Goal: Task Accomplishment & Management: Manage account settings

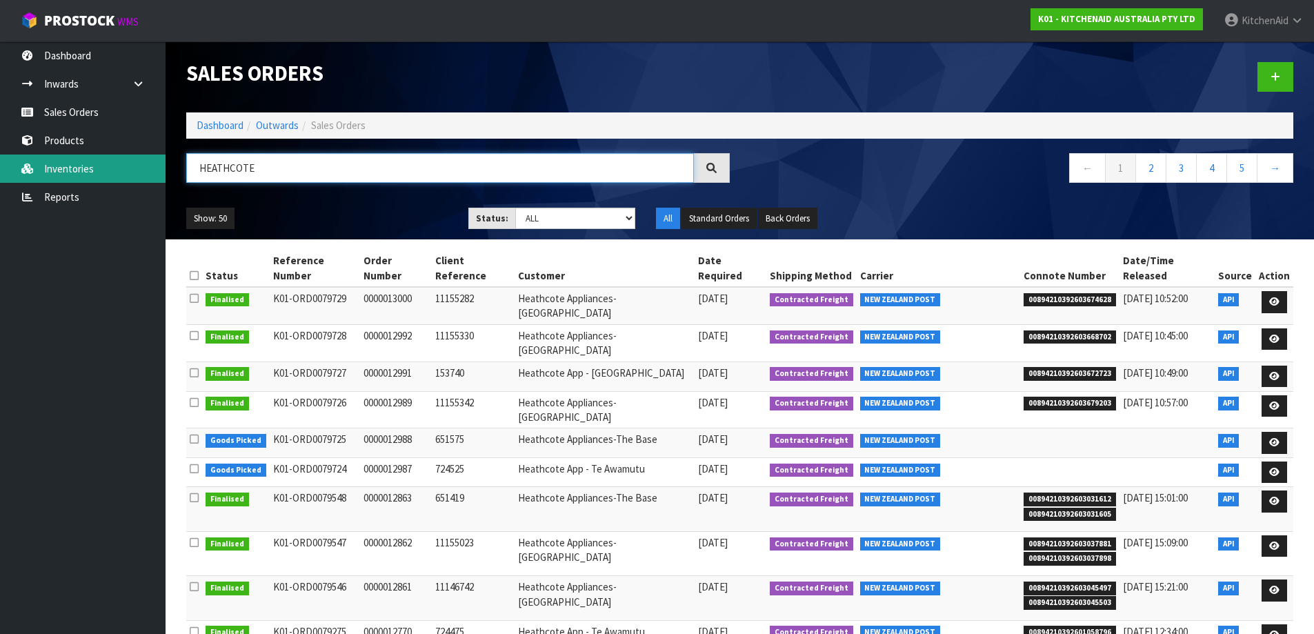
drag, startPoint x: 281, startPoint y: 175, endPoint x: 164, endPoint y: 157, distance: 118.7
click at [164, 157] on body "Toggle navigation ProStock WMS K01 - KITCHENAID AUSTRALIA PTY LTD [GEOGRAPHIC_D…" at bounding box center [657, 317] width 1314 height 634
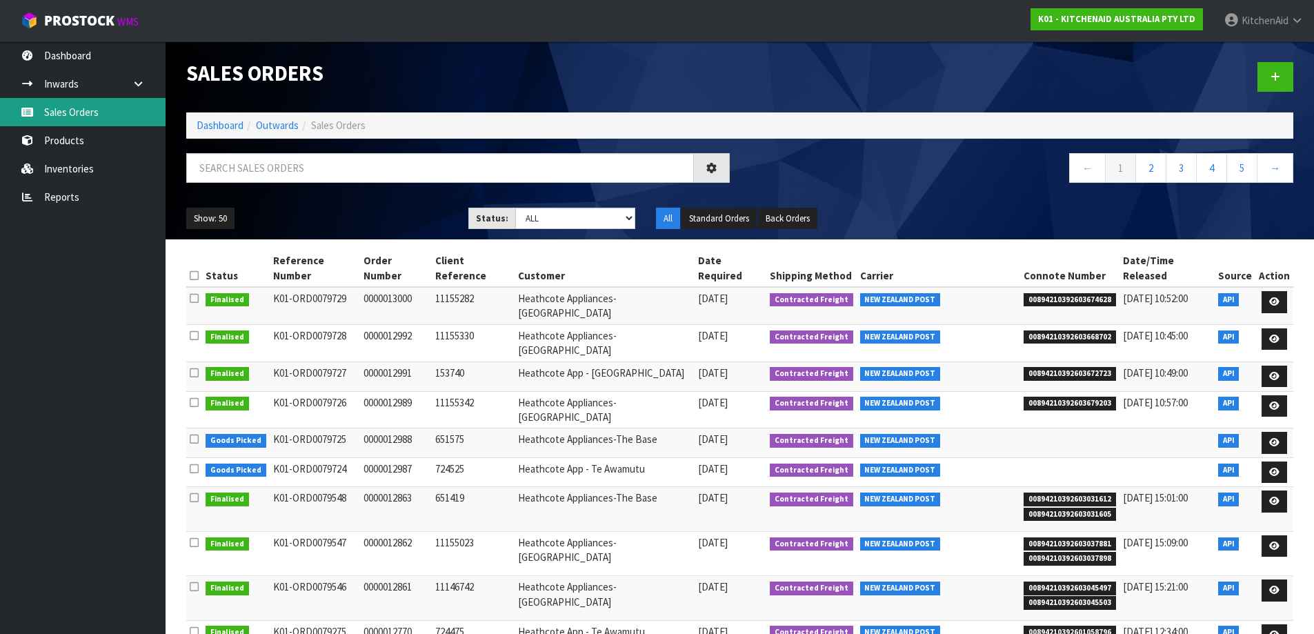
click at [104, 121] on link "Sales Orders" at bounding box center [83, 112] width 166 height 28
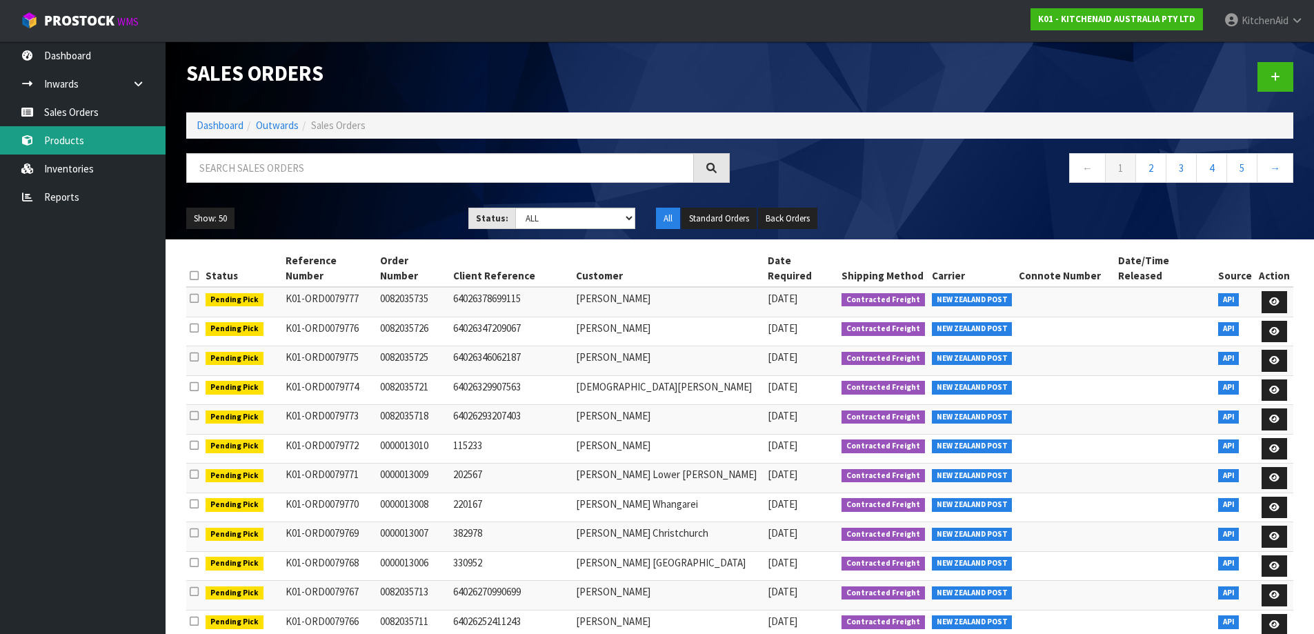
click at [83, 137] on link "Products" at bounding box center [83, 140] width 166 height 28
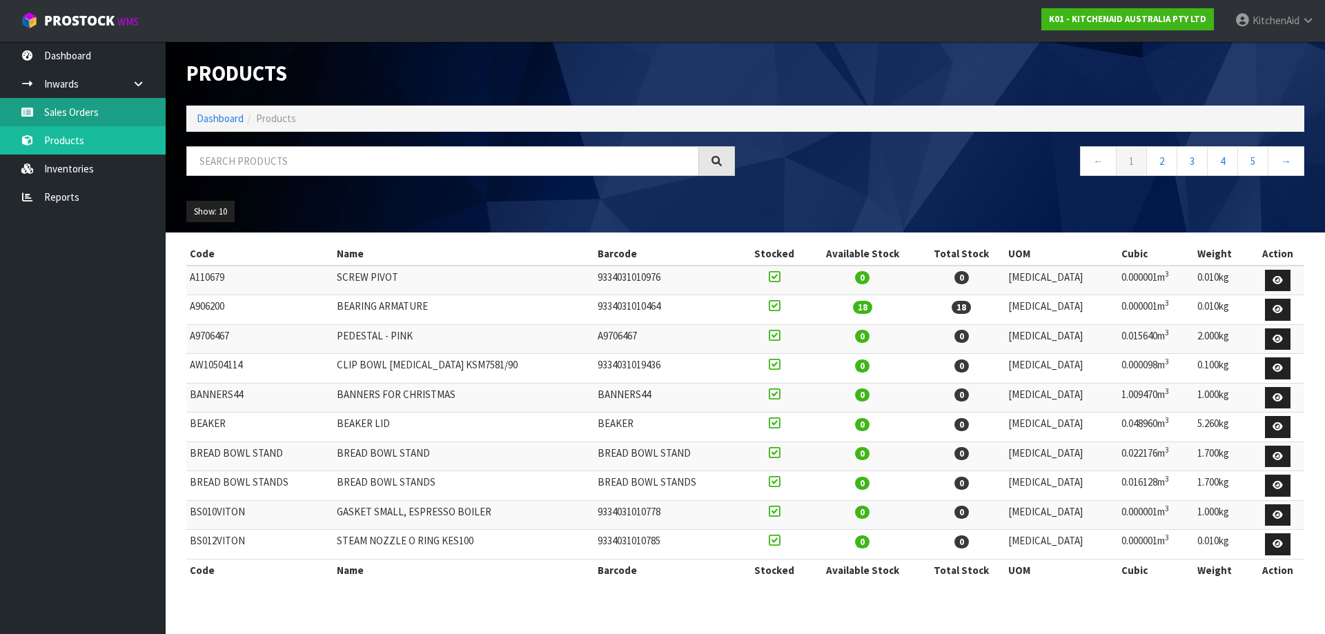
click at [58, 112] on link "Sales Orders" at bounding box center [83, 112] width 166 height 28
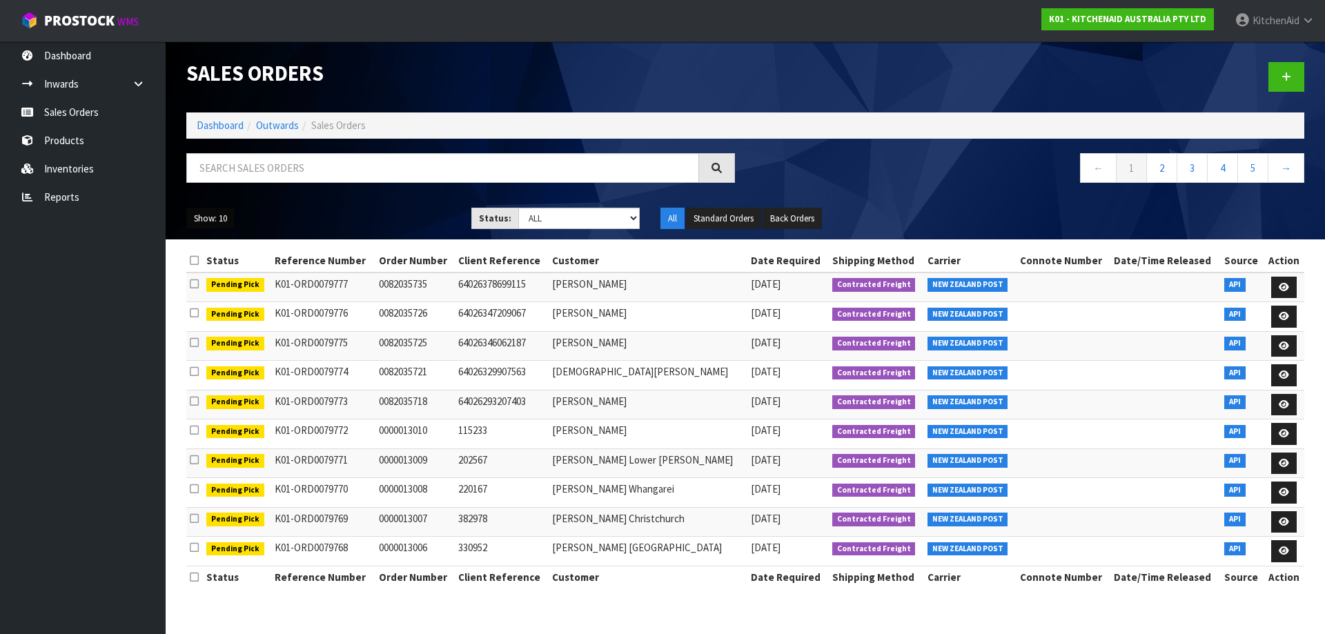
click at [215, 209] on button "Show: 10" at bounding box center [210, 219] width 48 height 22
click at [221, 294] on link "50" at bounding box center [241, 300] width 109 height 19
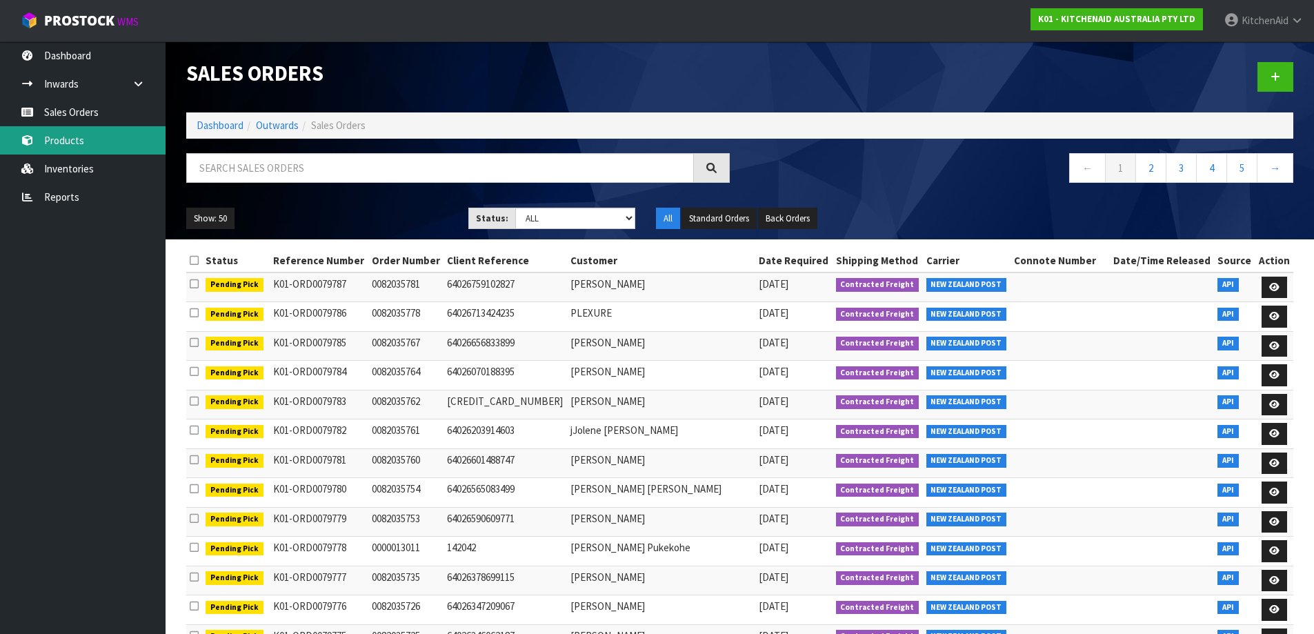
click at [99, 143] on link "Products" at bounding box center [83, 140] width 166 height 28
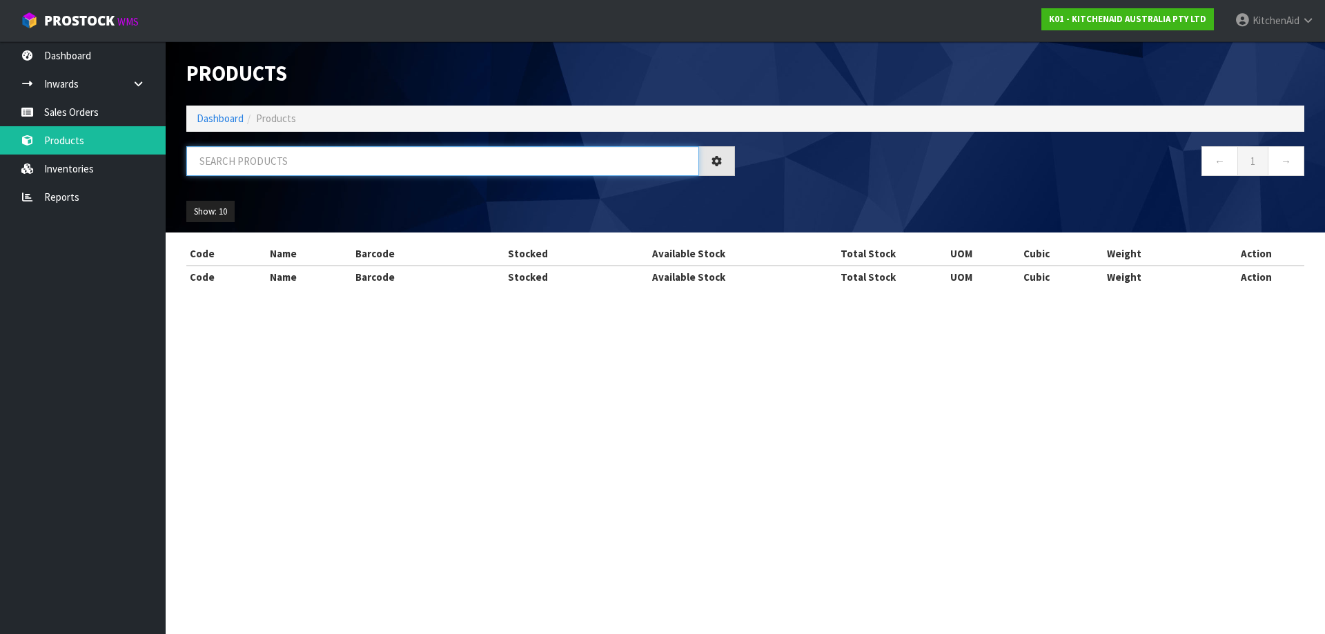
click at [430, 159] on input "text" at bounding box center [442, 161] width 513 height 30
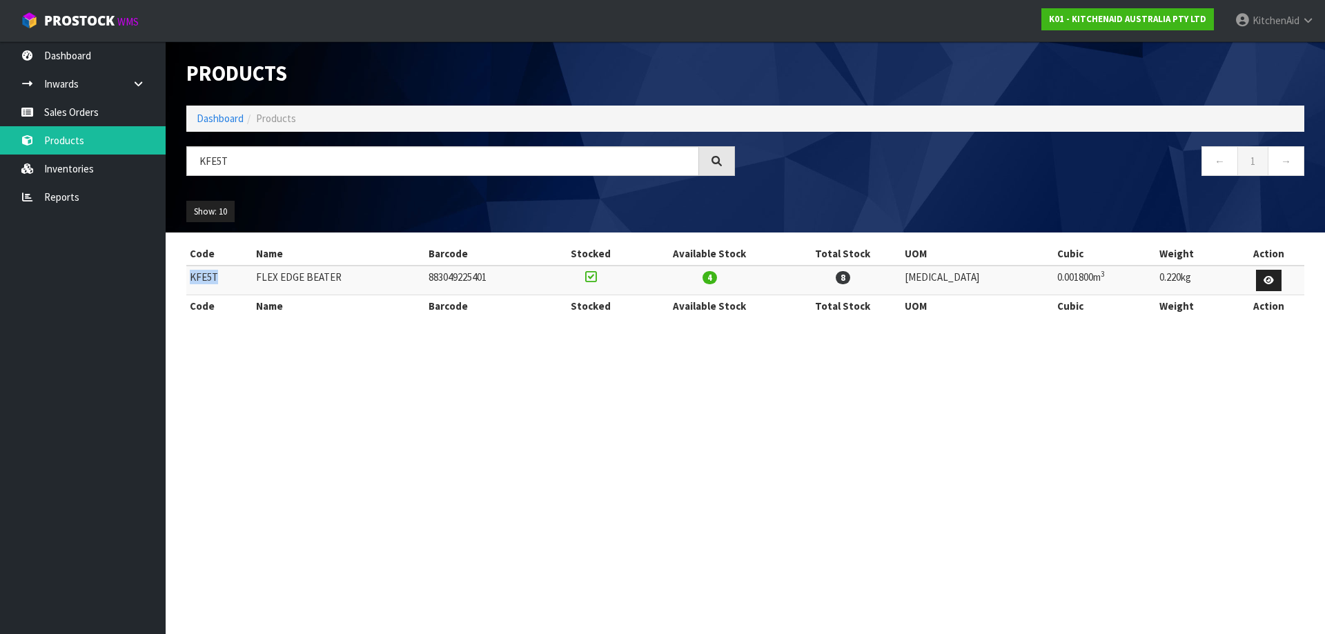
drag, startPoint x: 233, startPoint y: 277, endPoint x: 188, endPoint y: 279, distance: 45.6
click at [188, 279] on td "KFE5T" at bounding box center [219, 281] width 66 height 30
copy td "KFE5T"
drag, startPoint x: 270, startPoint y: 167, endPoint x: 186, endPoint y: 166, distance: 84.2
click at [186, 166] on div "KFE5T" at bounding box center [460, 166] width 569 height 40
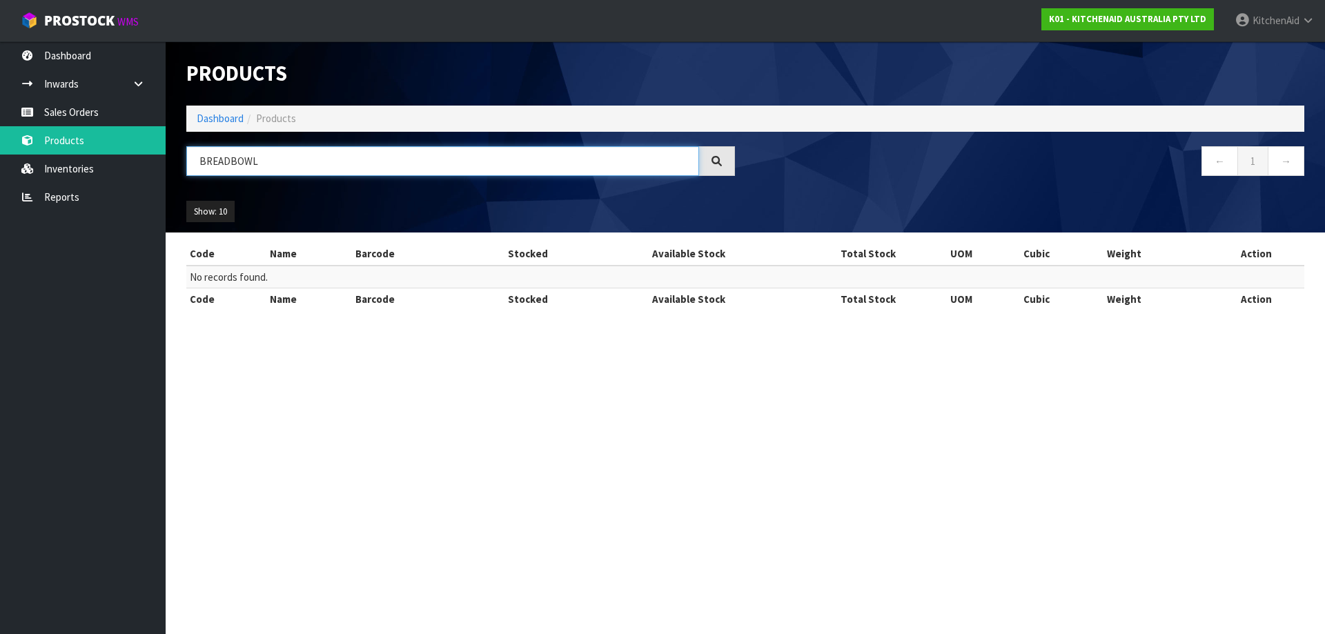
click at [230, 162] on input "BREADBOWL" at bounding box center [442, 161] width 513 height 30
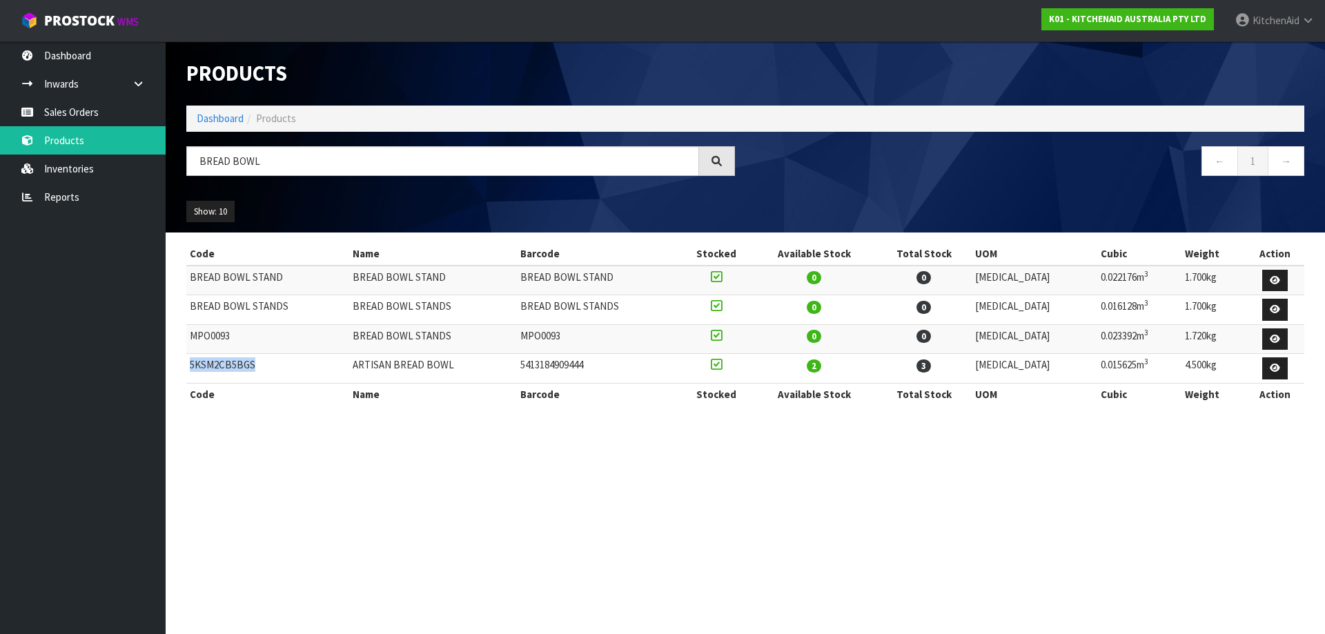
drag, startPoint x: 283, startPoint y: 364, endPoint x: 189, endPoint y: 365, distance: 93.8
click at [189, 365] on td "5KSM2CB5BGS" at bounding box center [267, 369] width 163 height 30
copy td "5KSM2CB5BGS"
drag, startPoint x: 465, startPoint y: 368, endPoint x: 366, endPoint y: 370, distance: 98.7
click at [366, 370] on td "ARTISAN BREAD BOWL" at bounding box center [432, 369] width 167 height 30
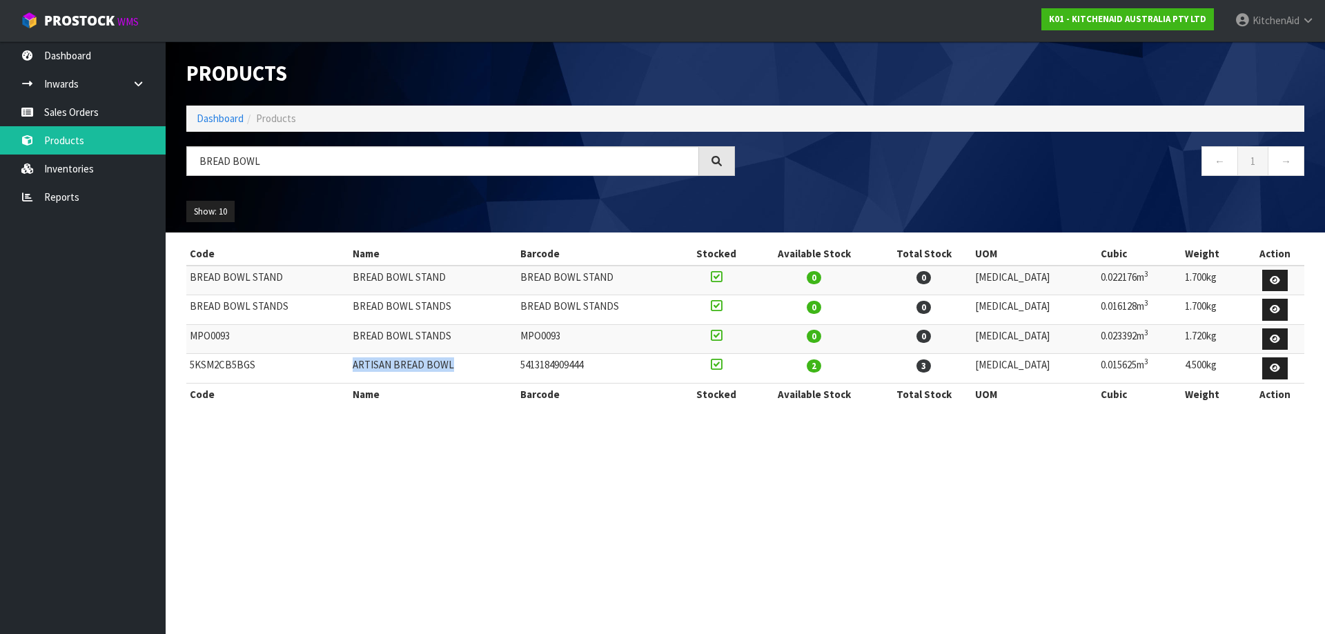
copy td "ARTISAN BREAD BOWL"
drag, startPoint x: 624, startPoint y: 368, endPoint x: 544, endPoint y: 366, distance: 79.4
click at [544, 366] on td "5413184909444" at bounding box center [598, 369] width 163 height 30
copy td "5413184909444"
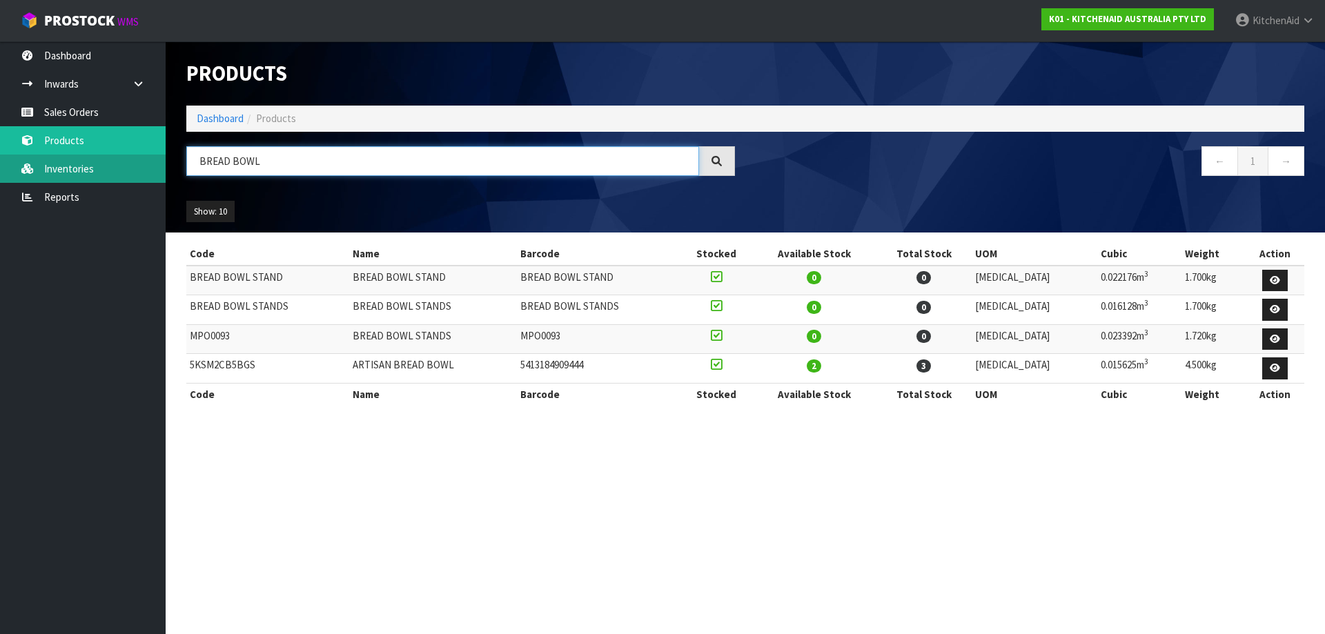
drag, startPoint x: 229, startPoint y: 162, endPoint x: 123, endPoint y: 168, distance: 105.7
click at [130, 170] on body "Toggle navigation ProStock WMS K01 - KITCHENAID AUSTRALIA PTY LTD [GEOGRAPHIC_D…" at bounding box center [662, 317] width 1325 height 634
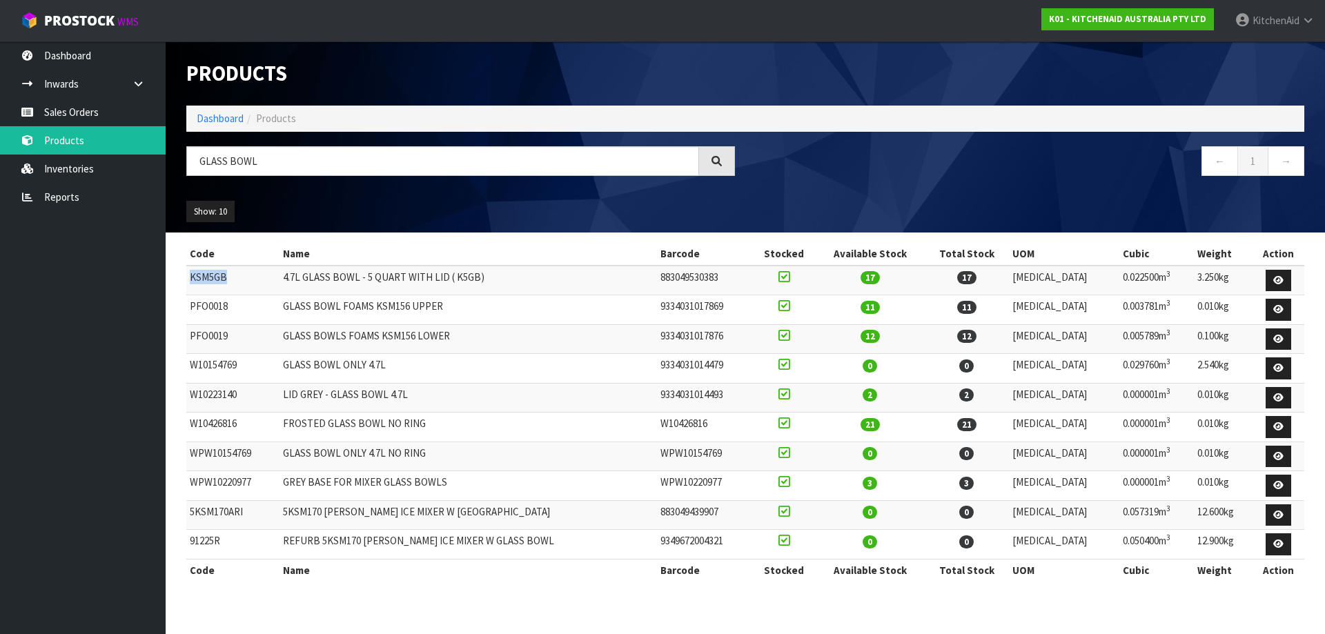
drag, startPoint x: 229, startPoint y: 275, endPoint x: 188, endPoint y: 283, distance: 42.1
click at [188, 283] on td "KSM5GB" at bounding box center [232, 281] width 93 height 30
copy td "KSM5GB"
drag, startPoint x: 459, startPoint y: 276, endPoint x: 296, endPoint y: 273, distance: 163.6
click at [296, 273] on td "4.7L GLASS BOWL - 5 QUART WITH LID ( K5GB)" at bounding box center [468, 281] width 378 height 30
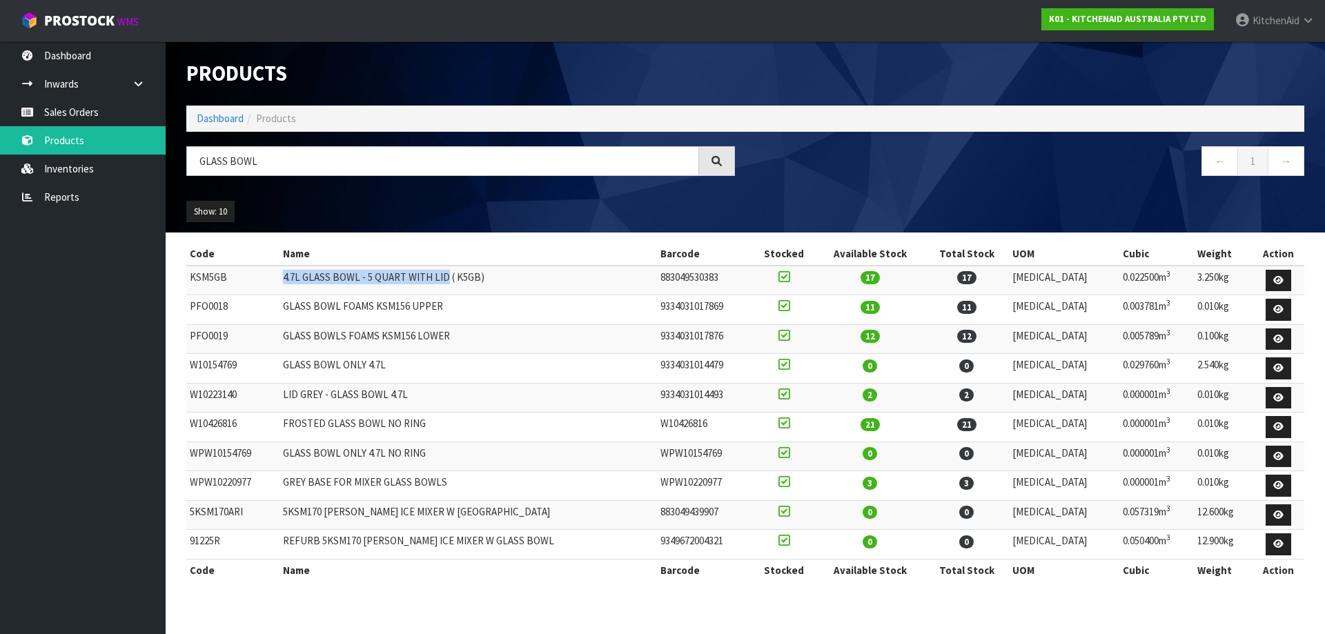
copy td "4.7L GLASS BOWL - 5 QUART WITH LID"
drag, startPoint x: 755, startPoint y: 280, endPoint x: 669, endPoint y: 278, distance: 86.3
click at [669, 278] on td "883049530383" at bounding box center [704, 281] width 95 height 30
copy td "883049530383"
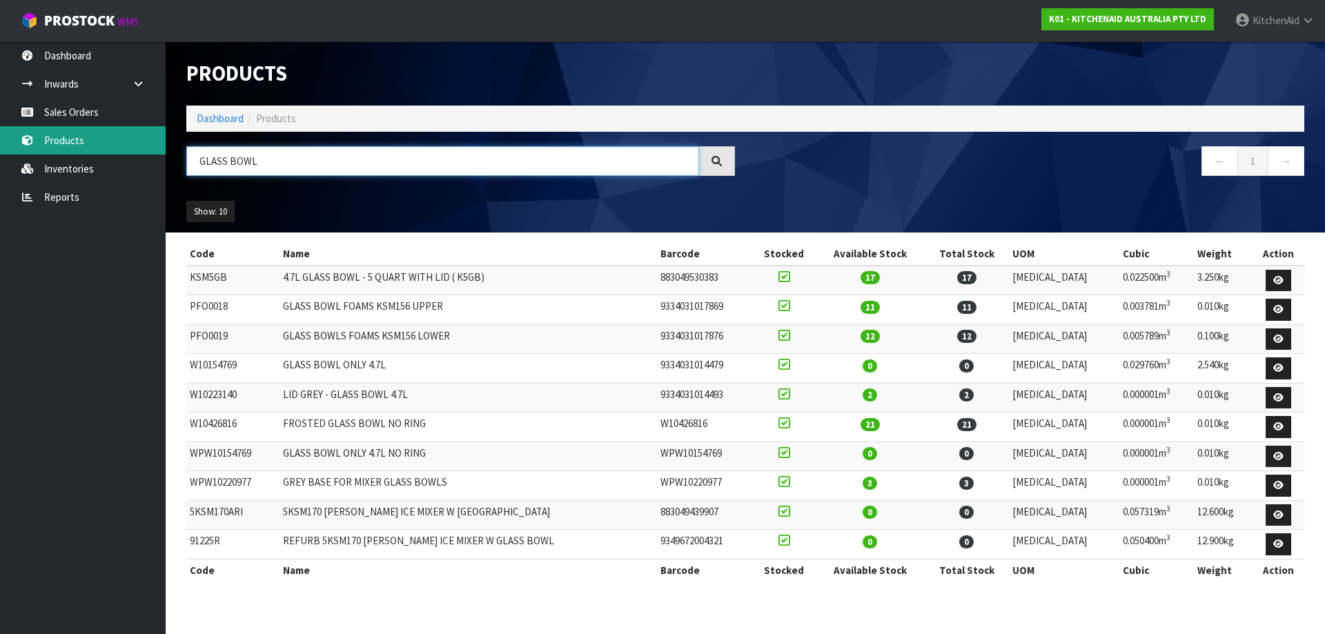
drag, startPoint x: 194, startPoint y: 161, endPoint x: 150, endPoint y: 130, distance: 53.8
click at [149, 147] on body "Toggle navigation ProStock WMS K01 - KITCHENAID AUSTRALIA PTY LTD [GEOGRAPHIC_D…" at bounding box center [662, 317] width 1325 height 634
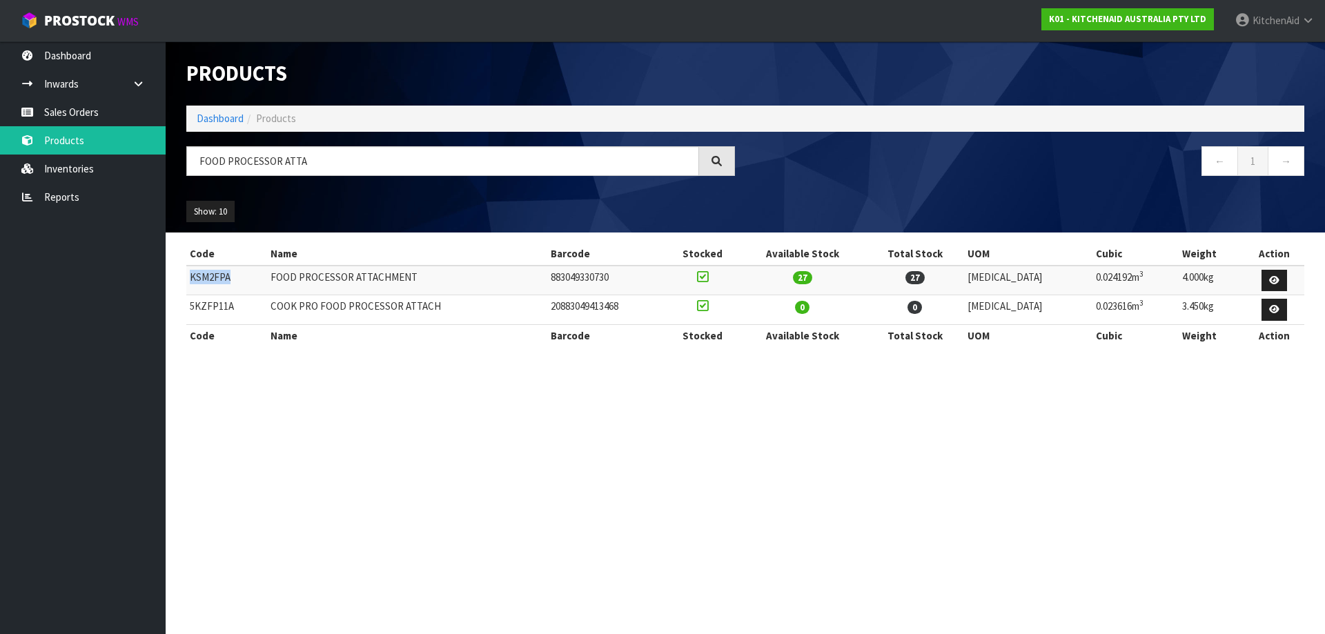
drag, startPoint x: 219, startPoint y: 280, endPoint x: 186, endPoint y: 283, distance: 32.5
click at [186, 283] on td "KSM2FPA" at bounding box center [226, 281] width 81 height 30
copy td "KSM2FPA"
drag, startPoint x: 435, startPoint y: 279, endPoint x: 278, endPoint y: 278, distance: 157.3
click at [278, 278] on td "FOOD PROCESSOR ATTACHMENT" at bounding box center [407, 281] width 280 height 30
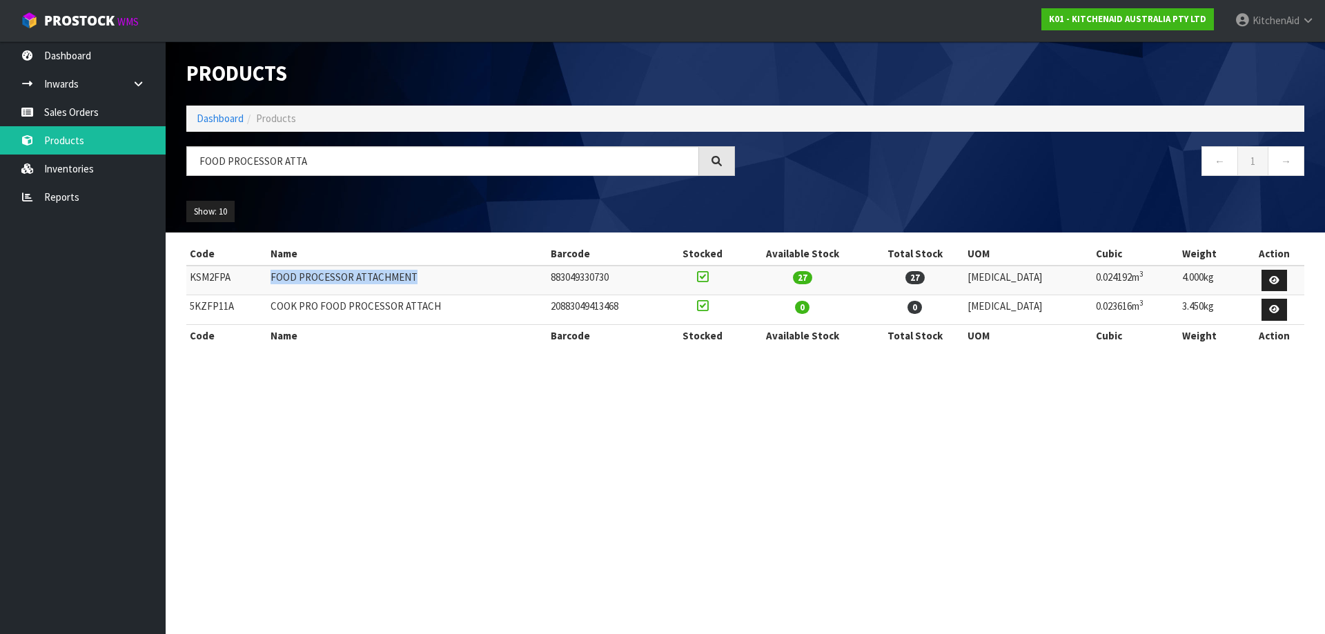
copy td "FOOD PROCESSOR ATTACHMENT"
drag, startPoint x: 663, startPoint y: 282, endPoint x: 578, endPoint y: 285, distance: 84.9
click at [578, 285] on td "883049330730" at bounding box center [606, 281] width 118 height 30
copy td "883049330730"
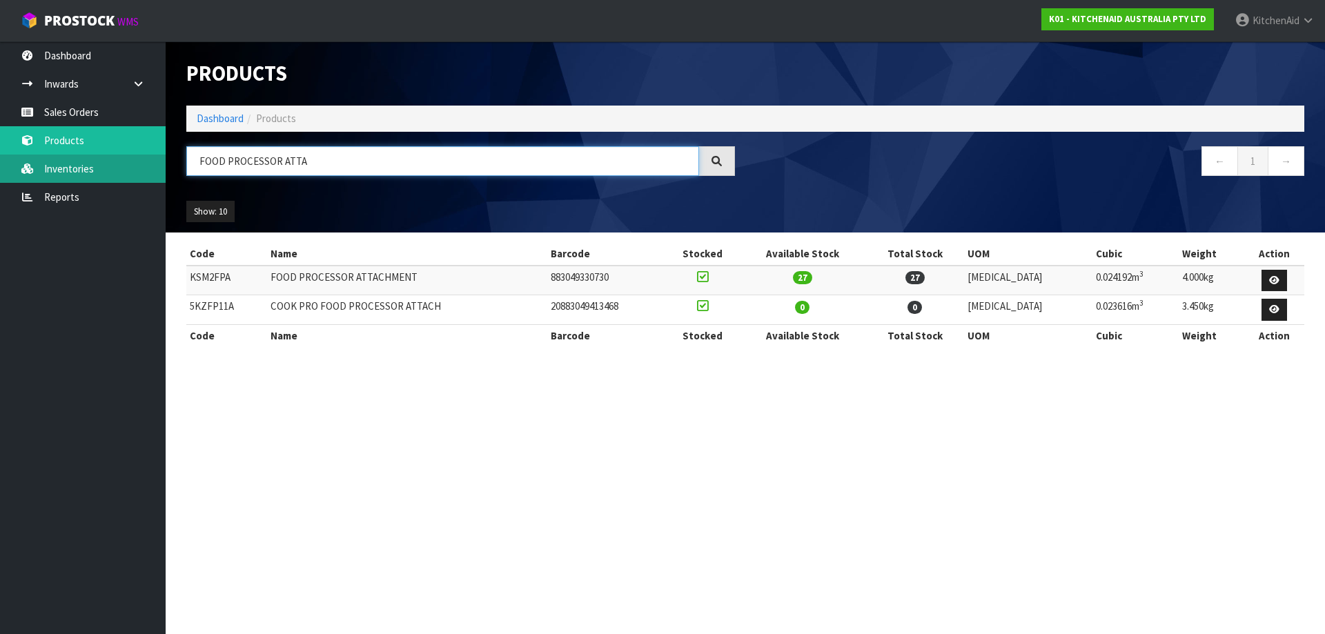
drag, startPoint x: 335, startPoint y: 165, endPoint x: 141, endPoint y: 172, distance: 193.3
click at [141, 172] on body "Toggle navigation ProStock WMS K01 - KITCHENAID AUSTRALIA PTY LTD [GEOGRAPHIC_D…" at bounding box center [662, 317] width 1325 height 634
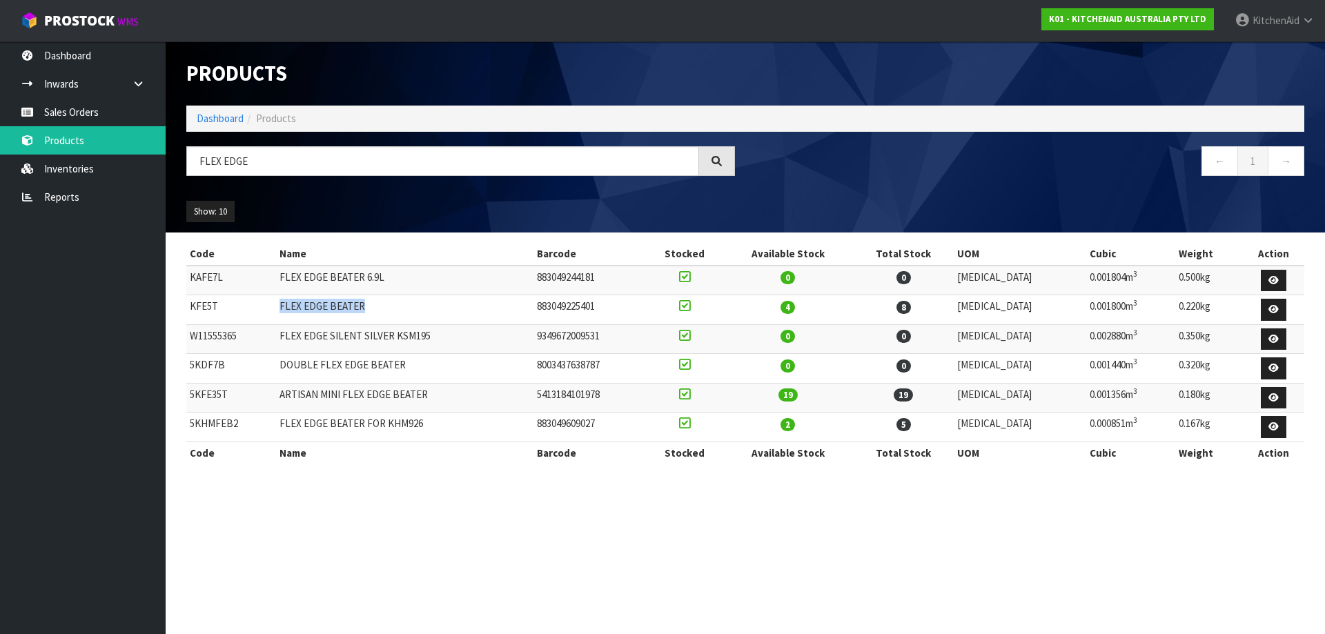
drag, startPoint x: 386, startPoint y: 310, endPoint x: 290, endPoint y: 305, distance: 96.0
click at [290, 305] on td "FLEX EDGE BEATER" at bounding box center [404, 310] width 257 height 30
drag, startPoint x: 635, startPoint y: 310, endPoint x: 566, endPoint y: 312, distance: 69.7
click at [566, 312] on td "883049225401" at bounding box center [589, 310] width 113 height 30
click at [304, 154] on input "FLEX EDGE" at bounding box center [442, 161] width 513 height 30
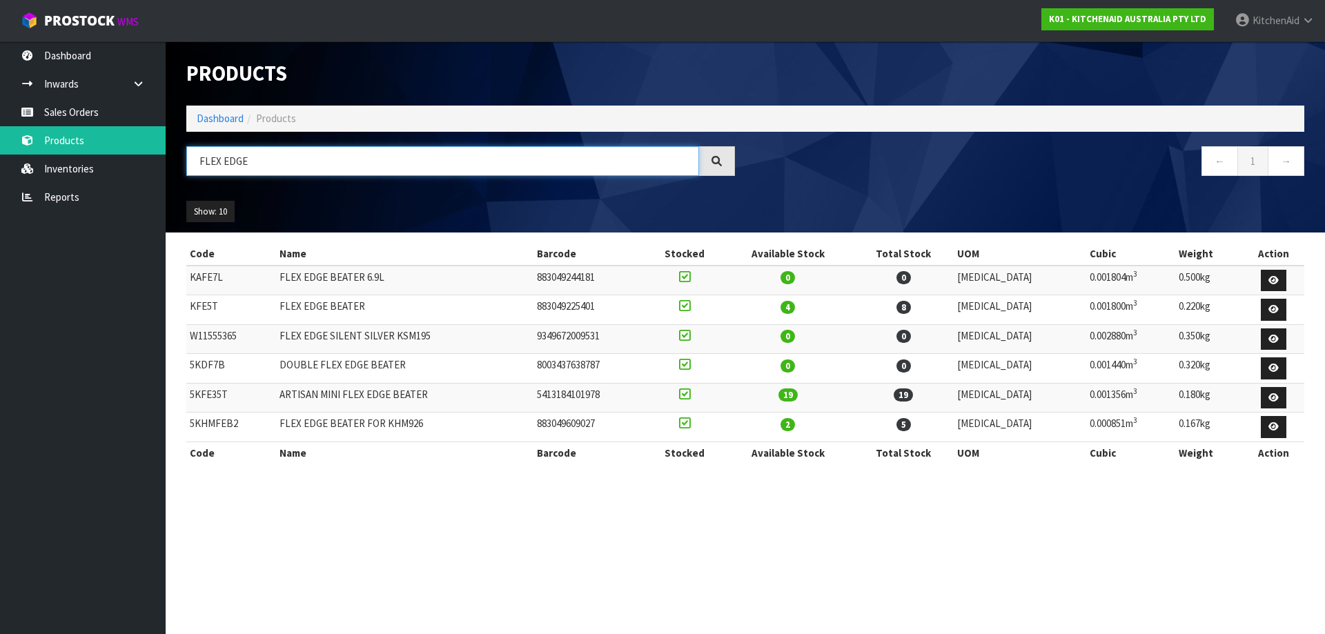
drag, startPoint x: 300, startPoint y: 158, endPoint x: 167, endPoint y: 157, distance: 133.2
click at [167, 157] on header "Products Import Products Drop file here to import csv template Dashboard Produc…" at bounding box center [745, 136] width 1159 height 191
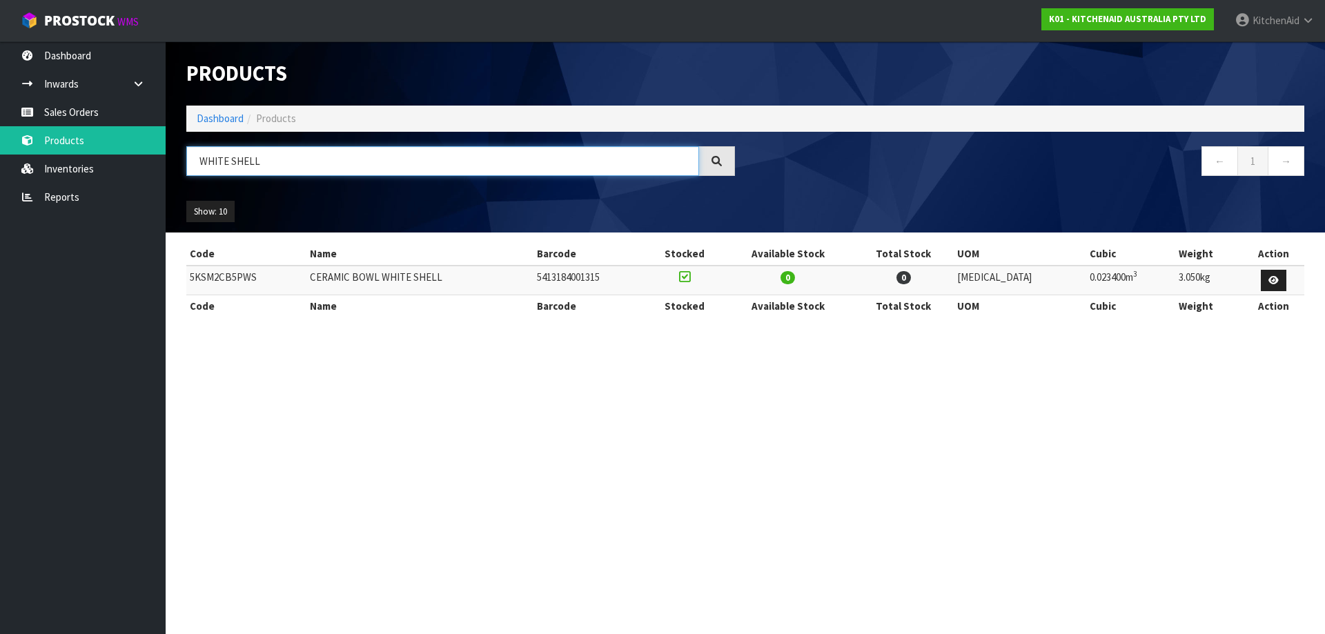
drag, startPoint x: 268, startPoint y: 164, endPoint x: 189, endPoint y: 154, distance: 79.9
click at [189, 154] on input "WHITE SHELL" at bounding box center [442, 161] width 513 height 30
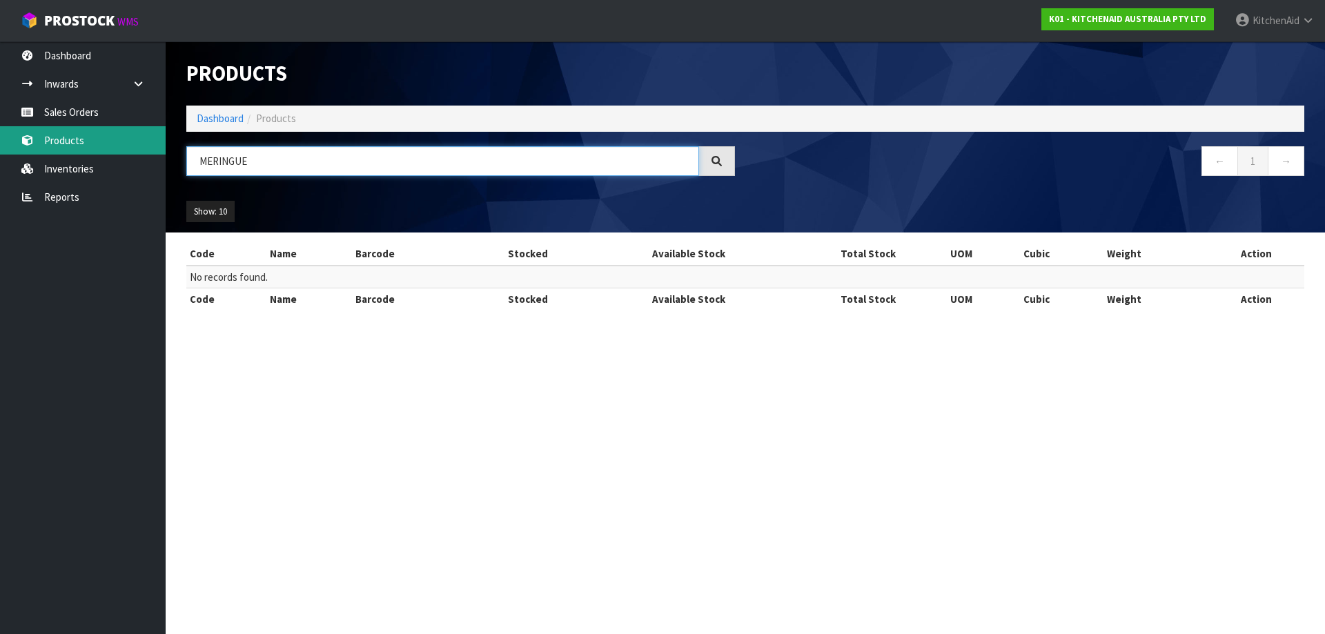
drag, startPoint x: 255, startPoint y: 164, endPoint x: 155, endPoint y: 153, distance: 99.9
click at [155, 153] on body "Toggle navigation ProStock WMS K01 - KITCHENAID AUSTRALIA PTY LTD [GEOGRAPHIC_D…" at bounding box center [662, 317] width 1325 height 634
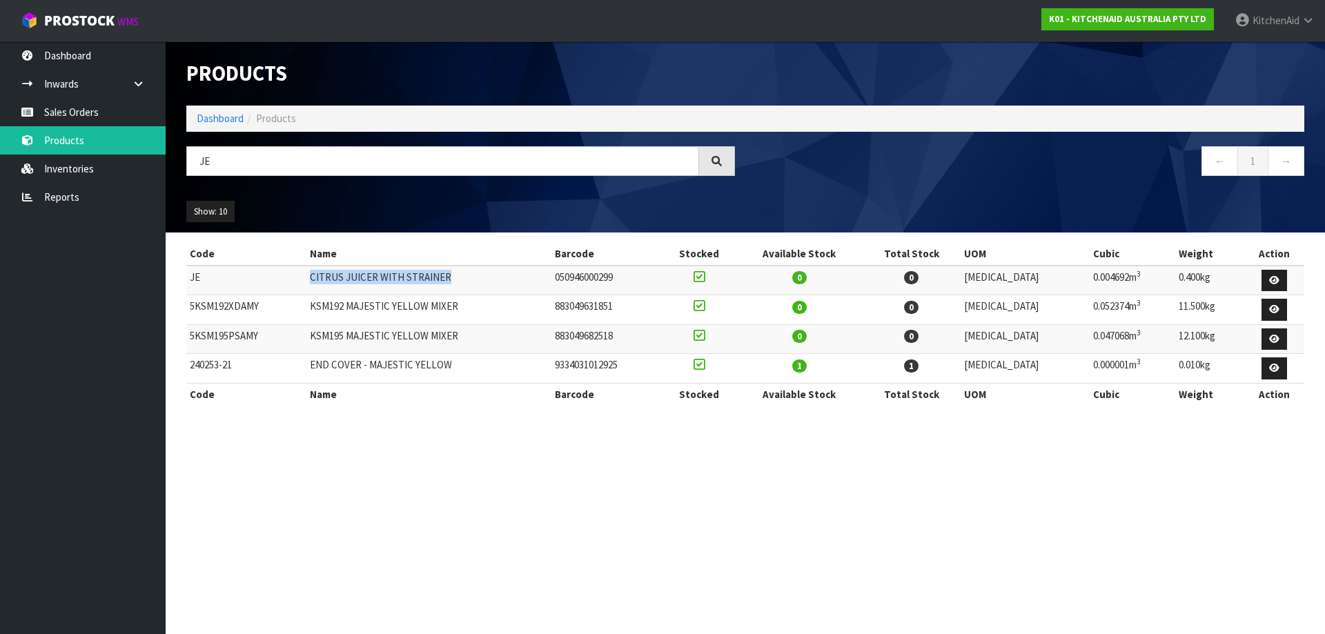
drag, startPoint x: 467, startPoint y: 277, endPoint x: 317, endPoint y: 280, distance: 149.7
click at [317, 280] on td "CITRUS JUICER WITH STRAINER" at bounding box center [429, 281] width 246 height 30
drag, startPoint x: 666, startPoint y: 282, endPoint x: 584, endPoint y: 277, distance: 81.6
click at [584, 277] on td "050946000299" at bounding box center [606, 281] width 110 height 30
drag, startPoint x: 235, startPoint y: 166, endPoint x: 180, endPoint y: 171, distance: 54.7
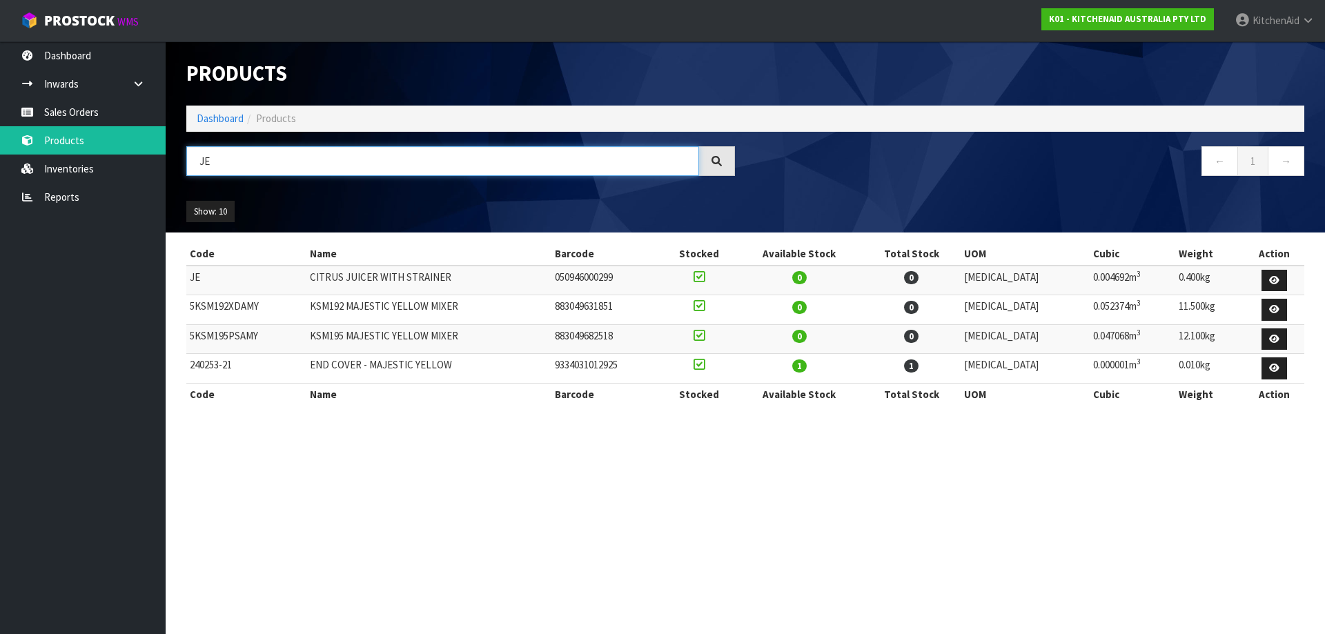
click at [180, 171] on div "JE" at bounding box center [460, 166] width 569 height 40
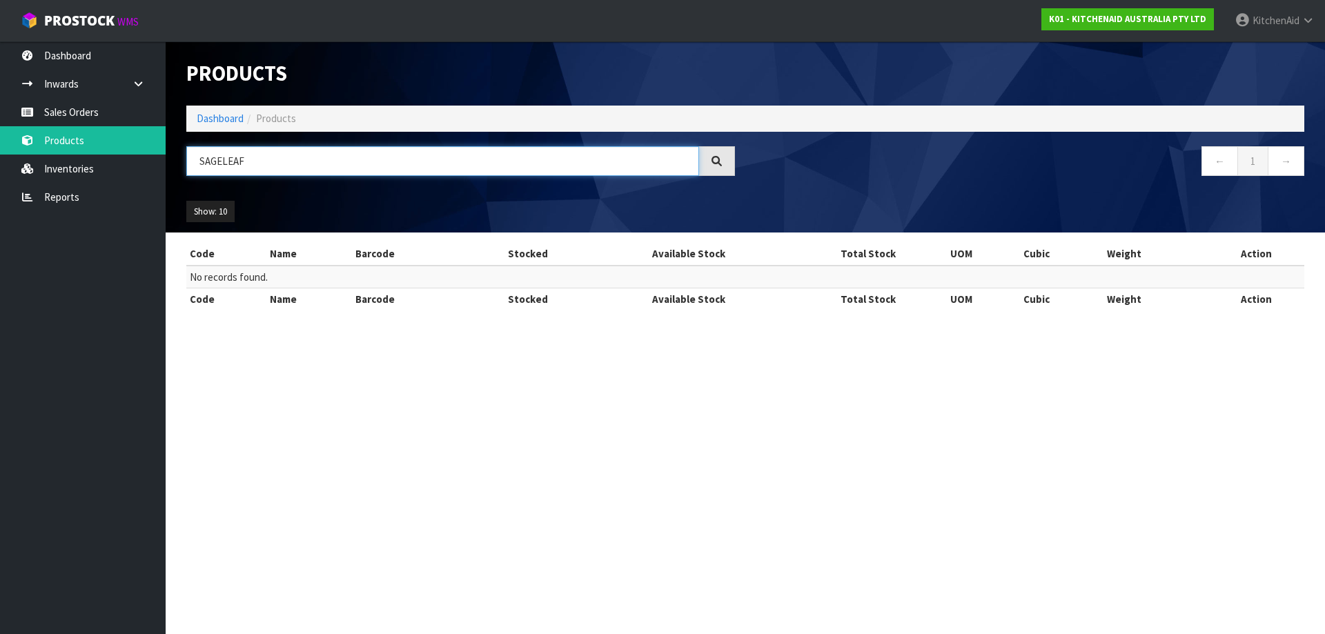
click at [225, 163] on input "SAGELEAF" at bounding box center [442, 161] width 513 height 30
click at [221, 165] on input "SAGELEAF" at bounding box center [442, 161] width 513 height 30
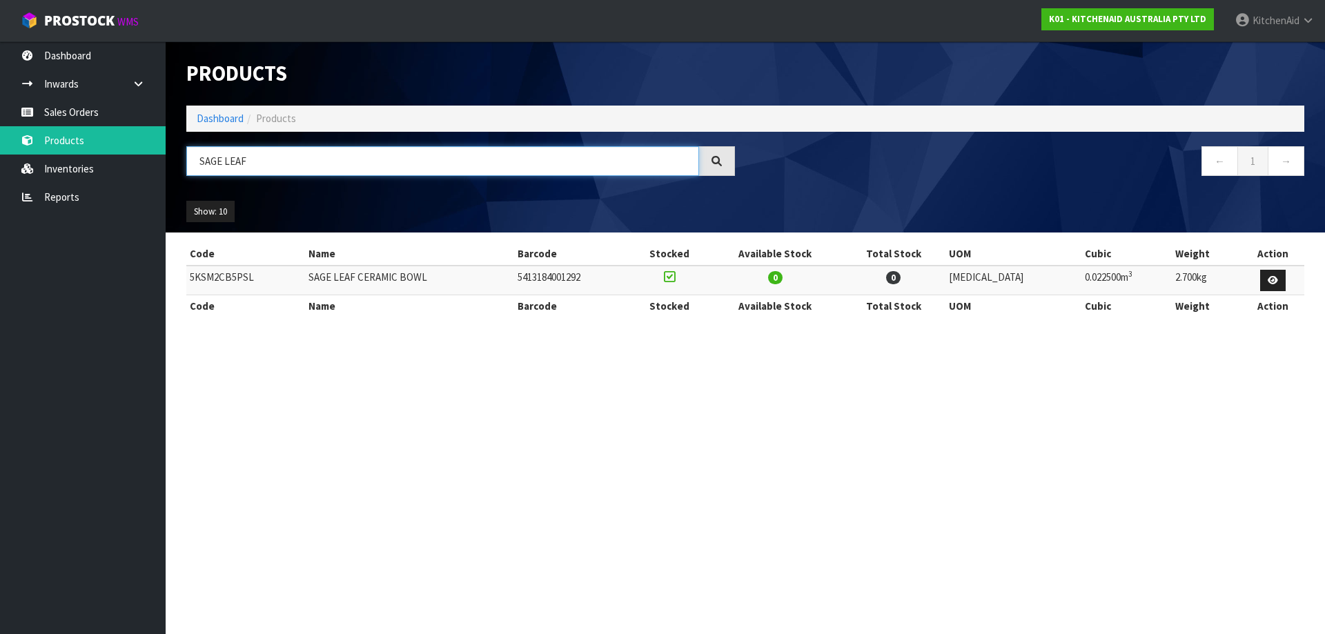
drag, startPoint x: 257, startPoint y: 162, endPoint x: 186, endPoint y: 164, distance: 71.1
click at [186, 164] on input "SAGE LEAF" at bounding box center [442, 161] width 513 height 30
type input "GOLD PVD"
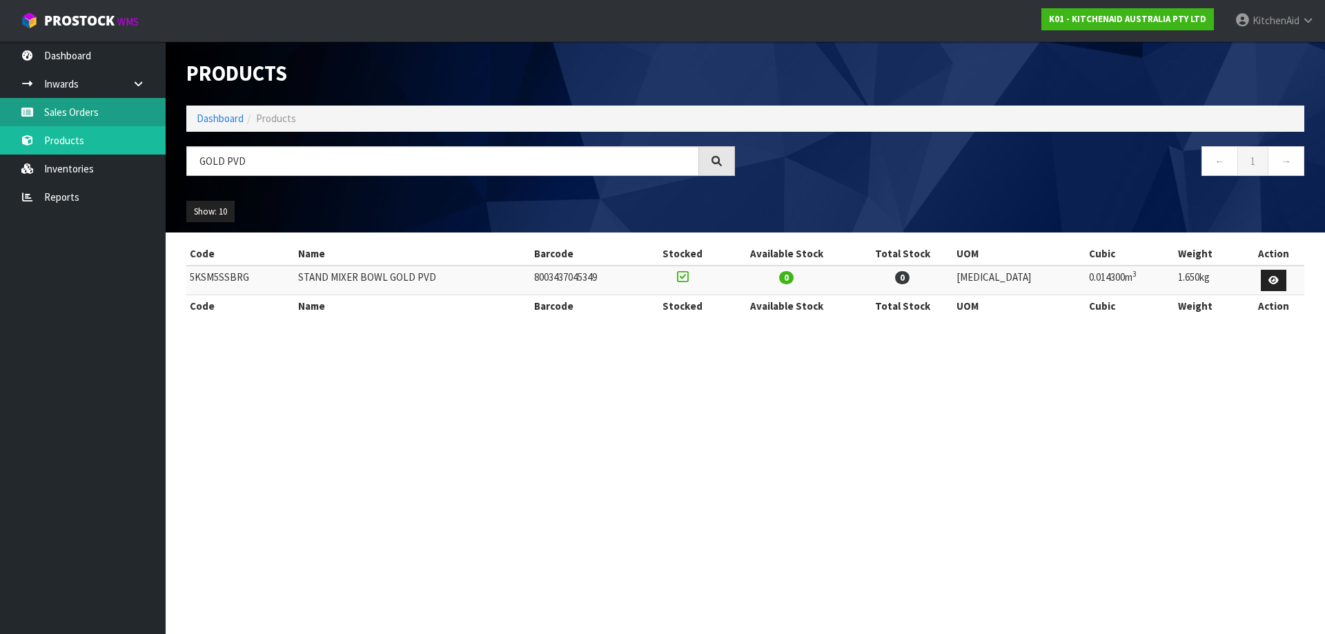
click at [99, 112] on link "Sales Orders" at bounding box center [83, 112] width 166 height 28
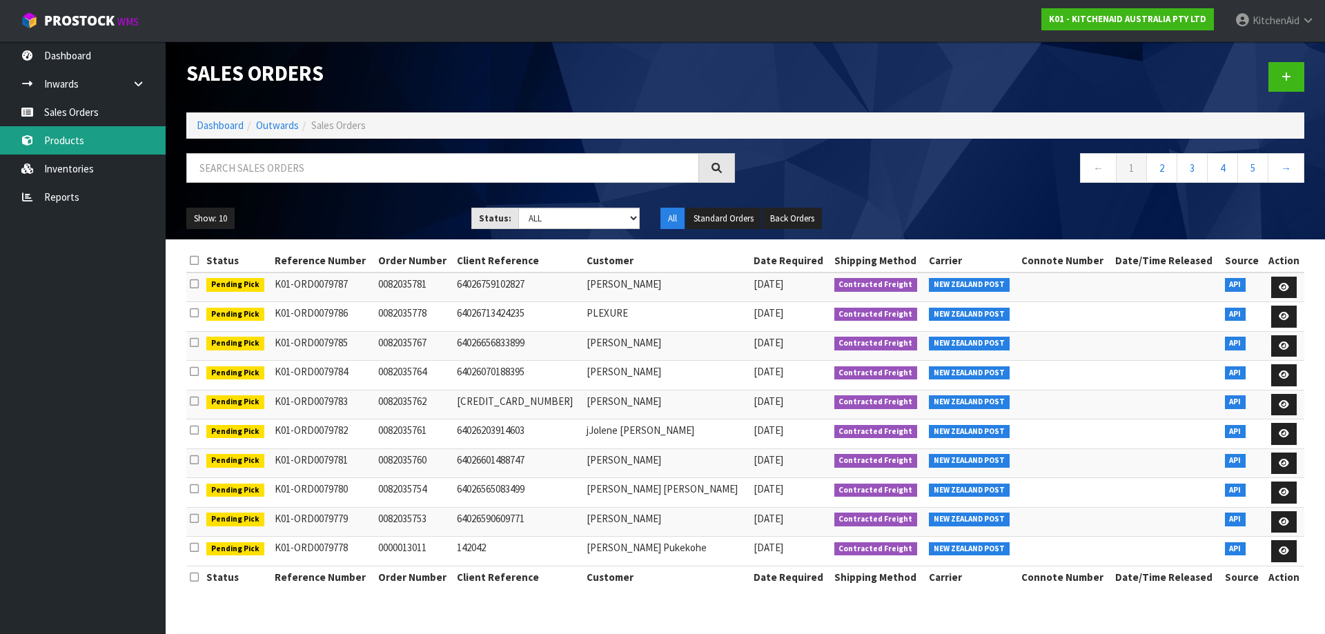
click at [90, 138] on link "Products" at bounding box center [83, 140] width 166 height 28
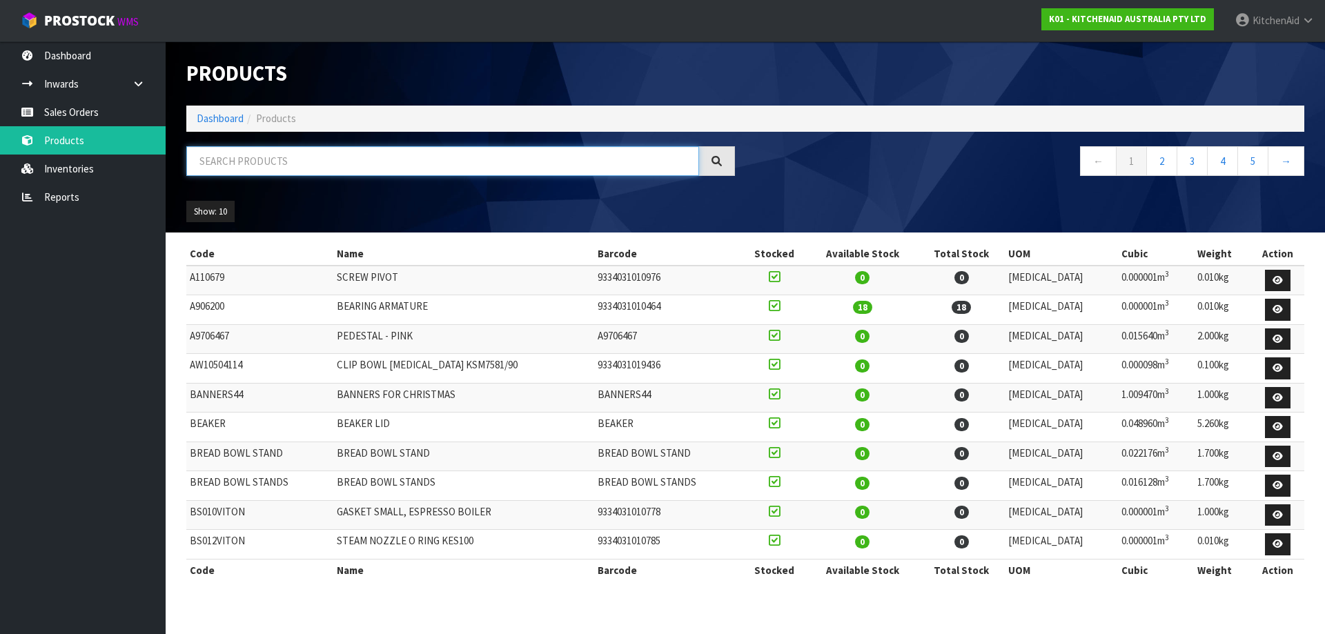
click at [384, 156] on input "text" at bounding box center [442, 161] width 513 height 30
paste input "5KSM2CB5BGS"
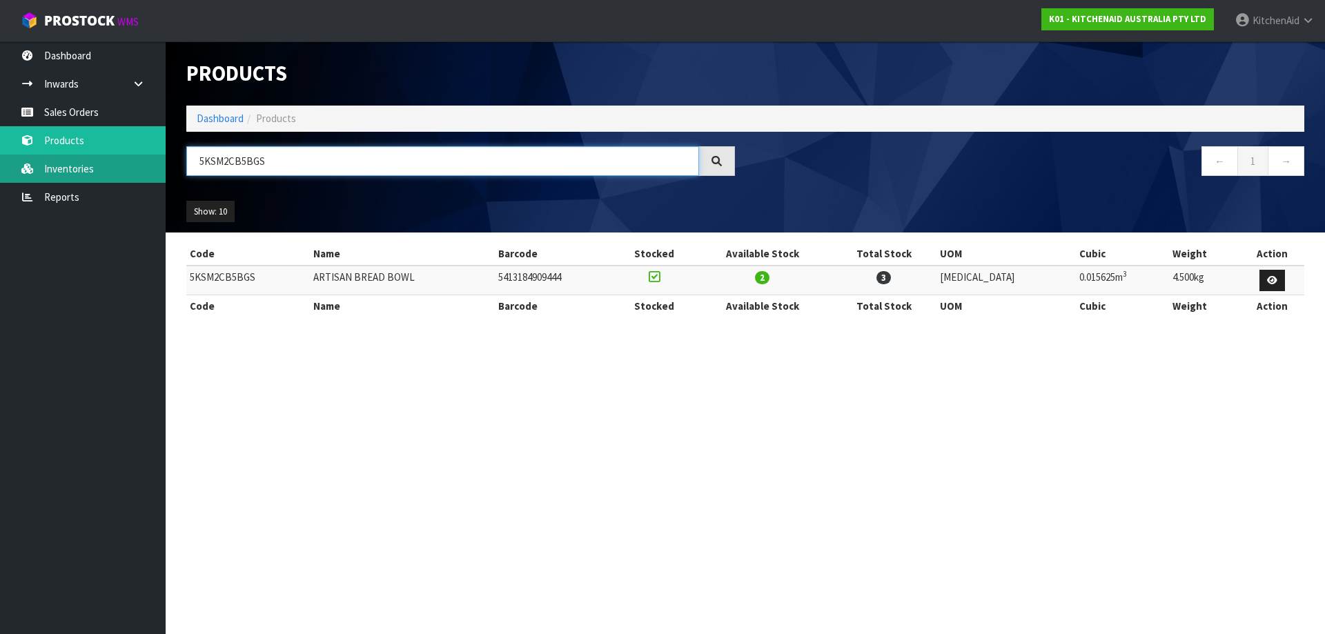
drag, startPoint x: 312, startPoint y: 149, endPoint x: 143, endPoint y: 161, distance: 169.5
click at [144, 159] on body "Toggle navigation ProStock WMS K01 - KITCHENAID AUSTRALIA PTY LTD [GEOGRAPHIC_D…" at bounding box center [662, 317] width 1325 height 634
paste input "KSM5GB"
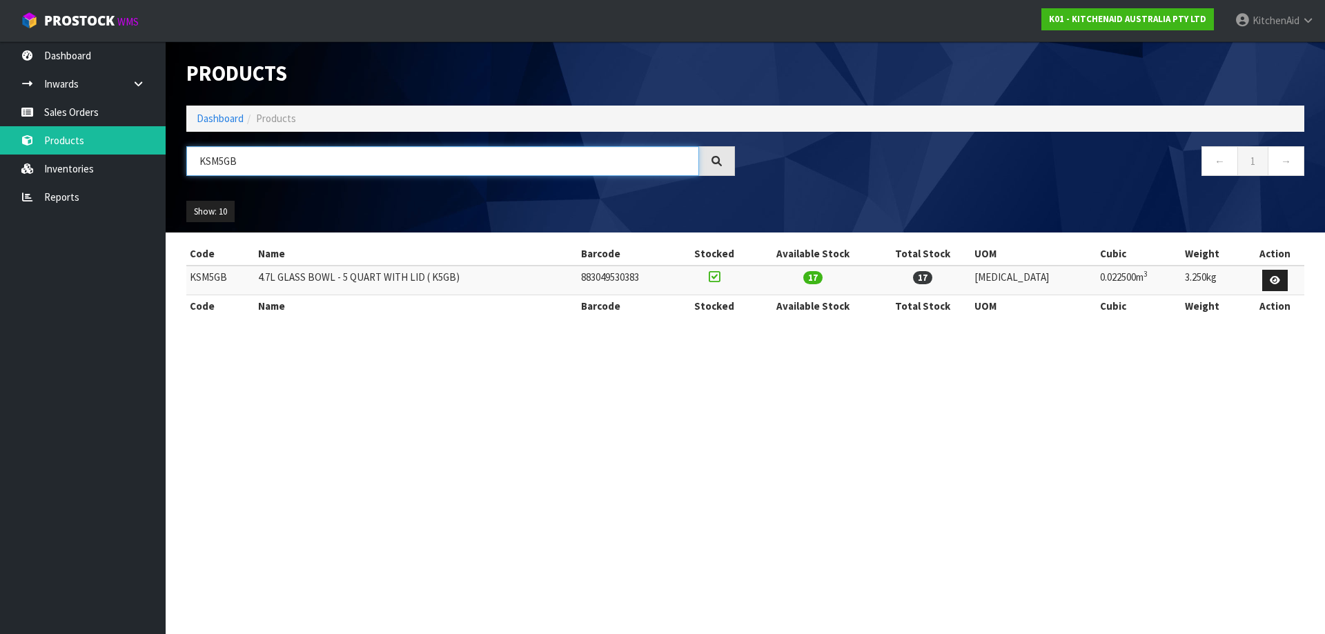
drag, startPoint x: 297, startPoint y: 170, endPoint x: 185, endPoint y: 157, distance: 113.2
click at [185, 157] on div "KSM5GB" at bounding box center [460, 166] width 569 height 40
paste input "2FPA"
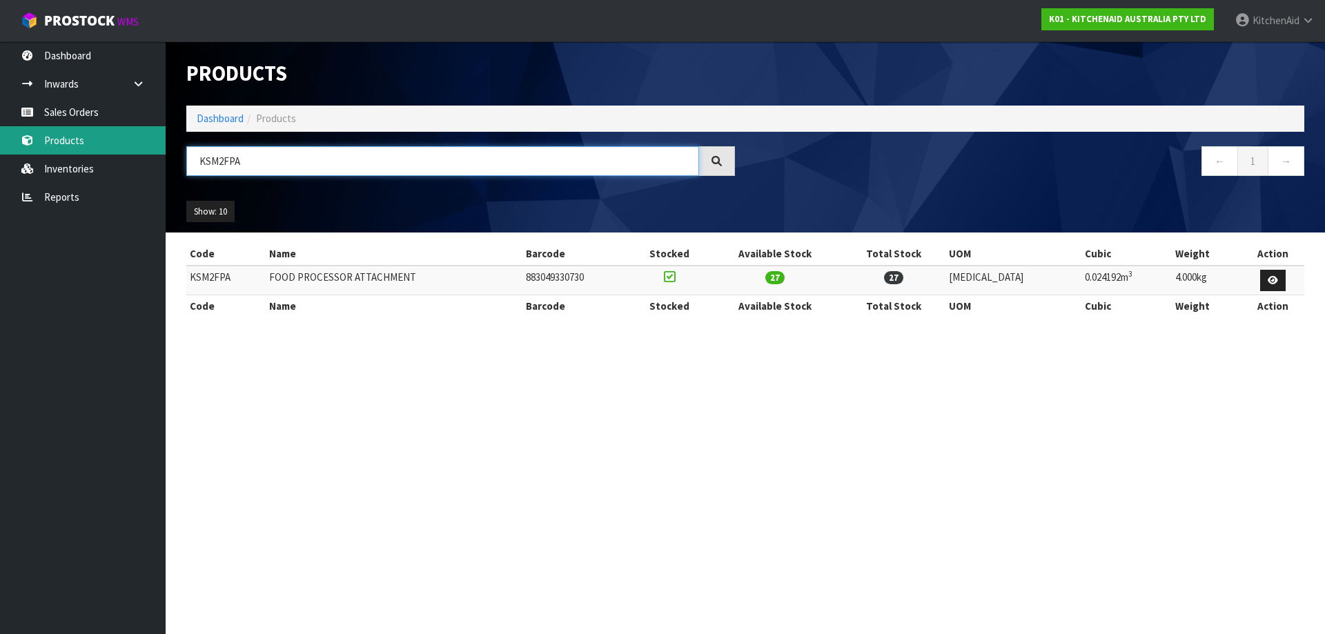
drag, startPoint x: 226, startPoint y: 150, endPoint x: 160, endPoint y: 148, distance: 65.6
click at [160, 148] on body "Toggle navigation ProStock WMS K01 - KITCHENAID AUSTRALIA PTY LTD [GEOGRAPHIC_D…" at bounding box center [662, 317] width 1325 height 634
paste input "FE5T"
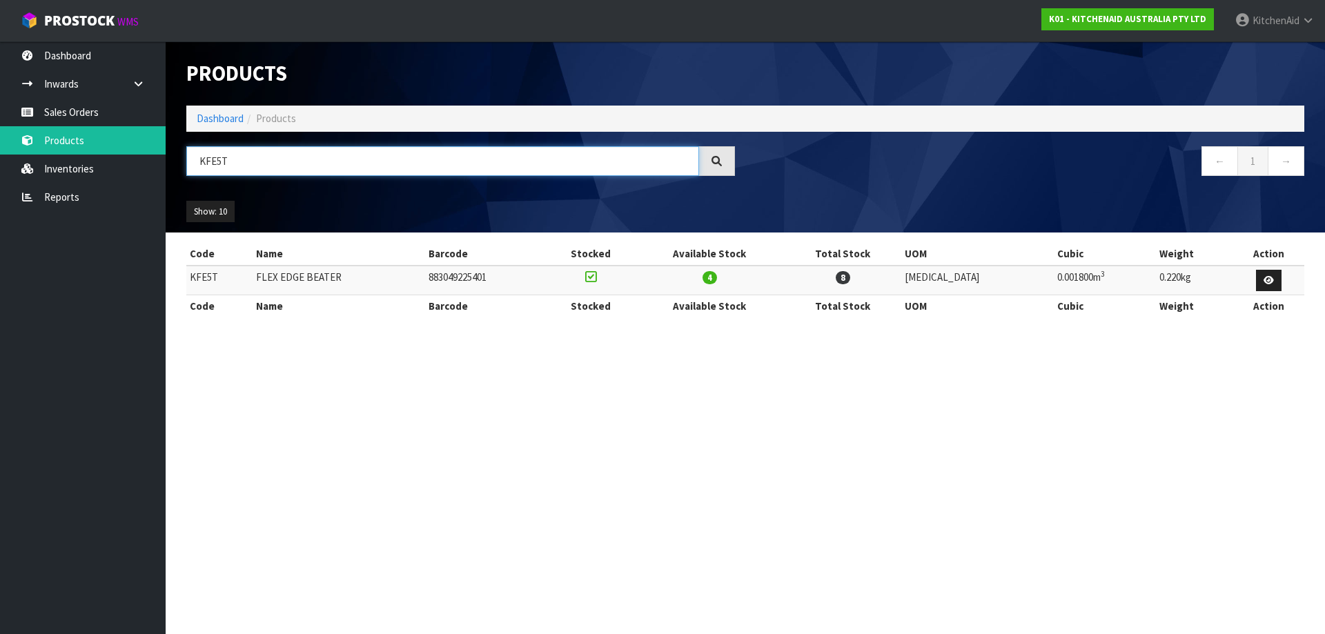
type input "KFE5T"
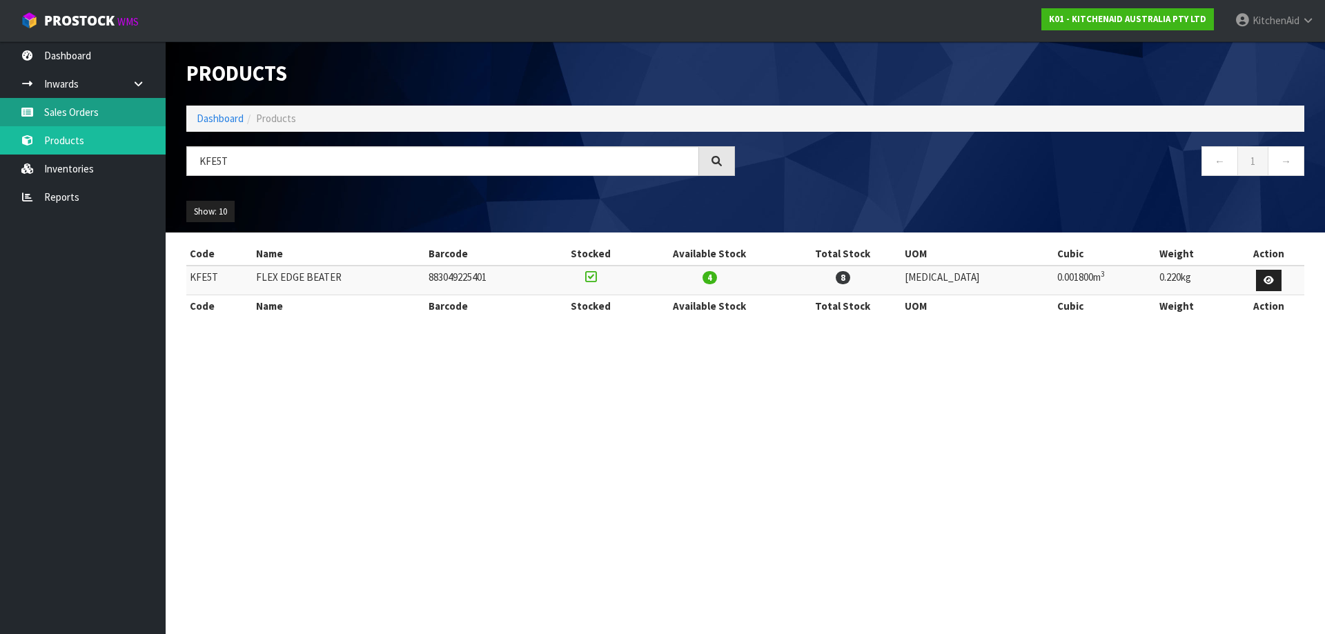
click at [85, 118] on link "Sales Orders" at bounding box center [83, 112] width 166 height 28
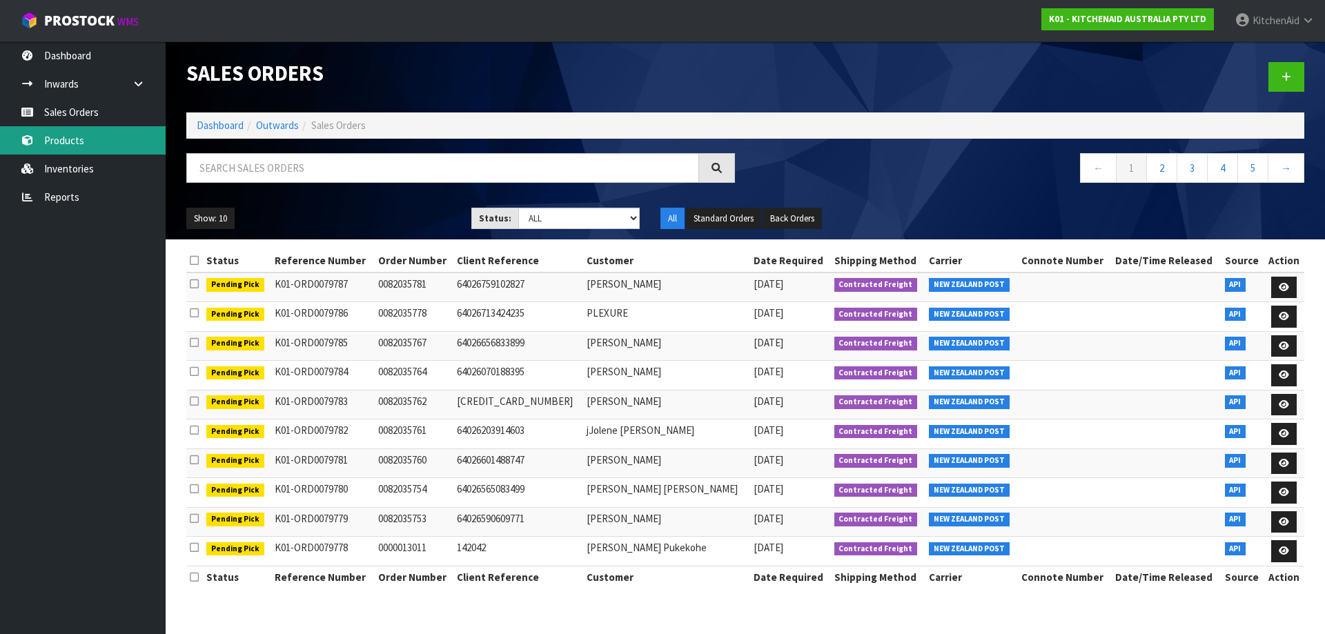
click at [55, 137] on link "Products" at bounding box center [83, 140] width 166 height 28
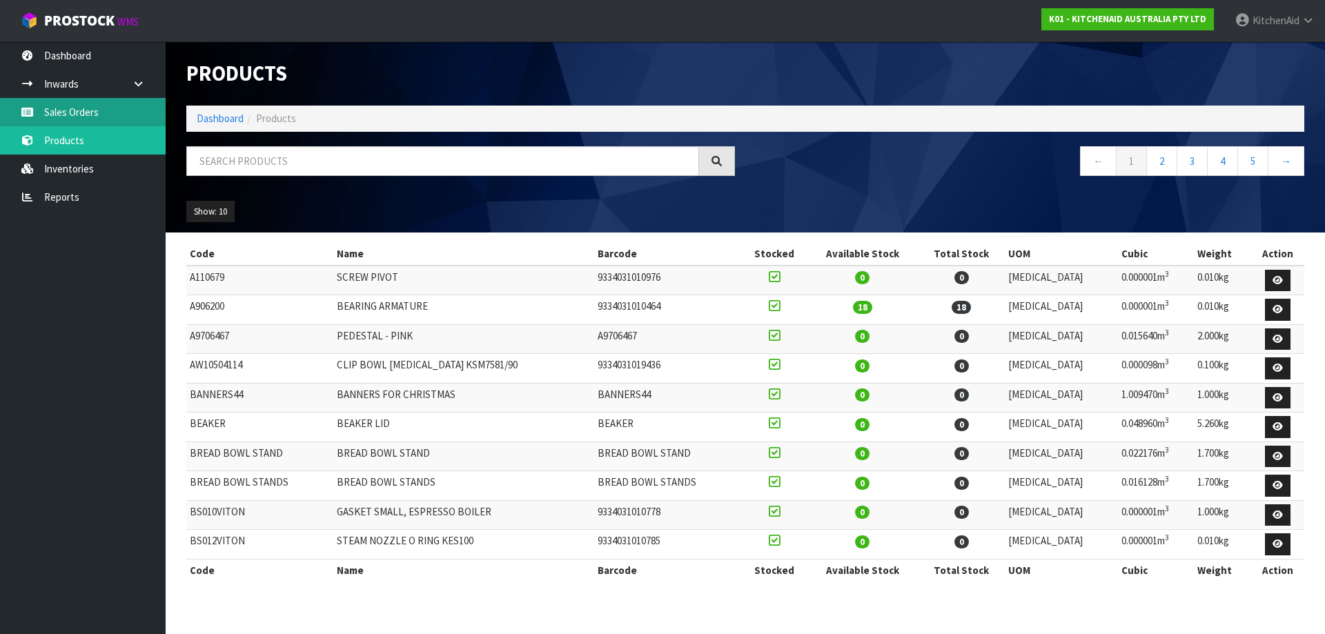
click at [79, 119] on link "Sales Orders" at bounding box center [83, 112] width 166 height 28
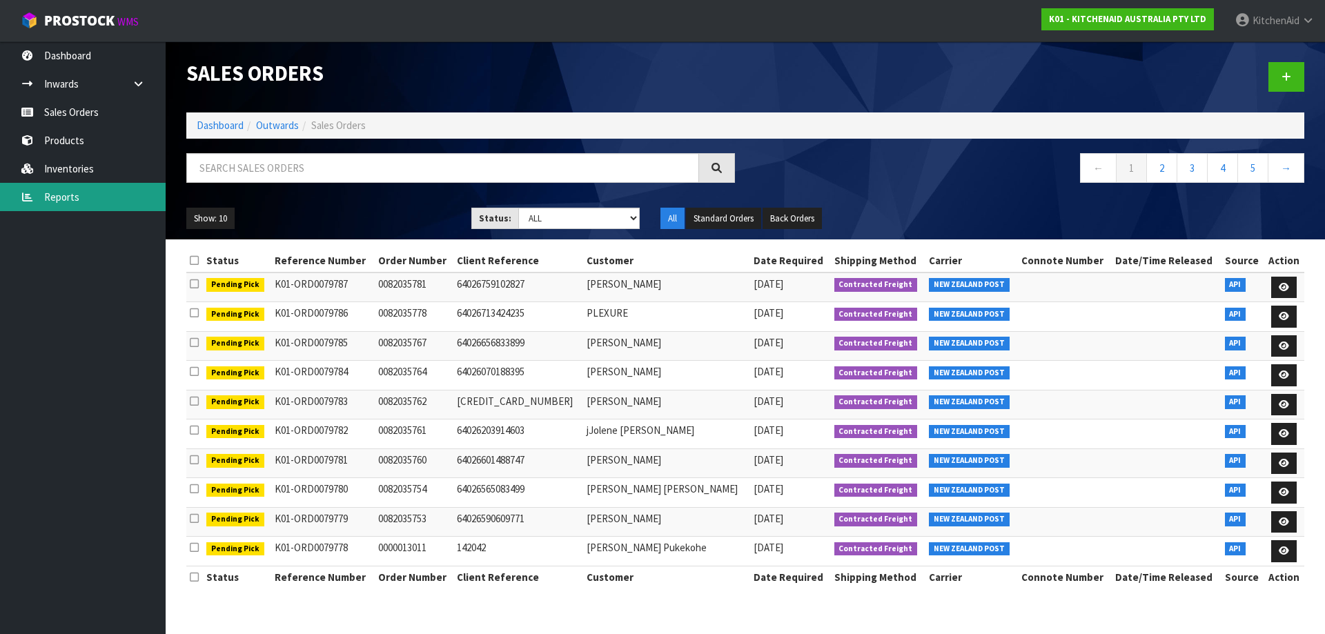
click at [73, 197] on link "Reports" at bounding box center [83, 197] width 166 height 28
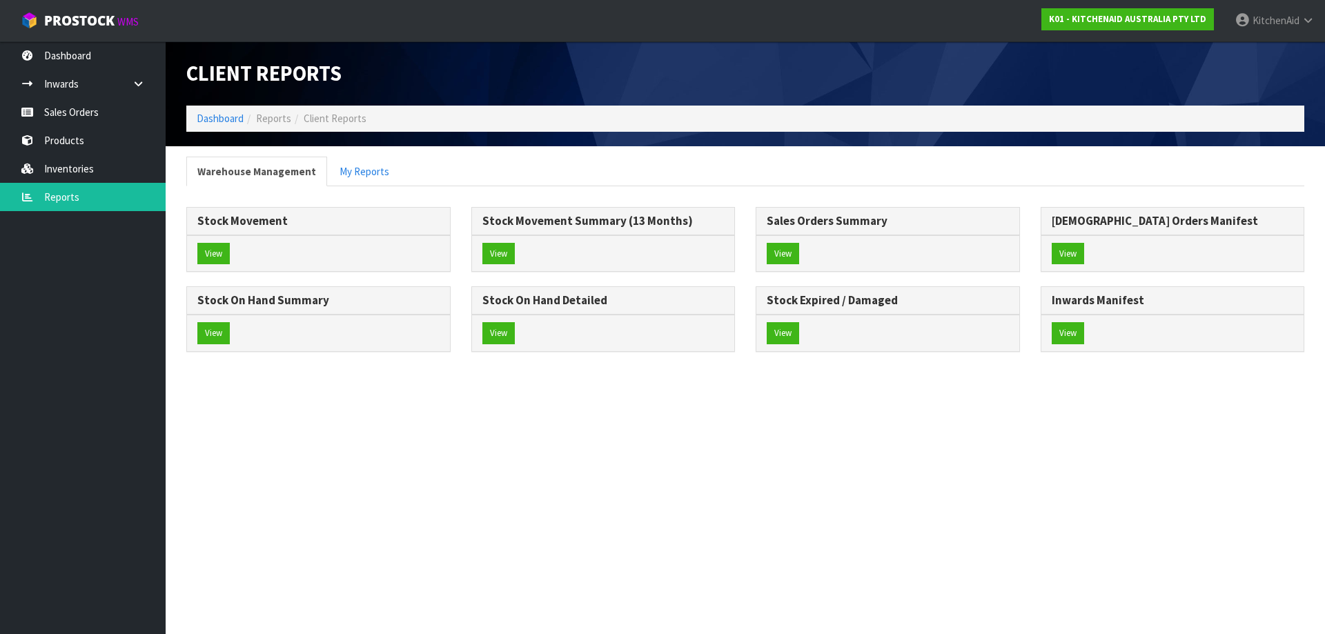
click at [217, 321] on div "View" at bounding box center [318, 333] width 263 height 37
click at [215, 336] on button "View" at bounding box center [213, 333] width 32 height 22
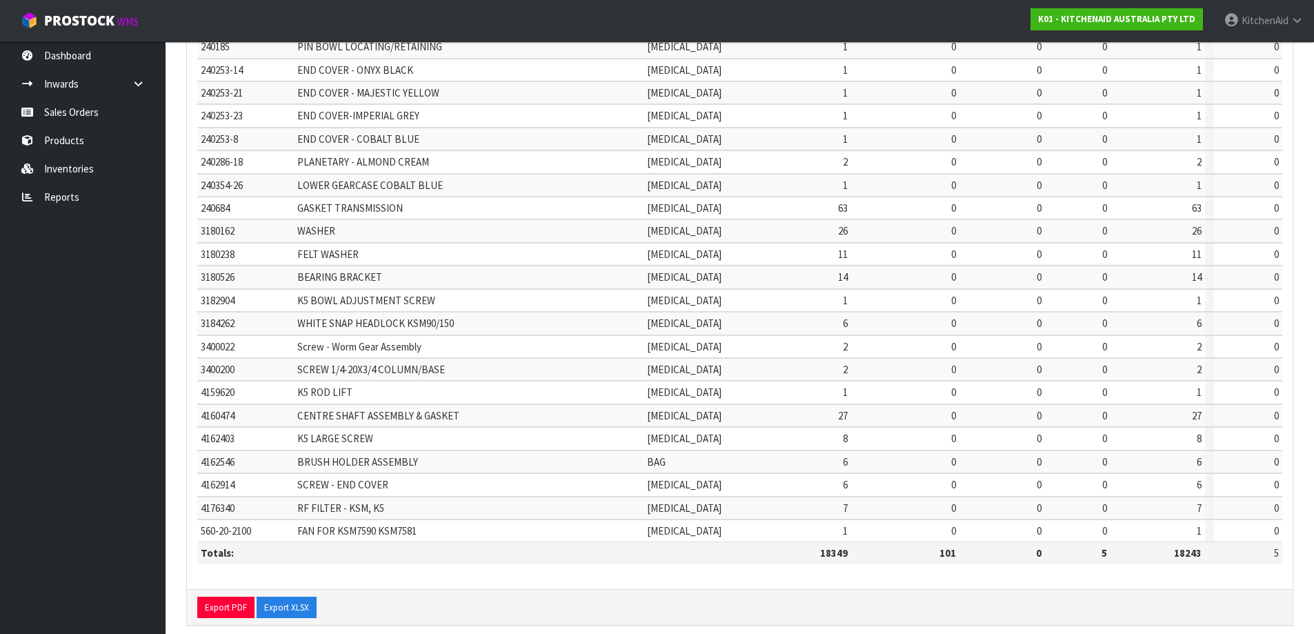
scroll to position [323, 0]
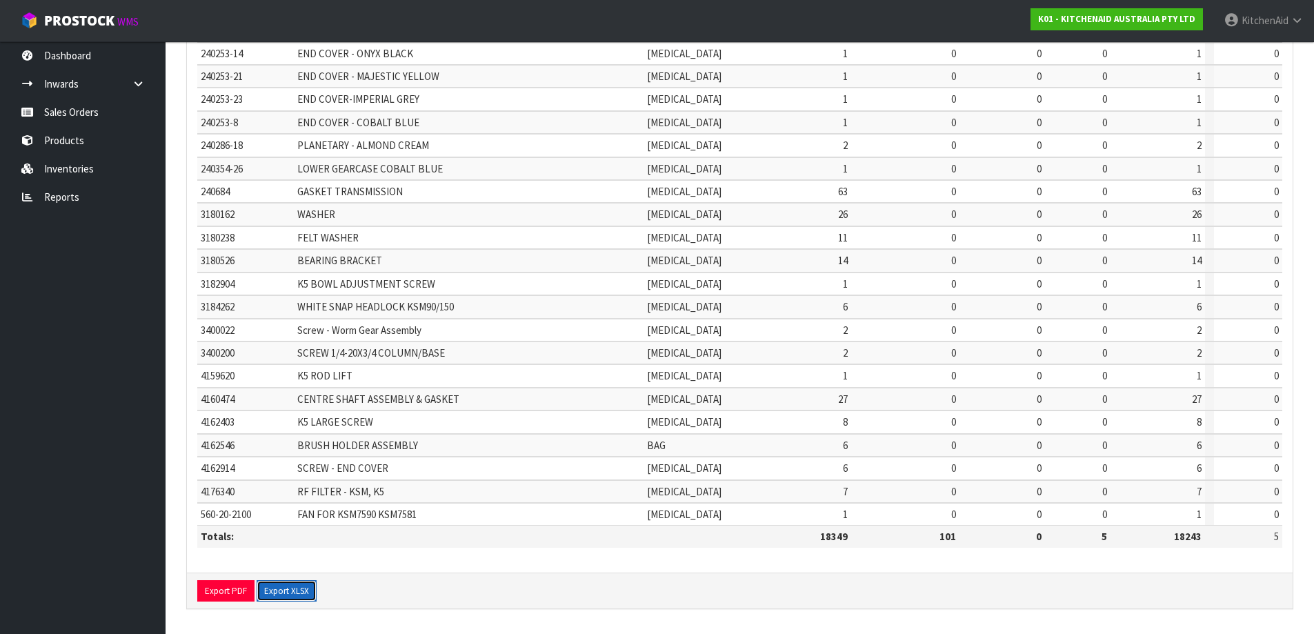
click at [281, 598] on button "Export XLSX" at bounding box center [287, 591] width 60 height 22
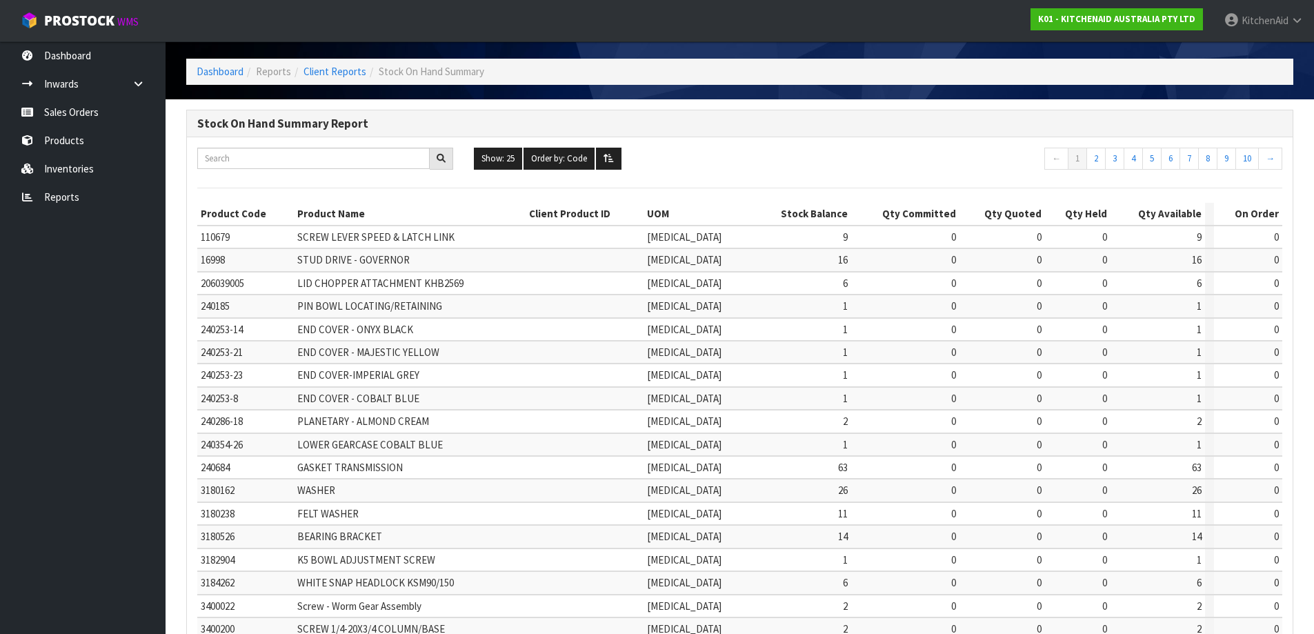
scroll to position [0, 0]
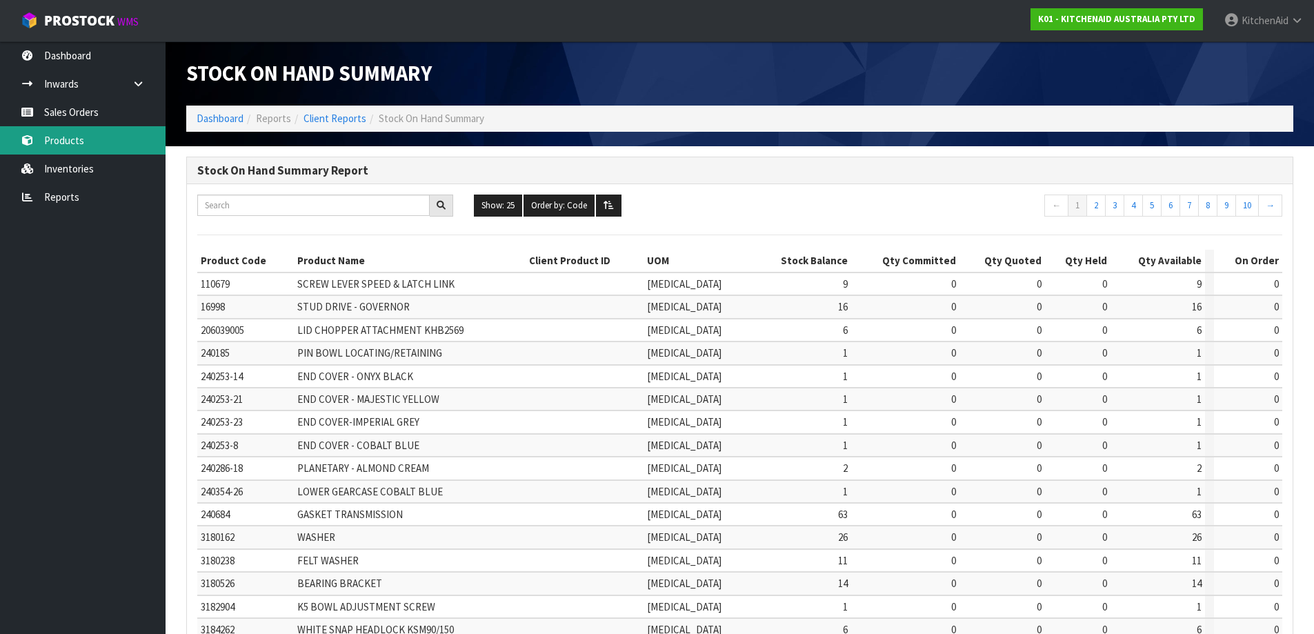
click at [70, 135] on link "Products" at bounding box center [83, 140] width 166 height 28
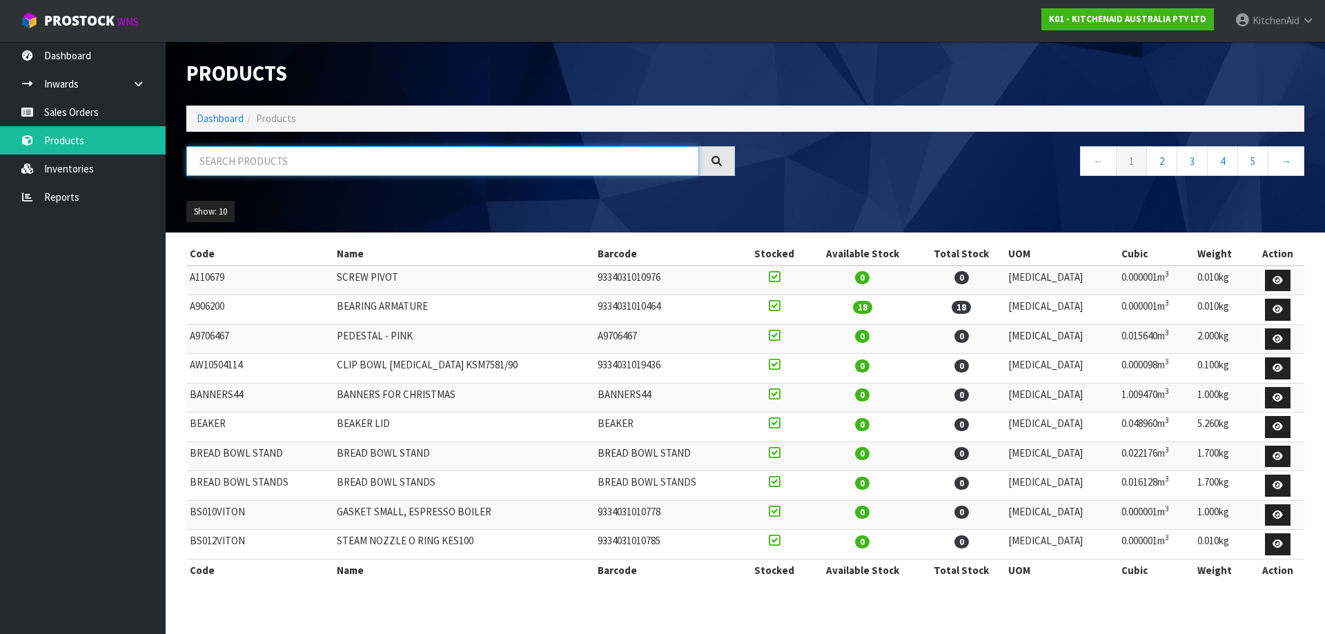
click at [433, 159] on input "text" at bounding box center [442, 161] width 513 height 30
paste input "5KFC3516AER"
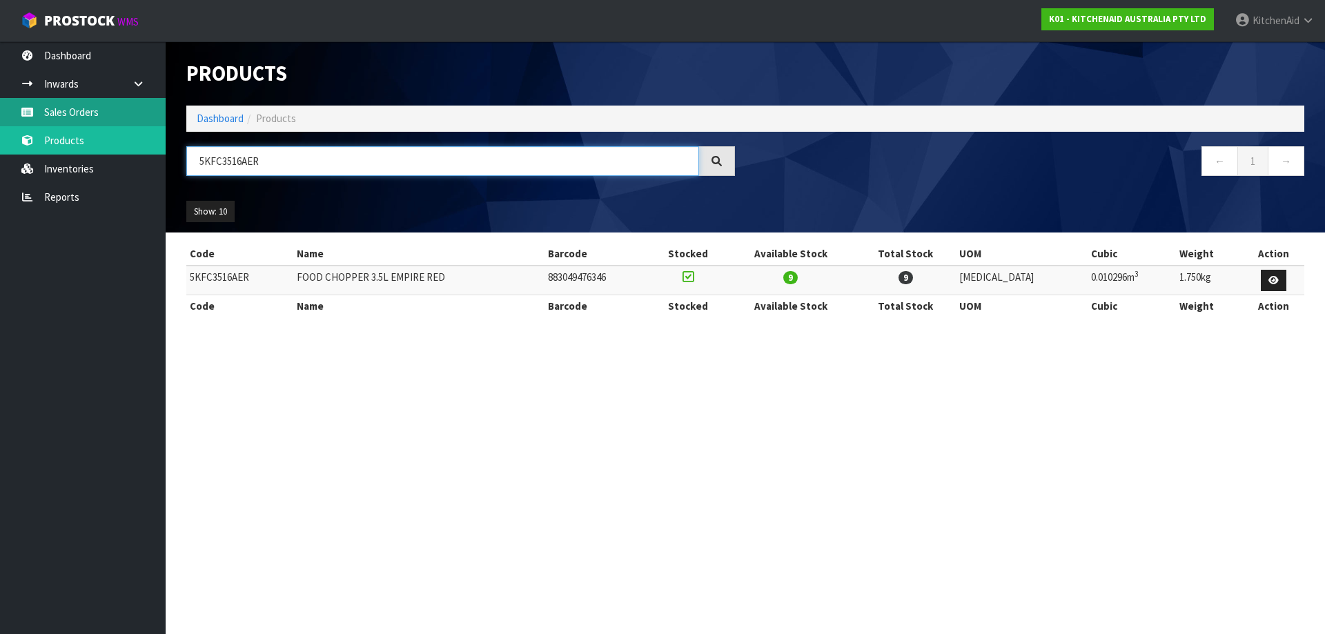
type input "5KFC3516AER"
click at [94, 117] on link "Sales Orders" at bounding box center [83, 112] width 166 height 28
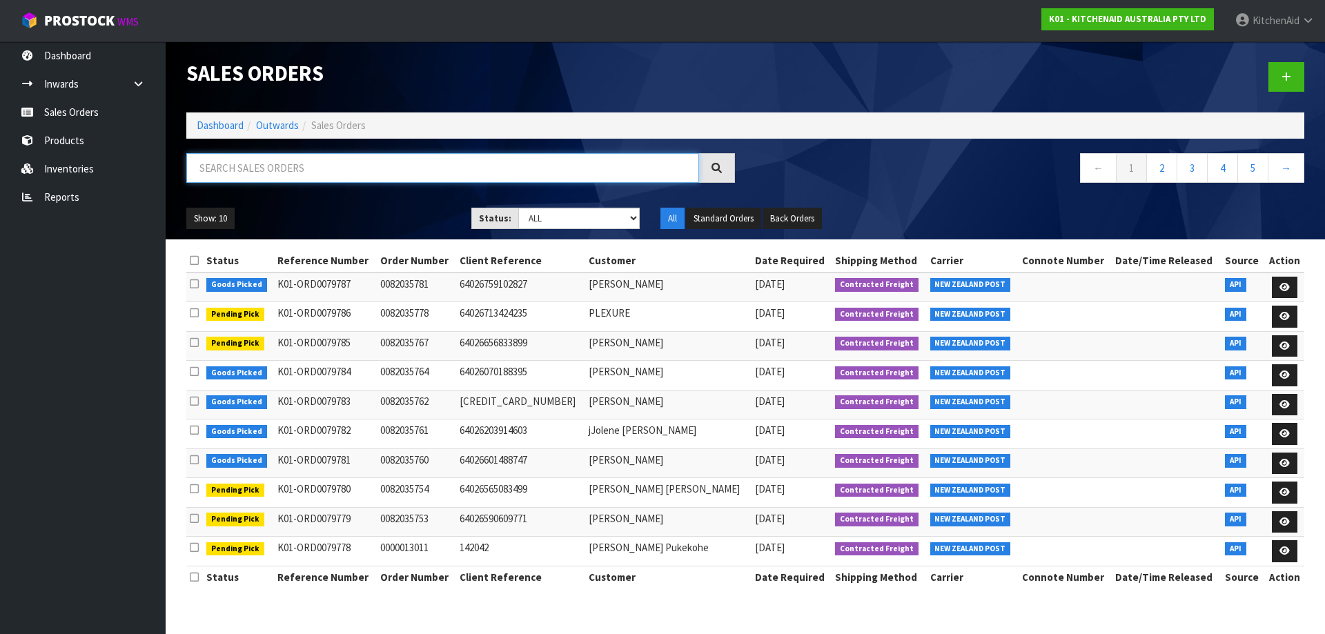
click at [386, 173] on input "text" at bounding box center [442, 168] width 513 height 30
click at [380, 164] on input "text" at bounding box center [442, 168] width 513 height 30
click at [296, 167] on input "text" at bounding box center [442, 168] width 513 height 30
paste input "5KFC3516AER"
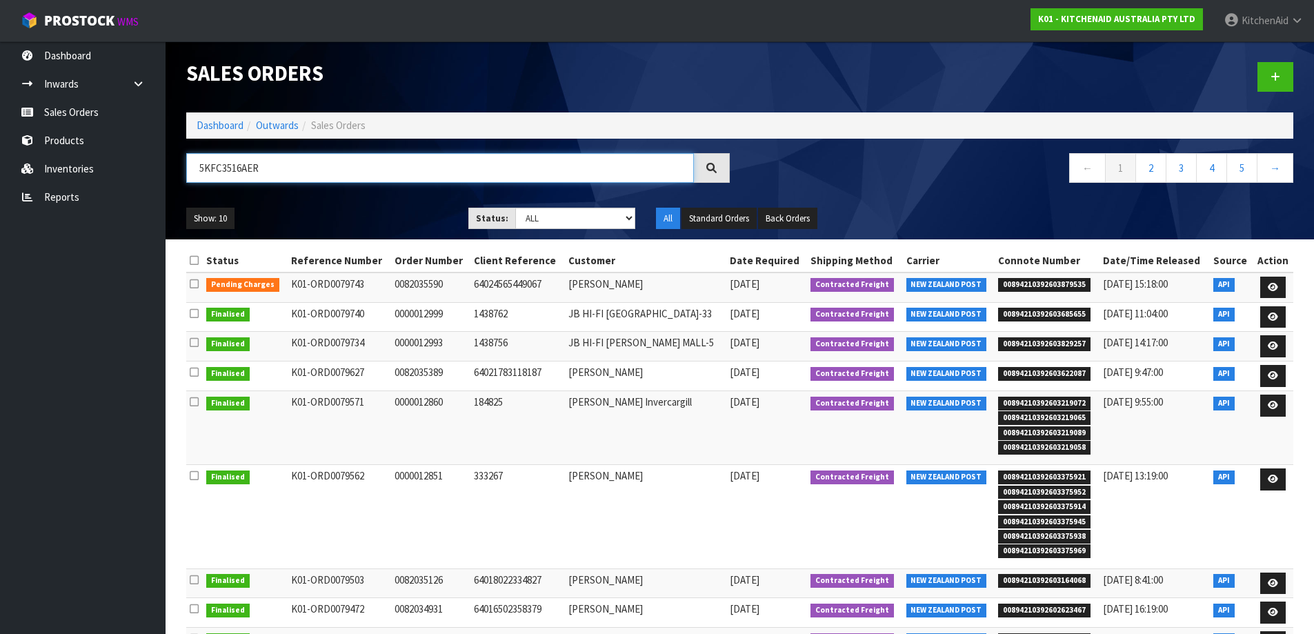
type input "5KFC3516AER"
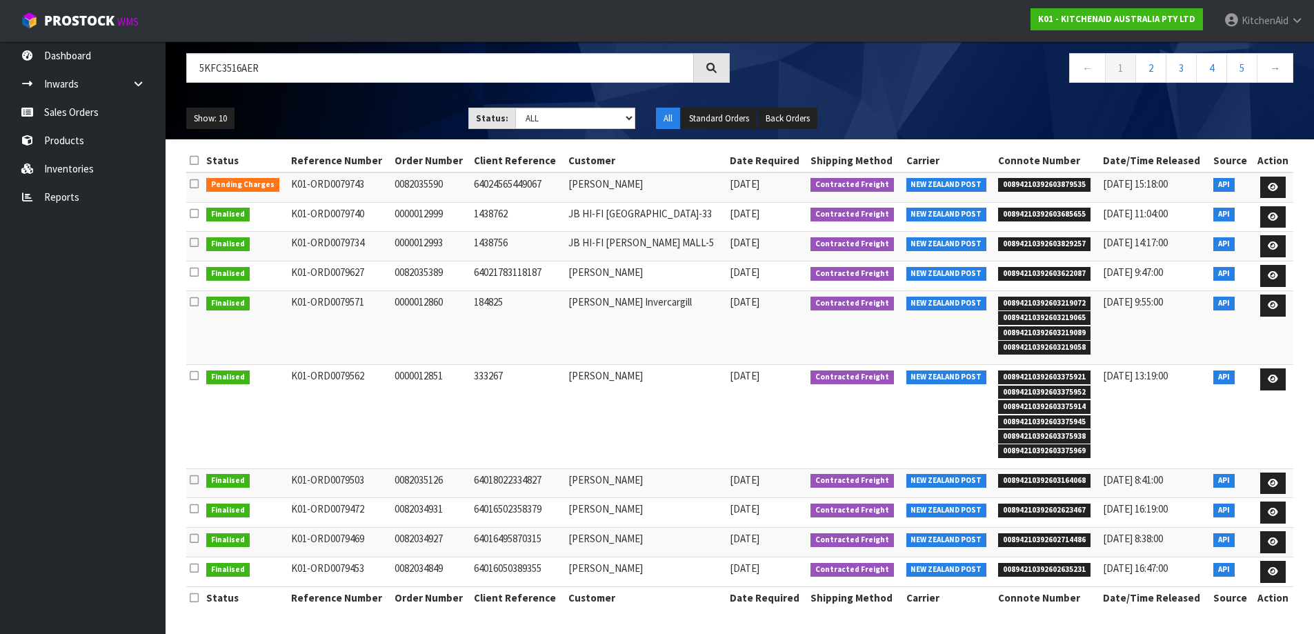
scroll to position [31, 0]
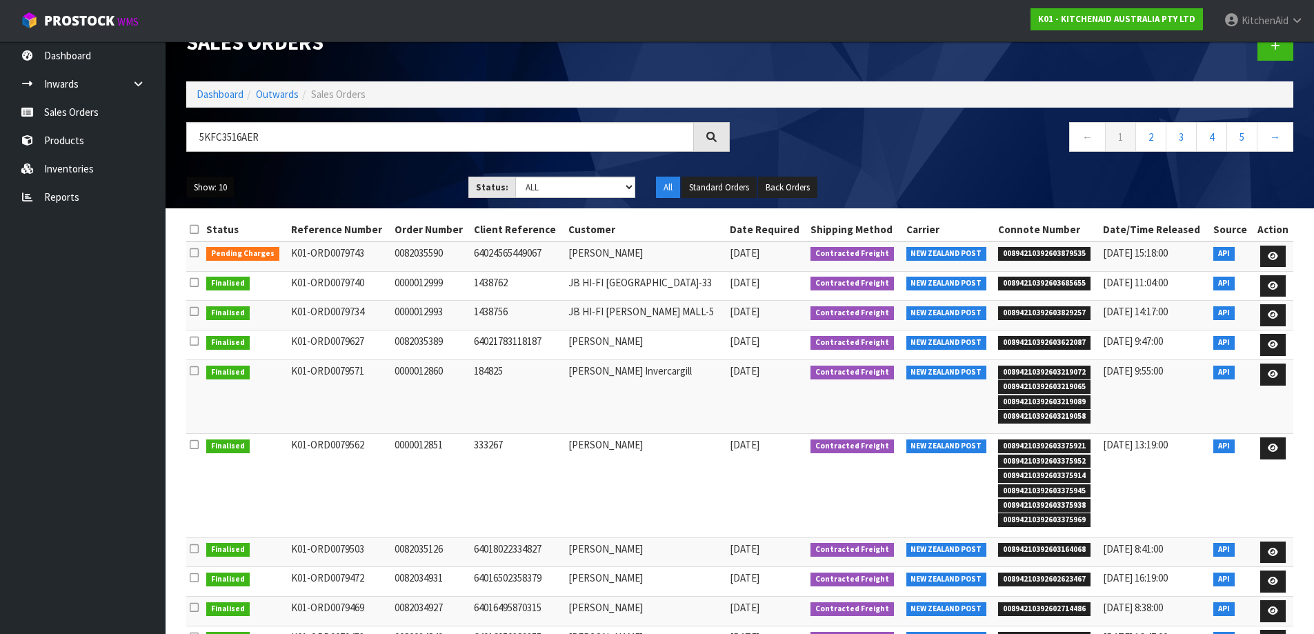
click at [225, 190] on button "Show: 10" at bounding box center [210, 188] width 48 height 22
click at [226, 248] on link "25" at bounding box center [241, 250] width 109 height 19
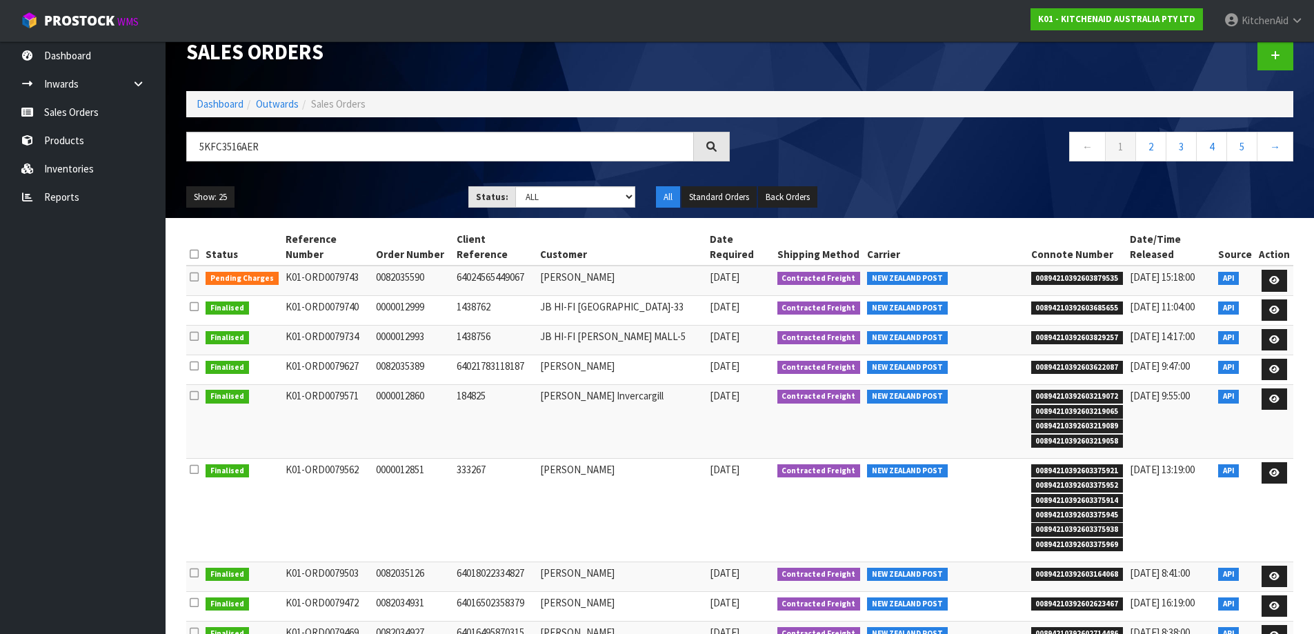
scroll to position [0, 0]
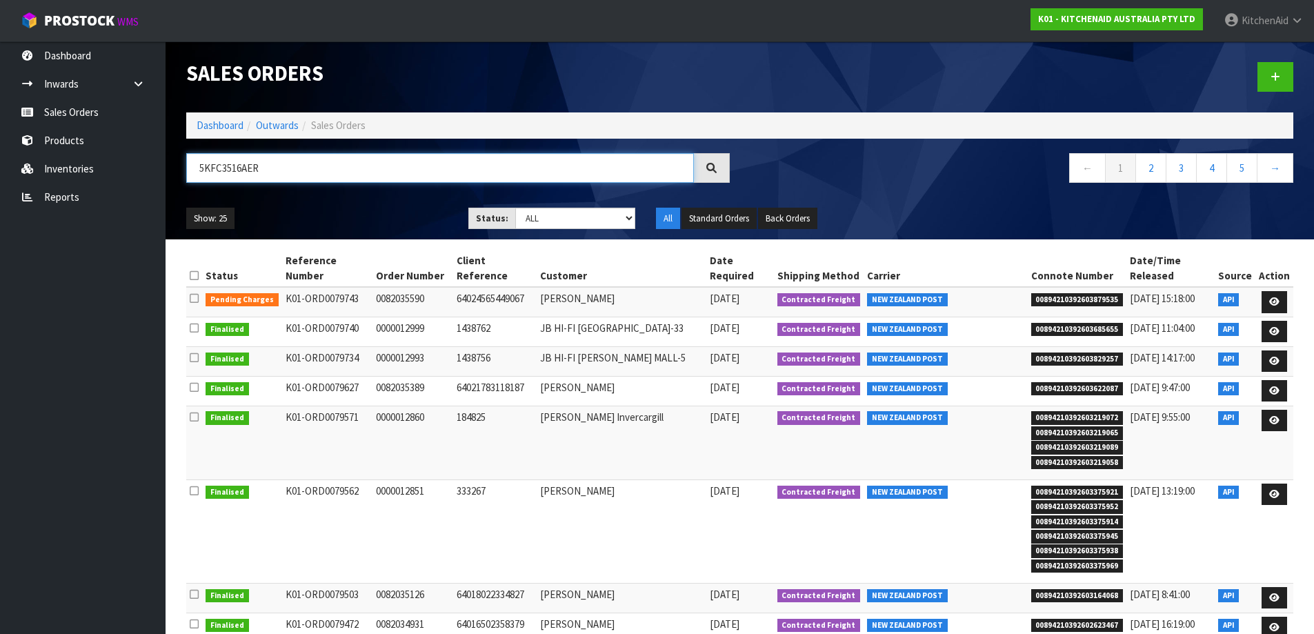
drag, startPoint x: 272, startPoint y: 169, endPoint x: 175, endPoint y: 163, distance: 97.5
click at [175, 163] on header "Sales Orders Dashboard Outwards Sales Orders 5KFC3516AER ← 1 2 3 4 5 → Show: 25…" at bounding box center [740, 140] width 1149 height 198
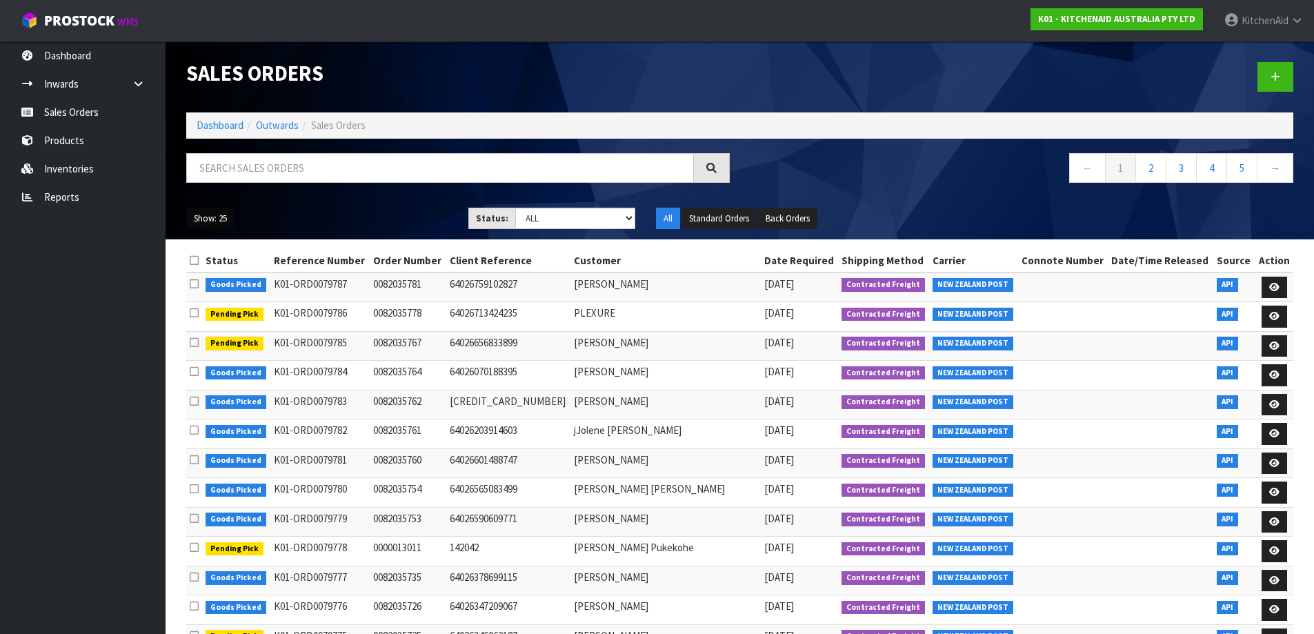
click at [226, 224] on button "Show: 25" at bounding box center [210, 219] width 48 height 22
click at [326, 190] on div at bounding box center [458, 173] width 564 height 40
click at [633, 217] on select "Draft Pending Allocated Pending Pick Goods Picked Goods Packed Pending Charges …" at bounding box center [575, 218] width 120 height 21
click at [515, 208] on select "Draft Pending Allocated Pending Pick Goods Picked Goods Packed Pending Charges …" at bounding box center [575, 218] width 120 height 21
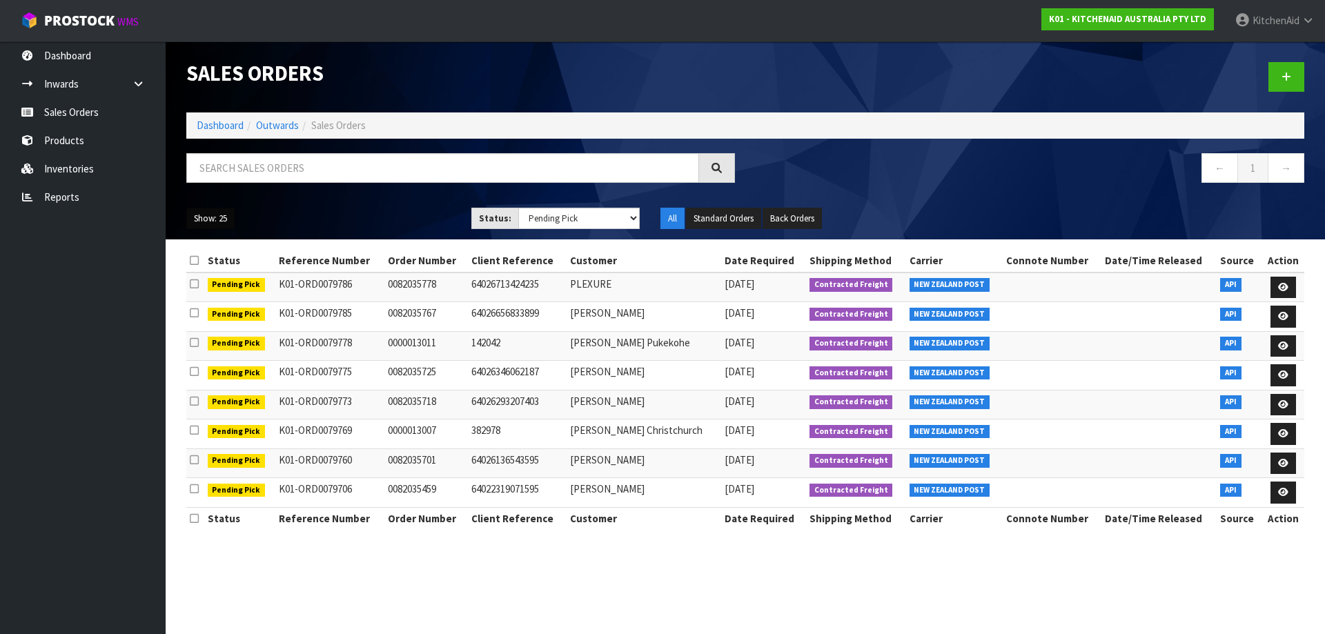
click at [218, 220] on button "Show: 25" at bounding box center [210, 219] width 48 height 22
click at [352, 214] on ul "Show: 25 5 10 25 50" at bounding box center [318, 219] width 264 height 22
click at [633, 223] on select "Draft Pending Allocated Pending Pick Goods Picked Goods Packed Pending Charges …" at bounding box center [579, 218] width 122 height 21
select select "string:4"
click at [518, 208] on select "Draft Pending Allocated Pending Pick Goods Picked Goods Packed Pending Charges …" at bounding box center [579, 218] width 122 height 21
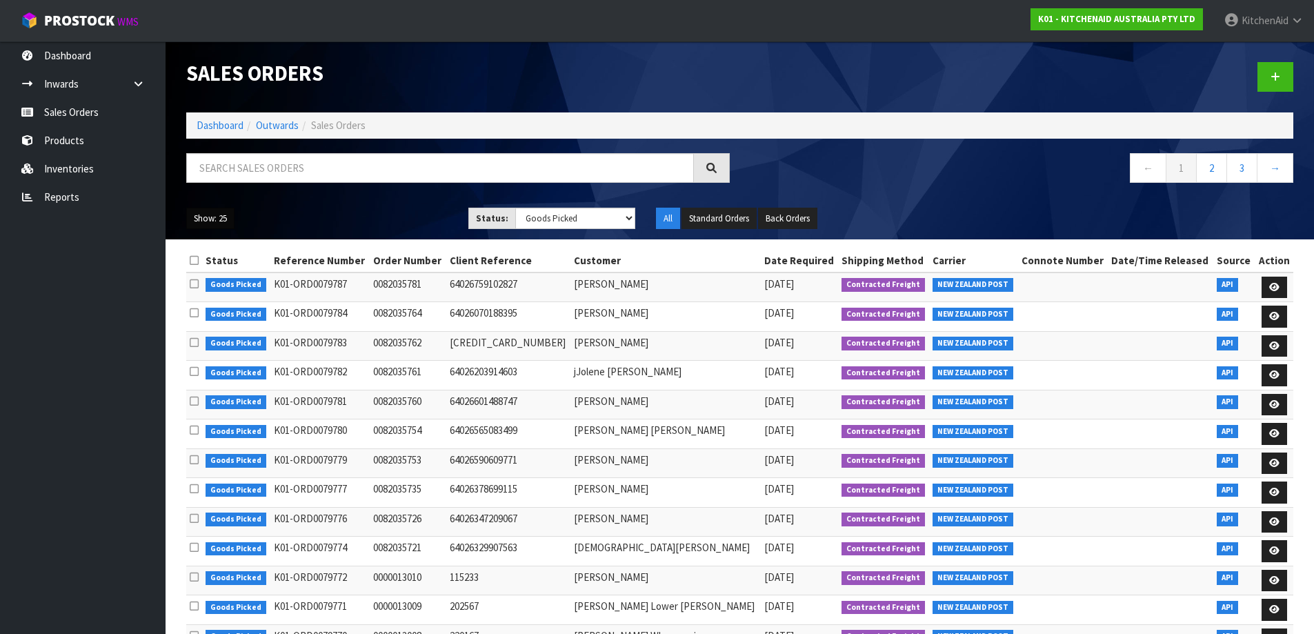
click at [217, 229] on button "Show: 25" at bounding box center [210, 219] width 48 height 22
click at [195, 299] on link "50" at bounding box center [241, 300] width 109 height 19
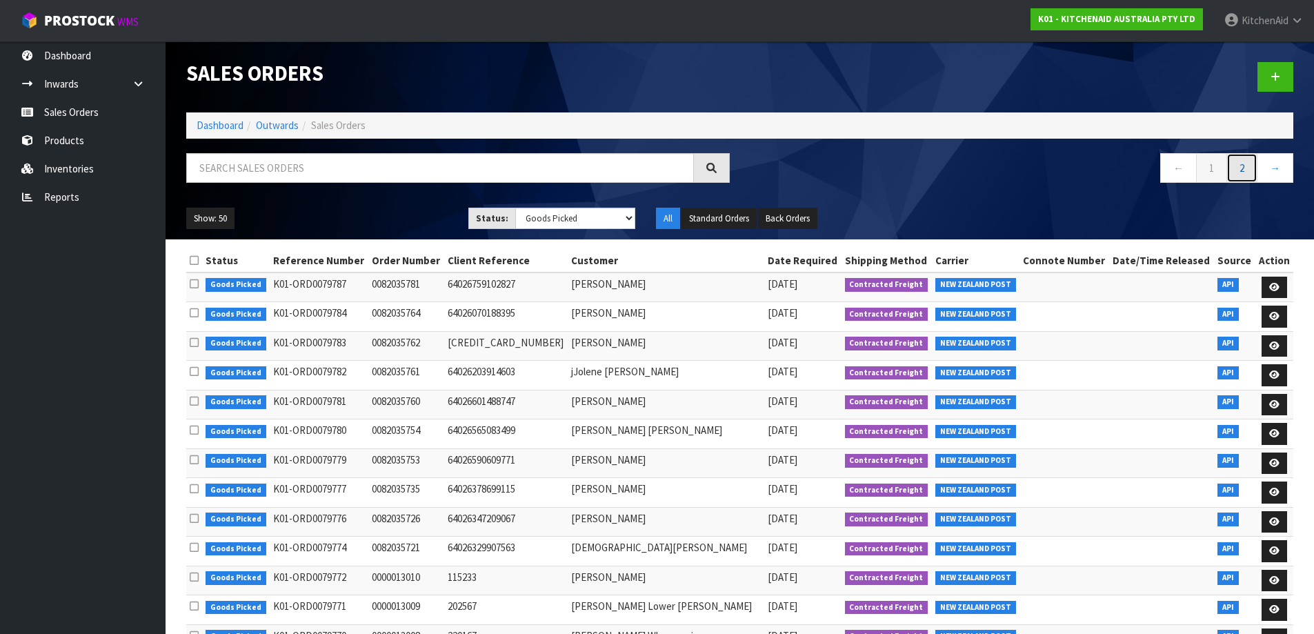
click at [1247, 168] on link "2" at bounding box center [1242, 168] width 31 height 30
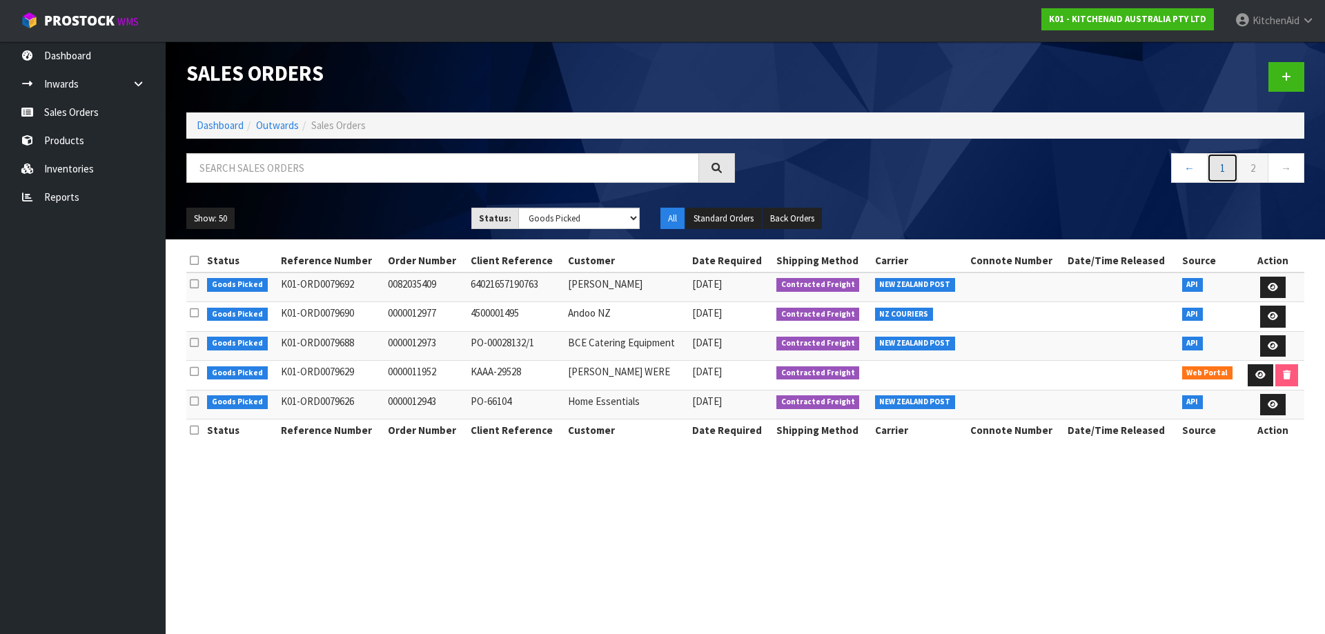
click at [1226, 162] on link "1" at bounding box center [1222, 168] width 31 height 30
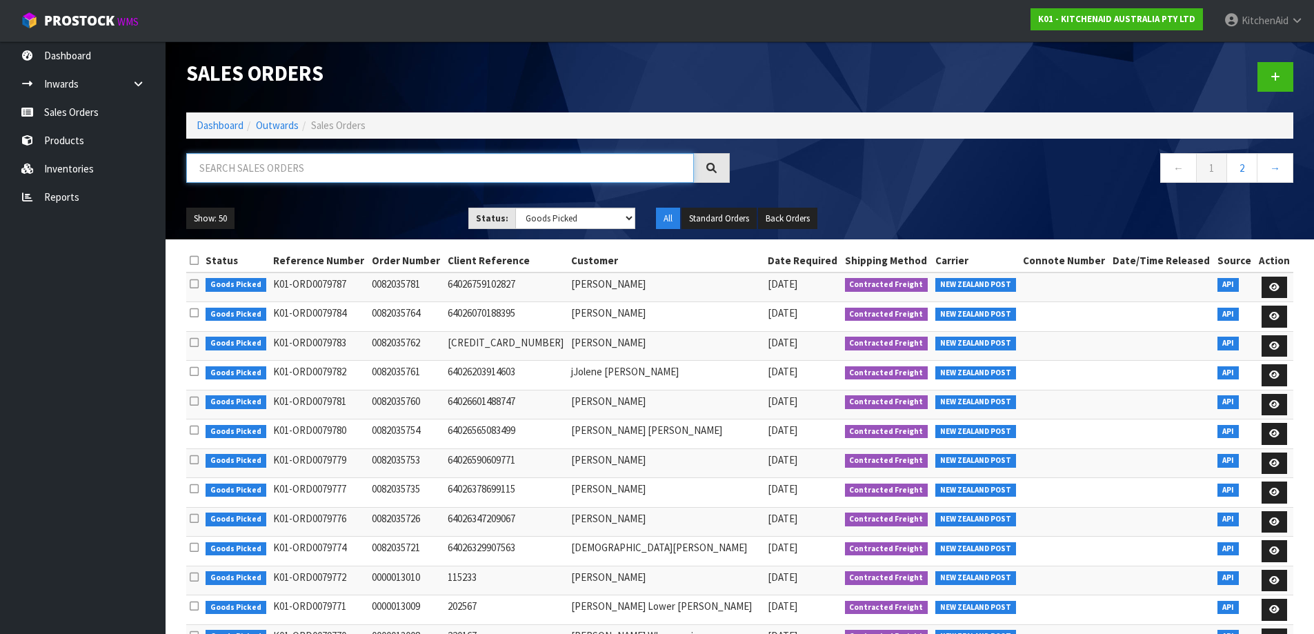
click at [492, 165] on input "text" at bounding box center [440, 168] width 508 height 30
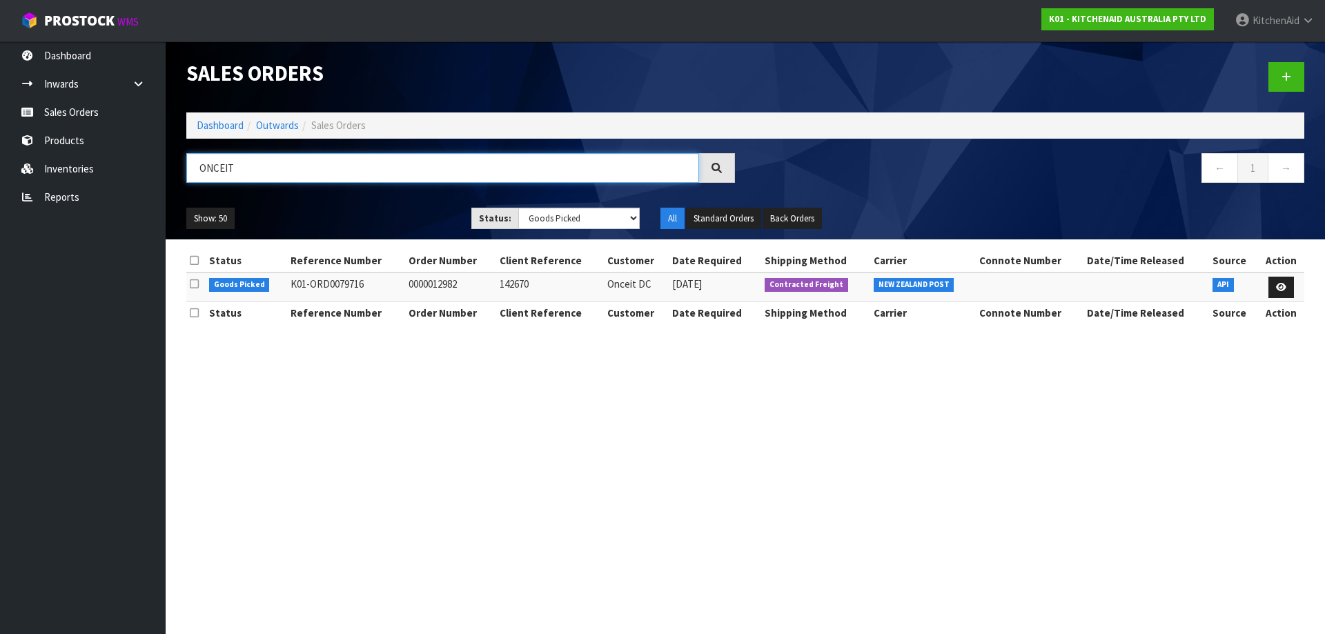
drag, startPoint x: 282, startPoint y: 172, endPoint x: 187, endPoint y: 172, distance: 95.2
click at [196, 168] on input "ONCEIT" at bounding box center [442, 168] width 513 height 30
paste input "82034078"
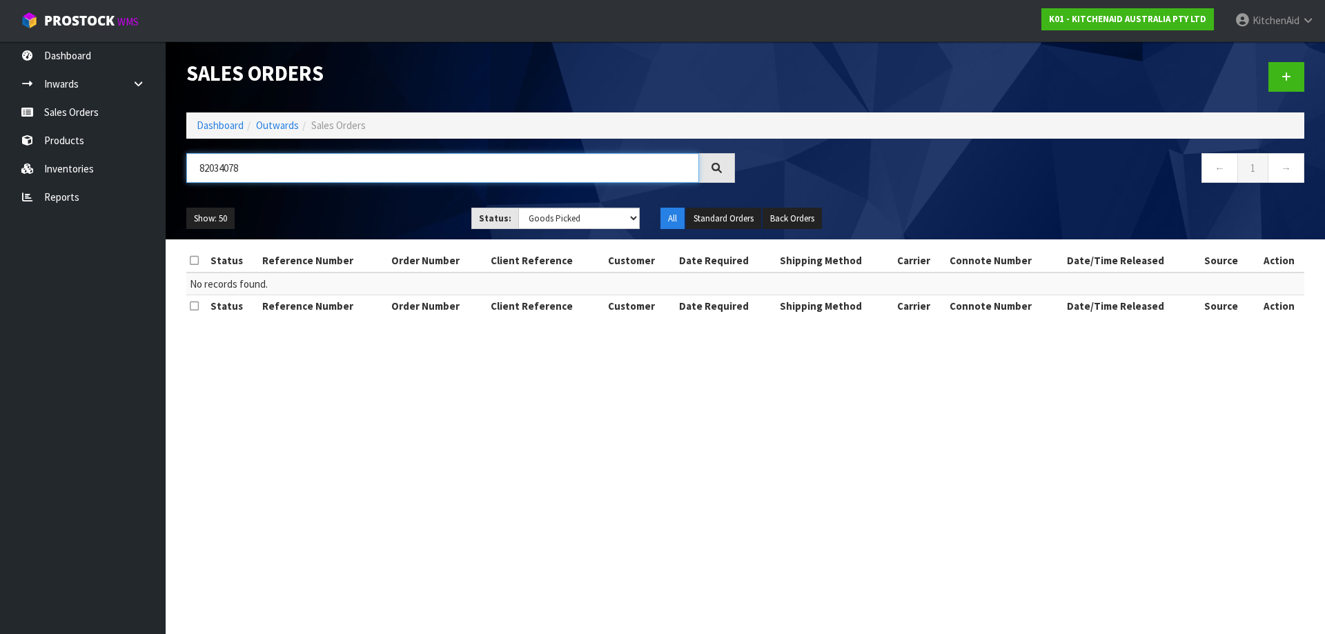
drag, startPoint x: 255, startPoint y: 167, endPoint x: 167, endPoint y: 166, distance: 87.6
click at [167, 166] on header "Sales Orders Dashboard Outwards Sales Orders 82034078 ← 1 → Show: 50 5 10 25 50…" at bounding box center [745, 140] width 1159 height 198
paste input "83"
type input "82034838"
click at [635, 216] on select "Draft Pending Allocated Pending Pick Goods Picked Goods Packed Pending Charges …" at bounding box center [579, 218] width 122 height 21
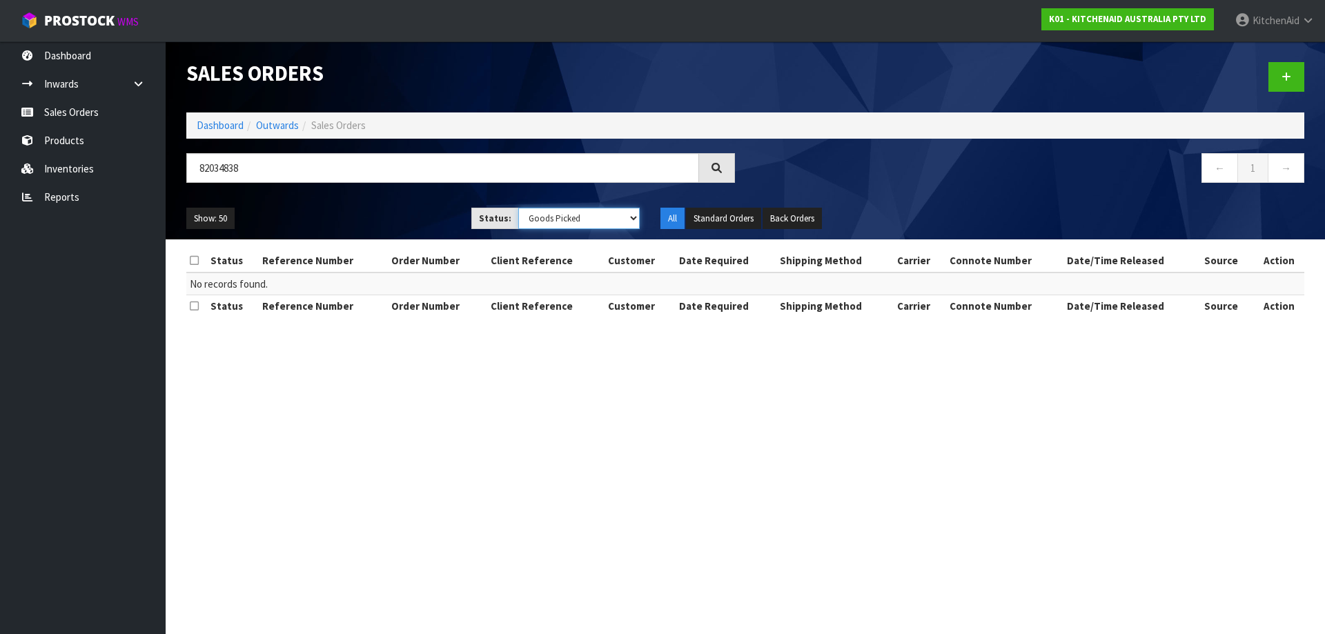
select select "string:ALL"
click at [518, 208] on select "Draft Pending Allocated Pending Pick Goods Picked Goods Packed Pending Charges …" at bounding box center [579, 218] width 122 height 21
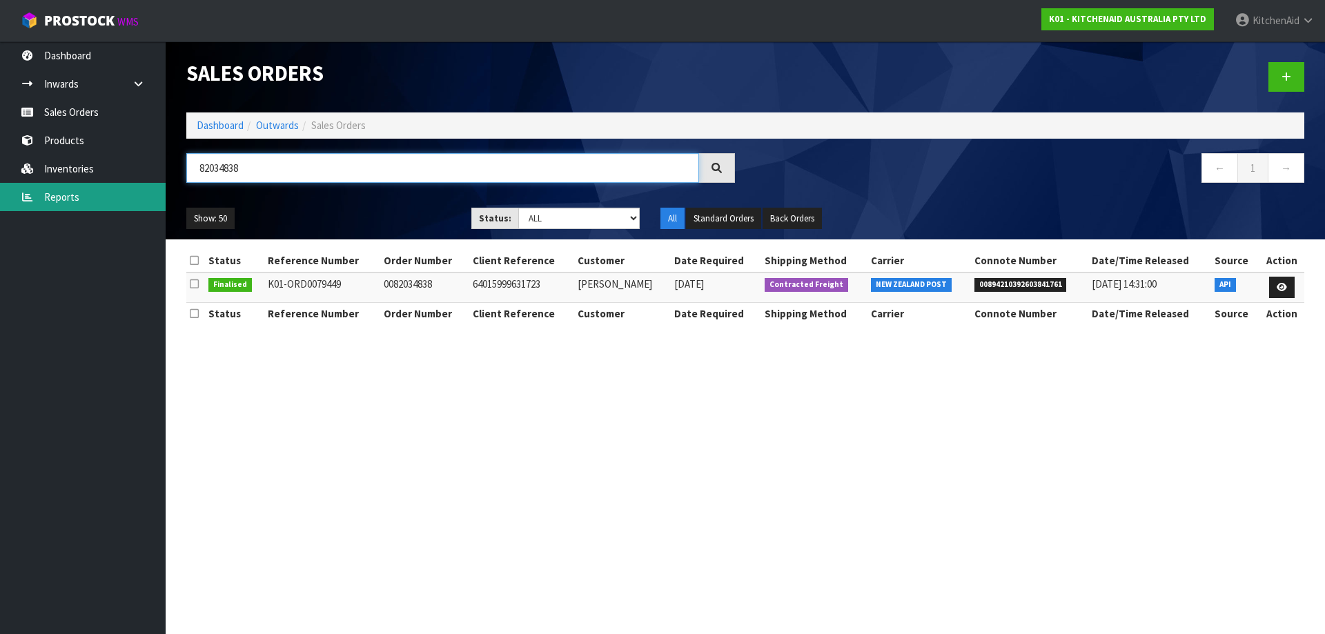
drag, startPoint x: 273, startPoint y: 170, endPoint x: 157, endPoint y: 186, distance: 117.7
click at [158, 184] on body "Toggle navigation ProStock WMS K01 - KITCHENAID AUSTRALIA PTY LTD [GEOGRAPHIC_D…" at bounding box center [662, 317] width 1325 height 634
paste input "07"
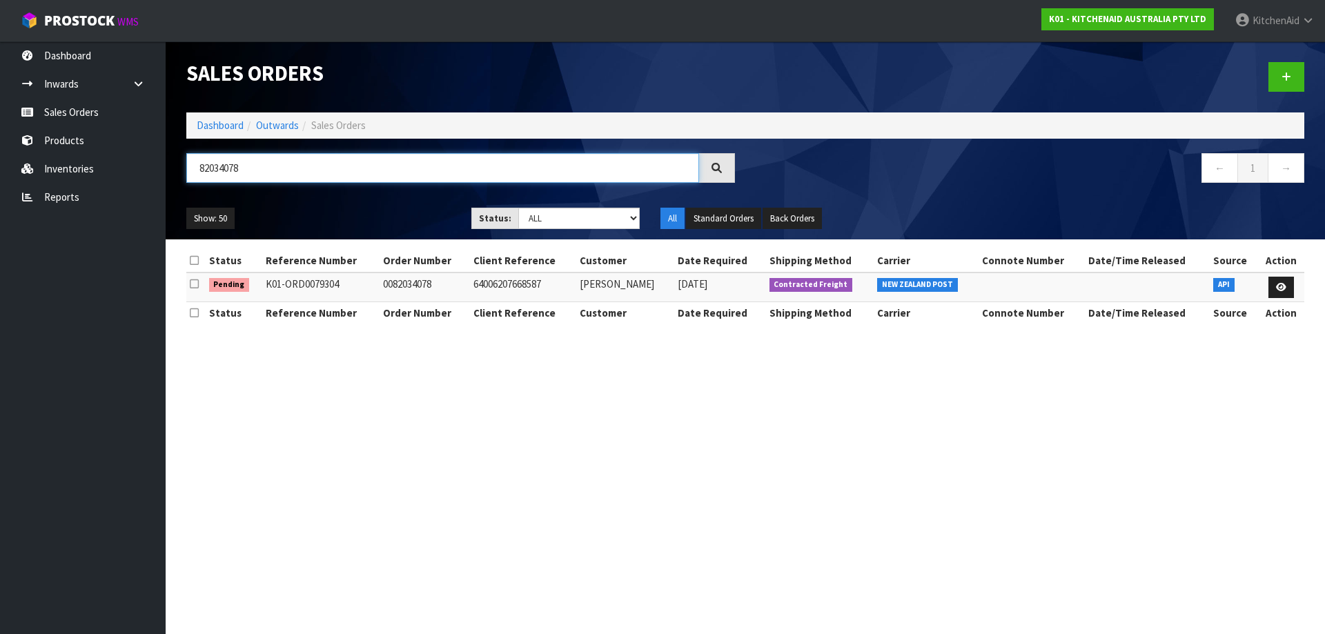
drag, startPoint x: 273, startPoint y: 172, endPoint x: 179, endPoint y: 175, distance: 93.9
click at [179, 175] on div "82034078" at bounding box center [460, 173] width 569 height 40
paste input "5185"
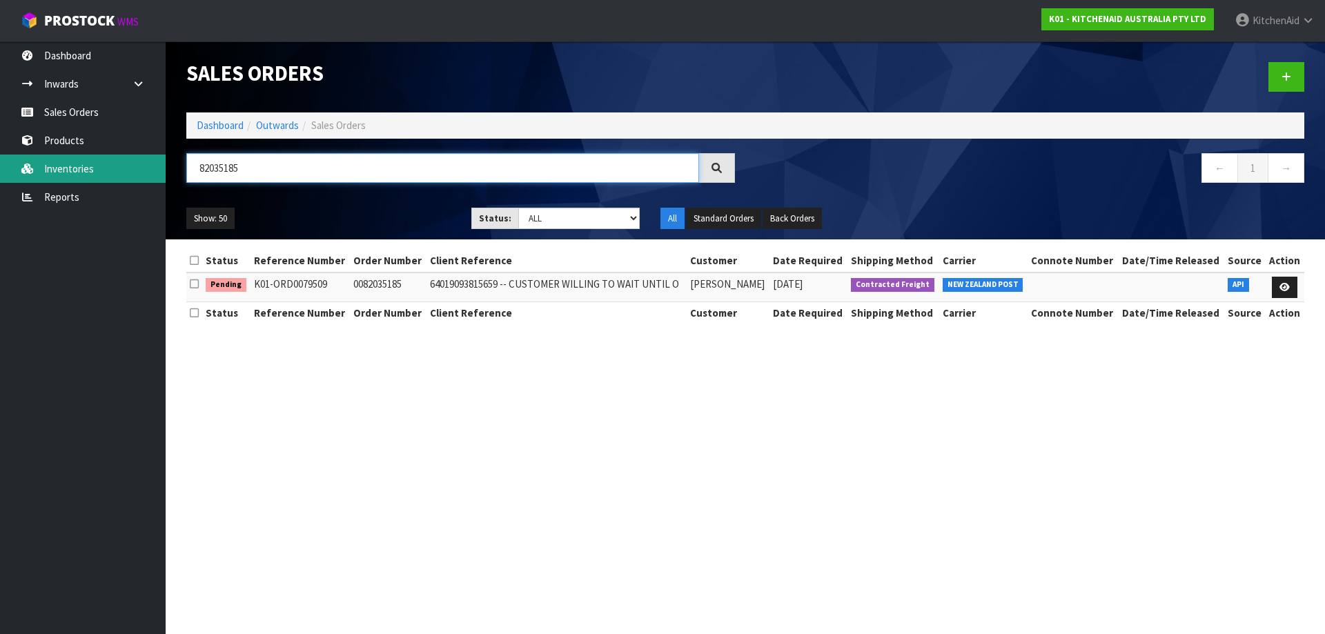
drag, startPoint x: 307, startPoint y: 164, endPoint x: 110, endPoint y: 176, distance: 197.7
click at [110, 175] on body "Toggle navigation ProStock WMS K01 - KITCHENAID AUSTRALIA PTY LTD [GEOGRAPHIC_D…" at bounding box center [662, 317] width 1325 height 634
paste input "0601"
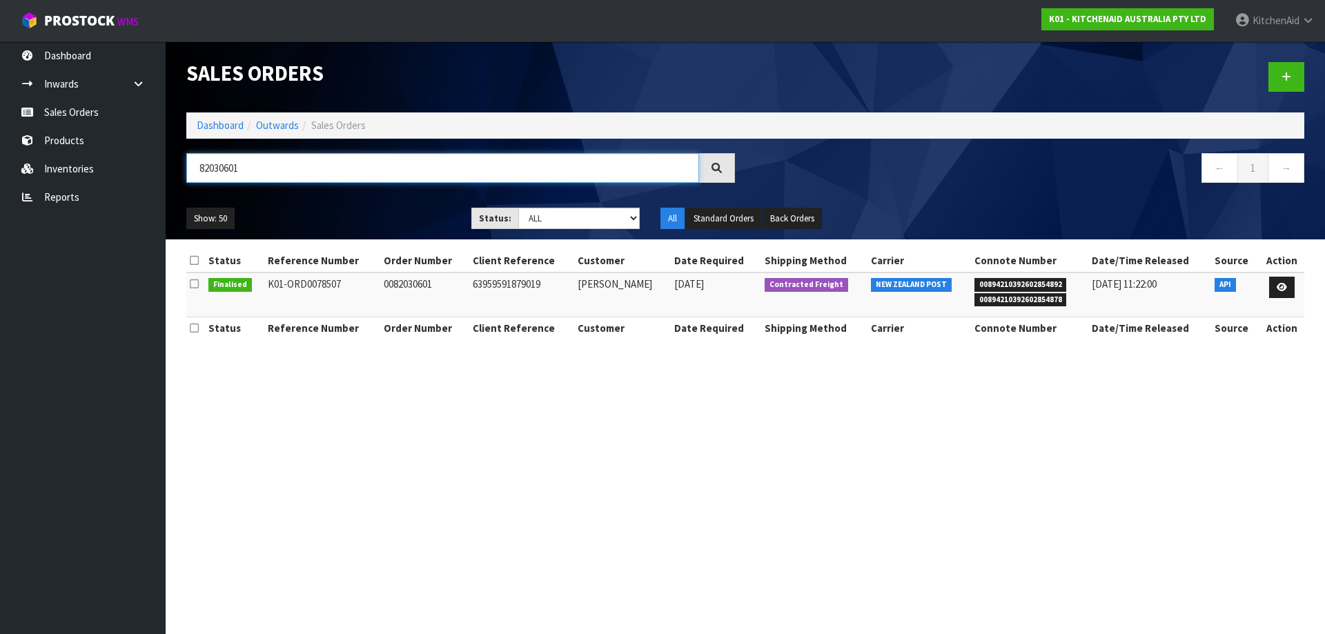
type input "82030601"
click at [1289, 286] on link at bounding box center [1282, 288] width 26 height 22
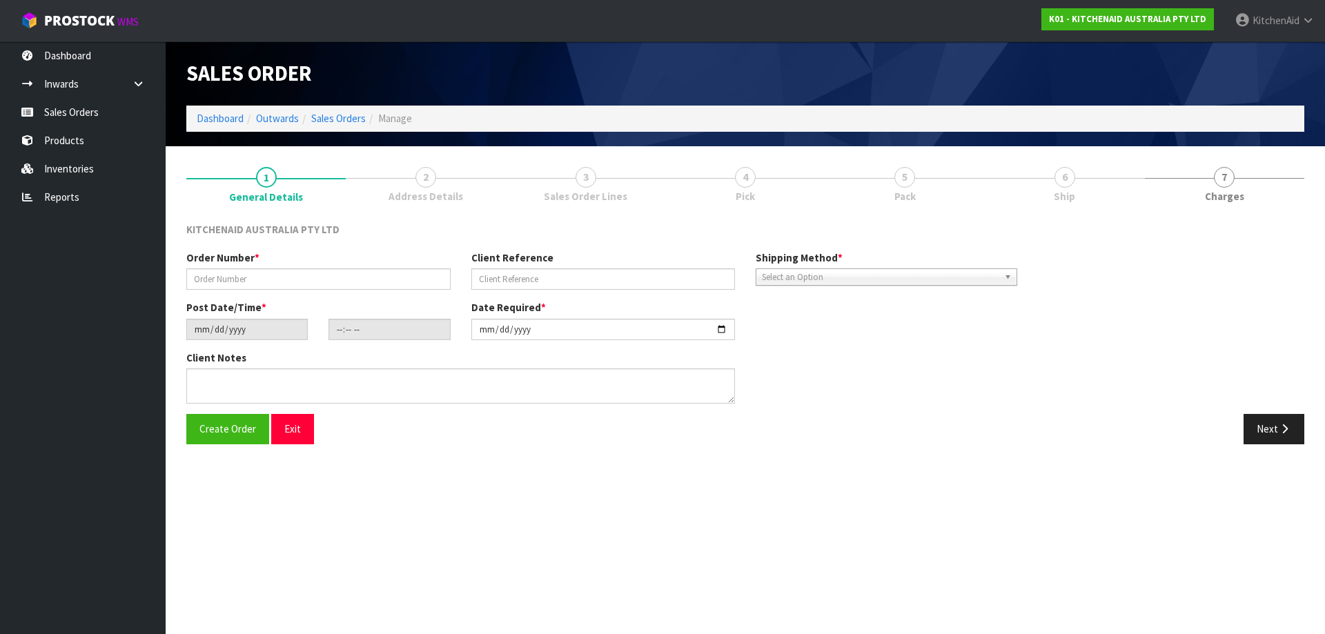
type input "0082030601"
type input "63959591879019"
type input "[DATE]"
type input "11:34:21.000"
type input "[DATE]"
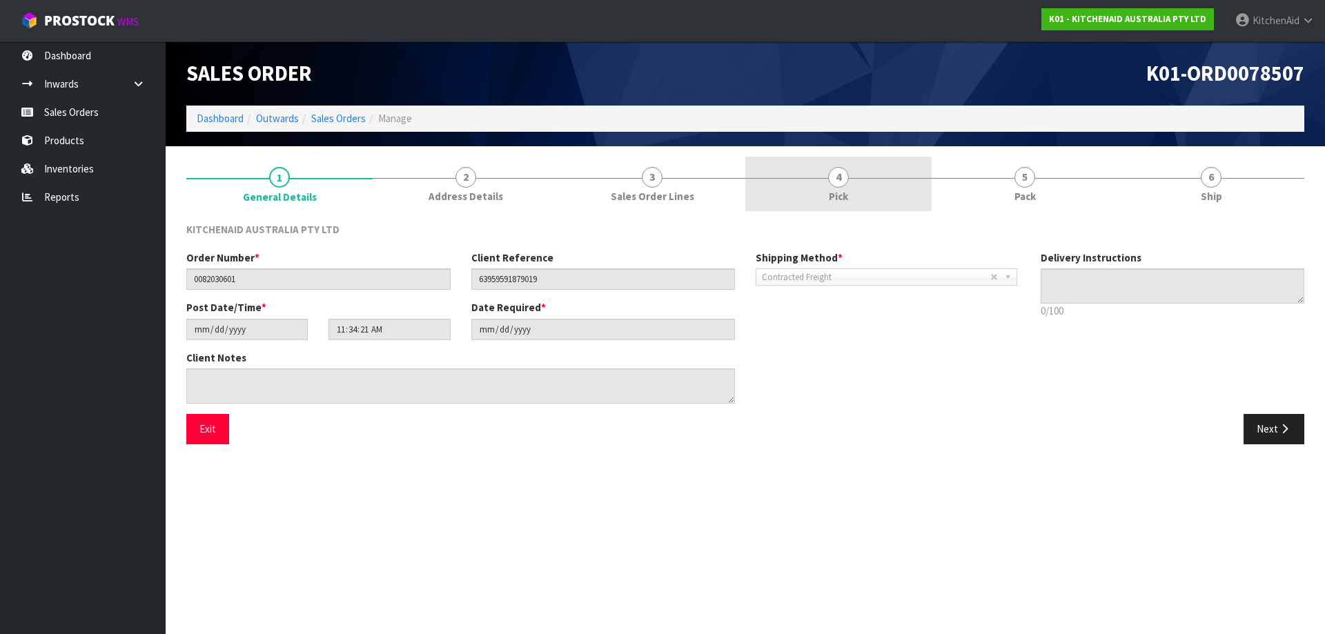
click at [864, 179] on link "4 Pick" at bounding box center [838, 184] width 186 height 55
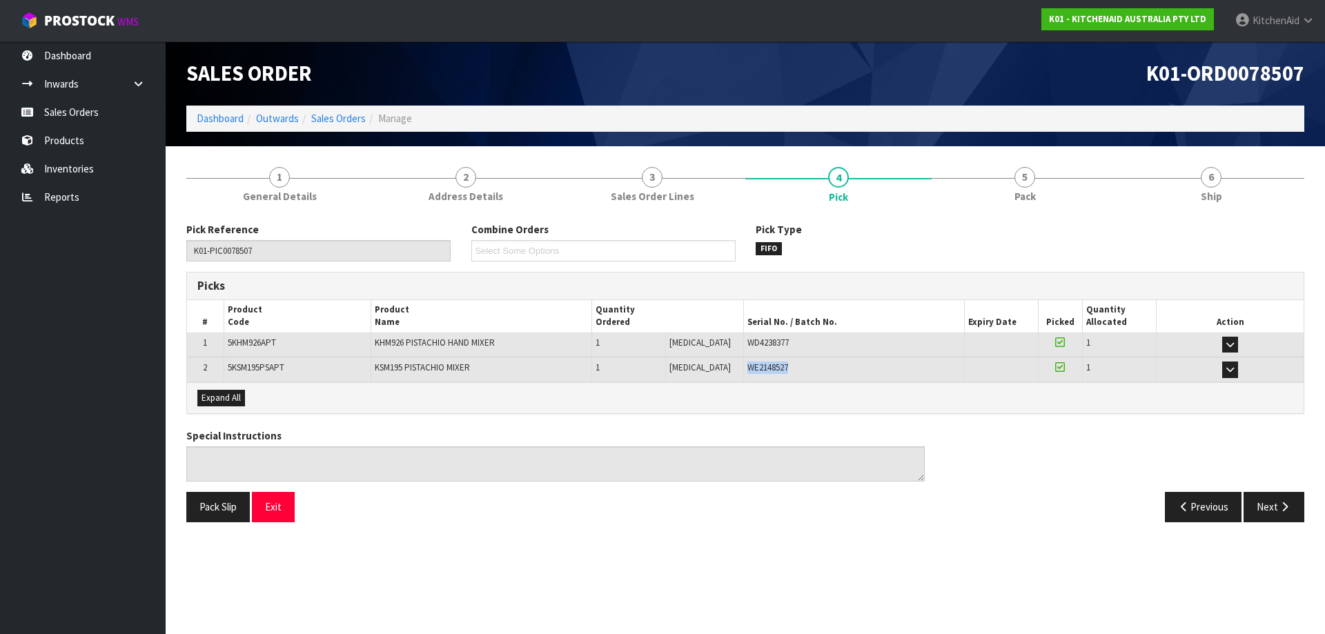
drag, startPoint x: 797, startPoint y: 370, endPoint x: 727, endPoint y: 371, distance: 70.4
click at [747, 371] on div "WE2148527" at bounding box center [853, 368] width 213 height 12
drag, startPoint x: 782, startPoint y: 344, endPoint x: 730, endPoint y: 347, distance: 52.5
click at [747, 347] on div "WD4238377" at bounding box center [853, 343] width 213 height 12
click at [355, 116] on link "Sales Orders" at bounding box center [338, 118] width 55 height 13
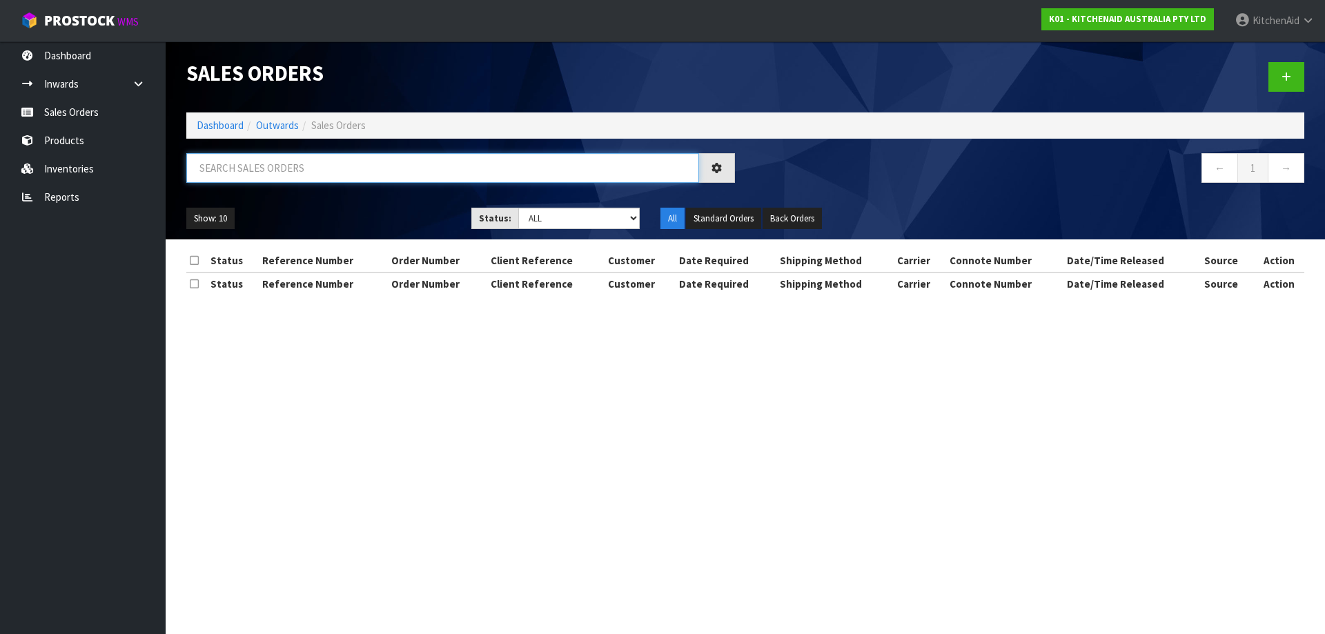
click at [469, 170] on input "text" at bounding box center [442, 168] width 513 height 30
paste input "82034061"
type input "82034061"
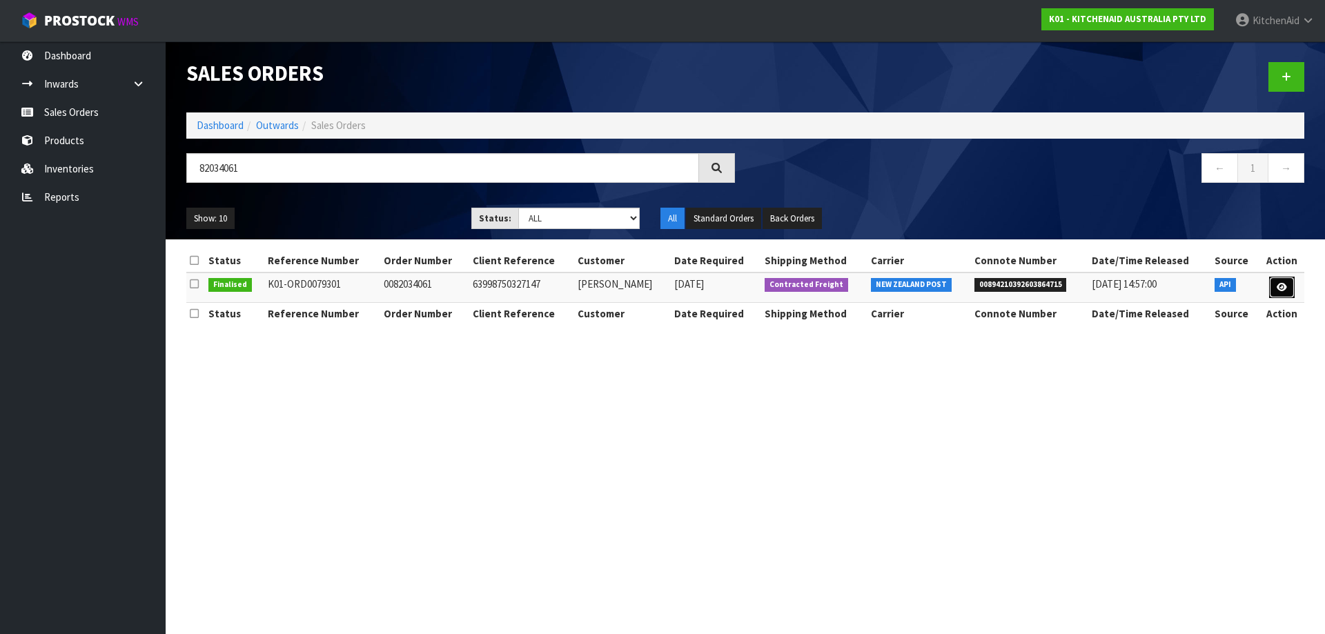
click at [1283, 286] on icon at bounding box center [1281, 287] width 10 height 9
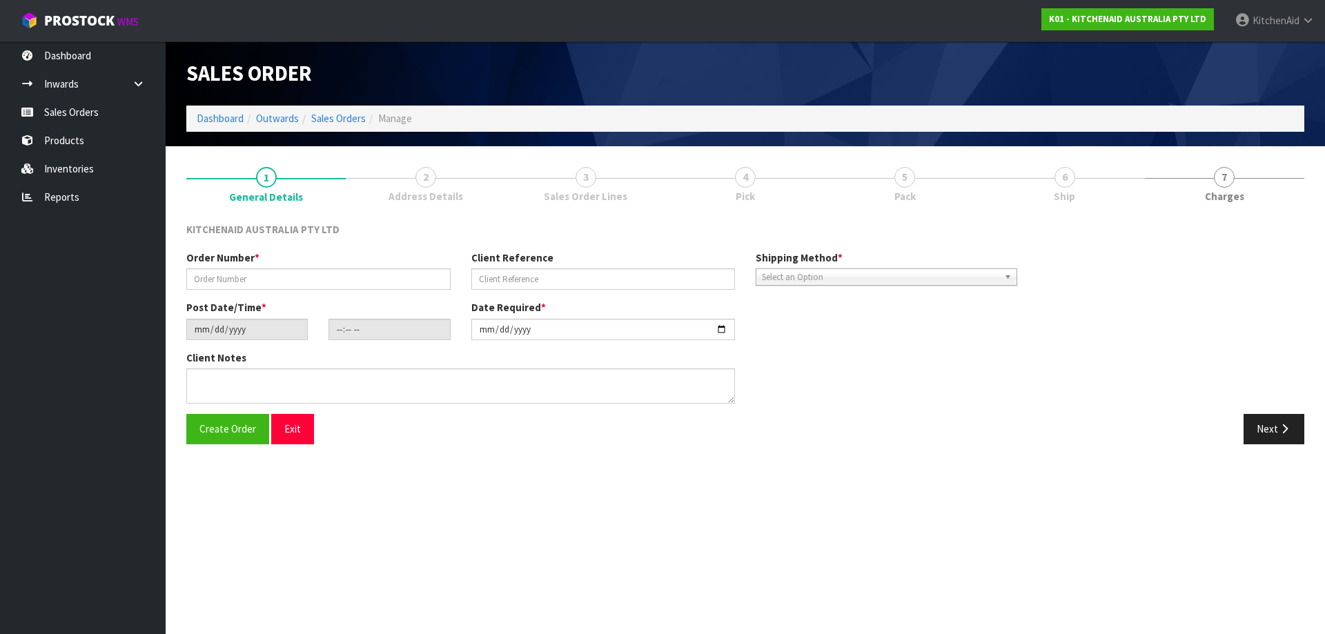
type input "0082034061"
type input "63998750327147"
type input "[DATE]"
type input "17:40:51.000"
type input "[DATE]"
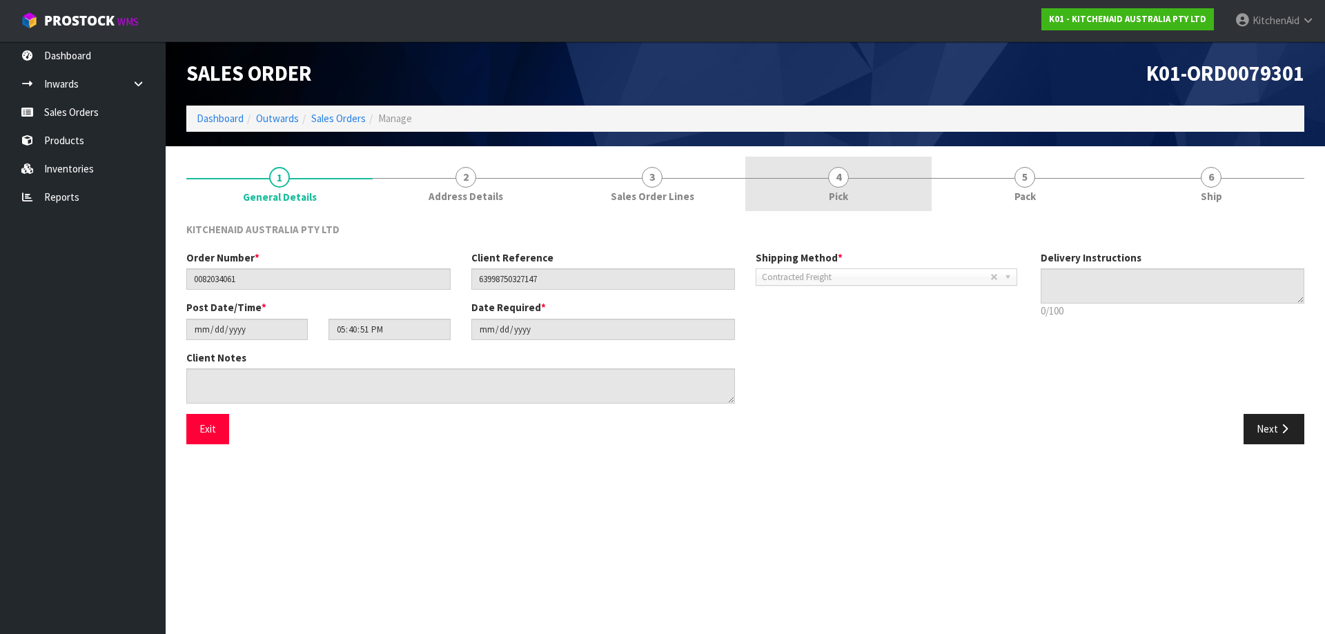
click at [852, 181] on link "4 Pick" at bounding box center [838, 184] width 186 height 55
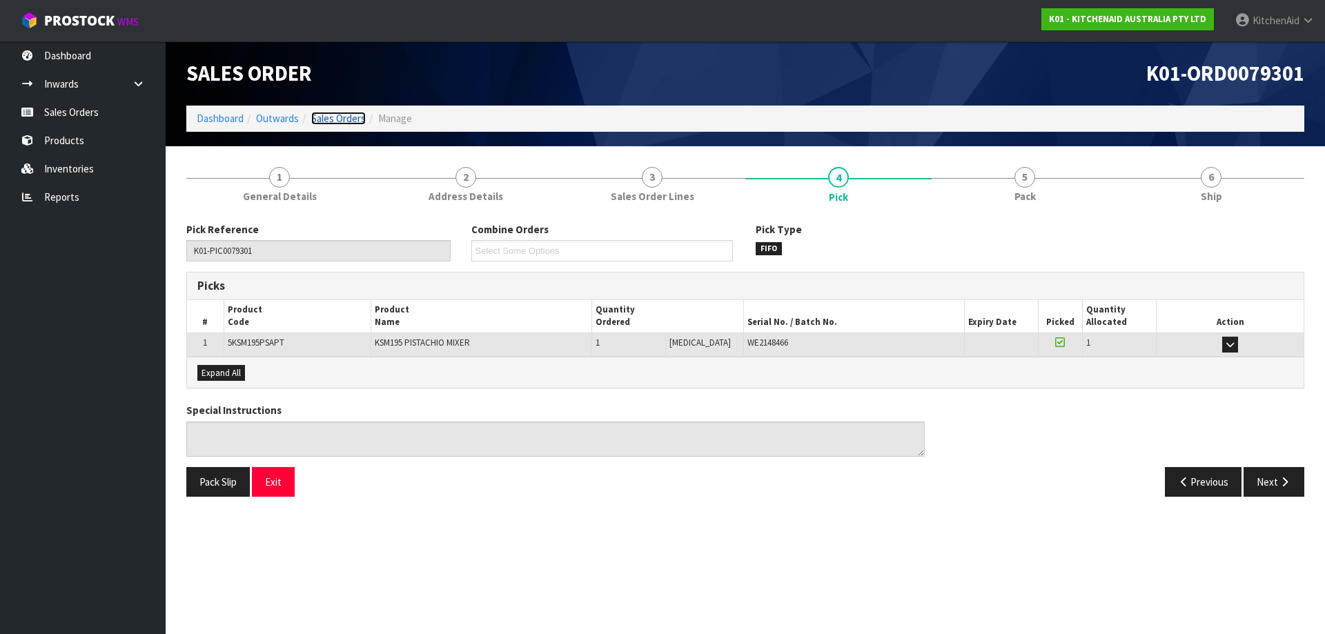
click at [329, 123] on link "Sales Orders" at bounding box center [338, 118] width 55 height 13
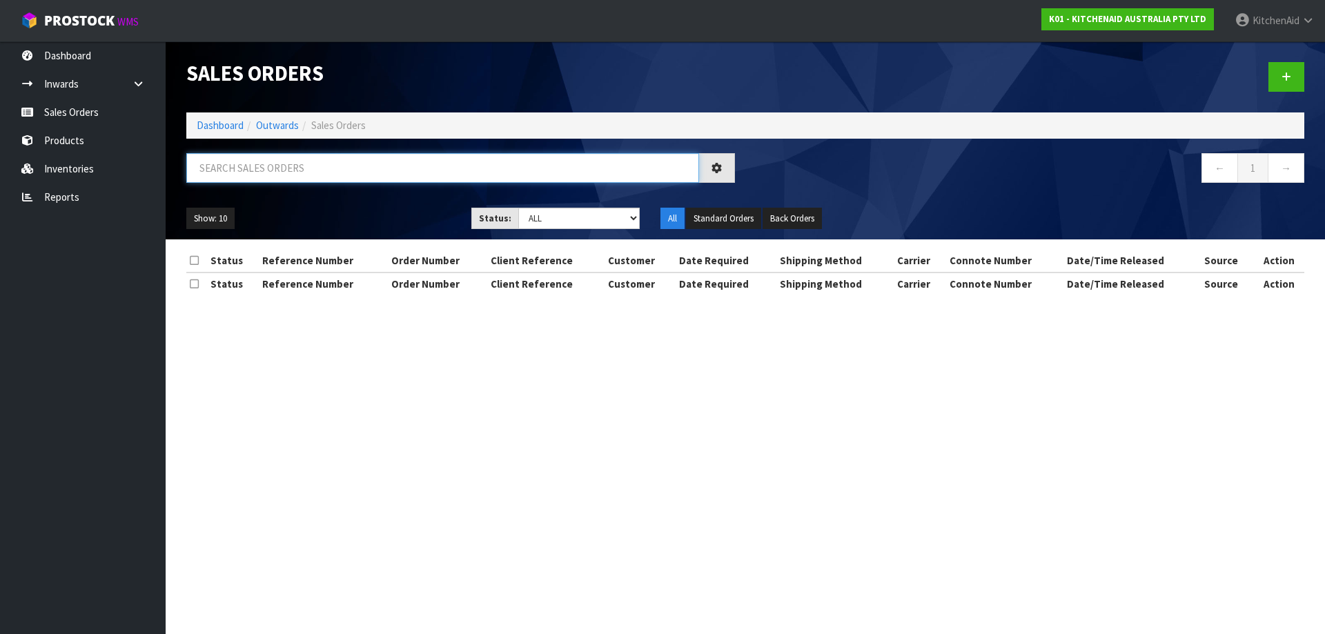
click at [527, 167] on input "text" at bounding box center [442, 168] width 513 height 30
paste input "82030099"
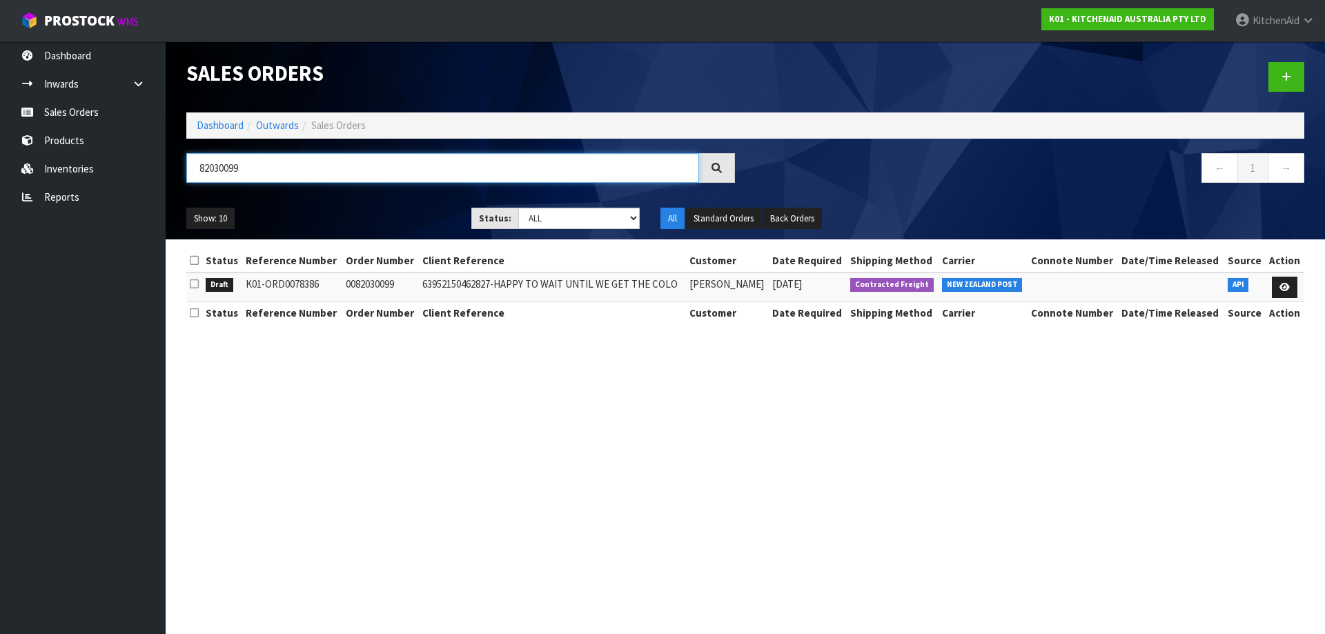
drag, startPoint x: 260, startPoint y: 168, endPoint x: 180, endPoint y: 175, distance: 80.3
click at [180, 175] on div "82030099" at bounding box center [460, 173] width 569 height 40
paste input "365"
type input "82030365"
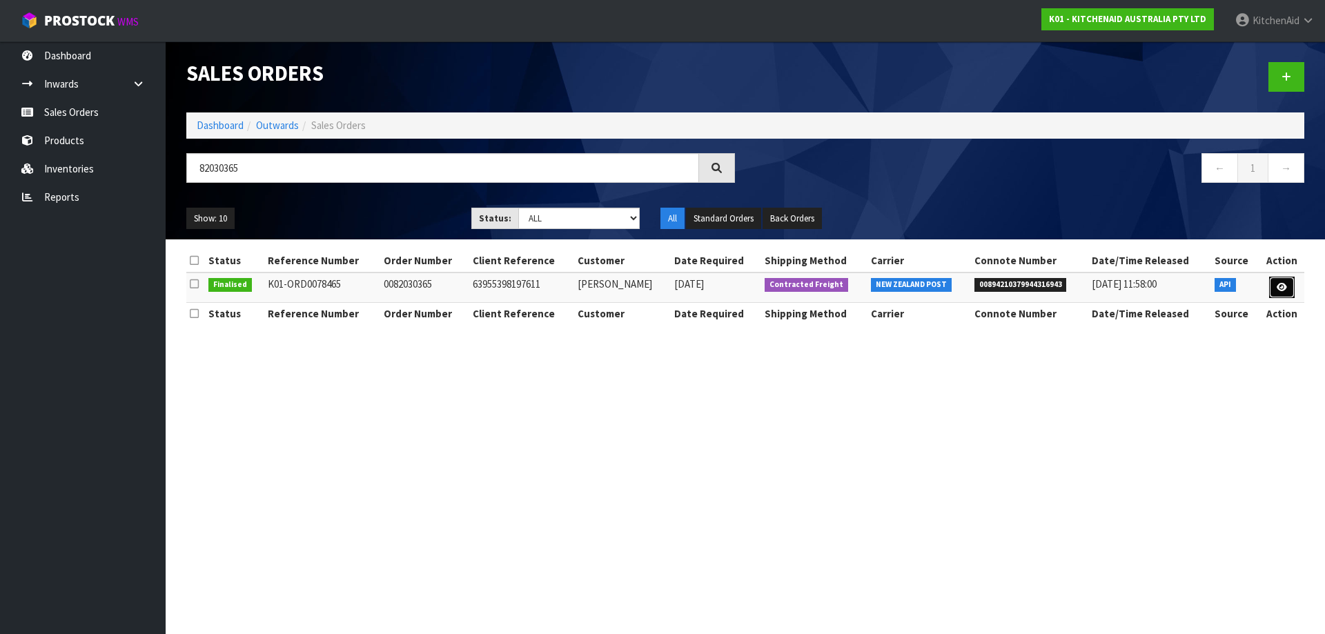
click at [1281, 288] on icon at bounding box center [1281, 287] width 10 height 9
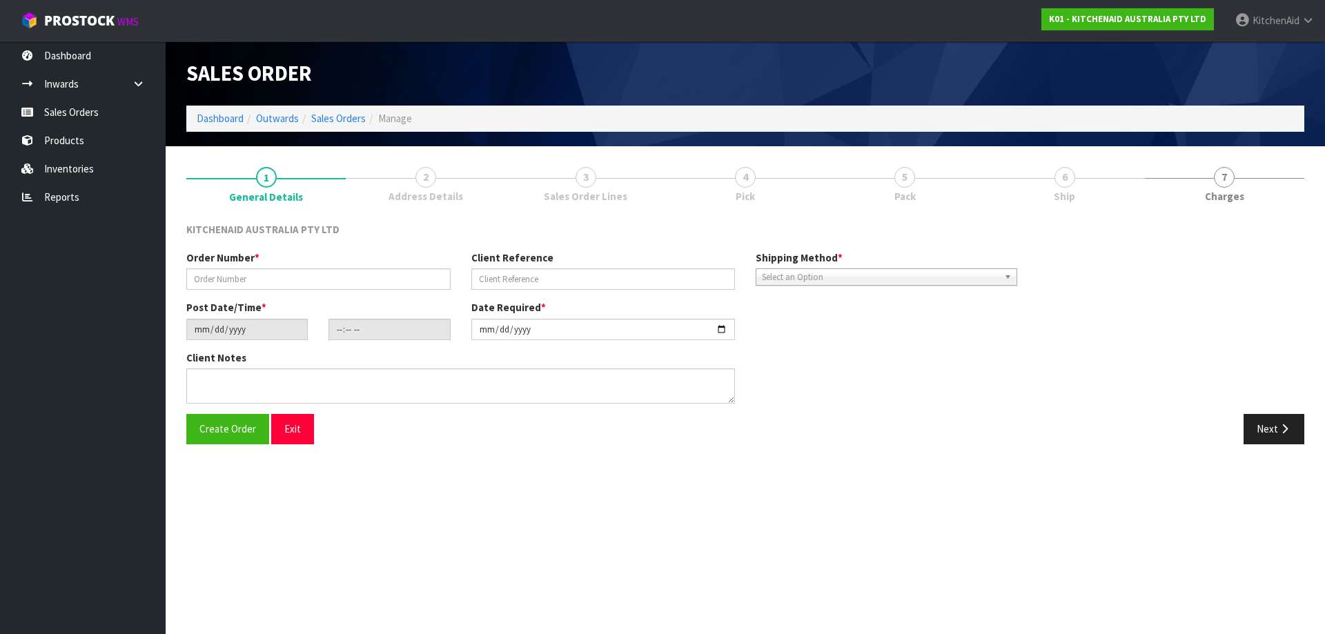
type input "0082030365"
type input "63955398197611"
type input "[DATE]"
type input "21:35:28.000"
type input "[DATE]"
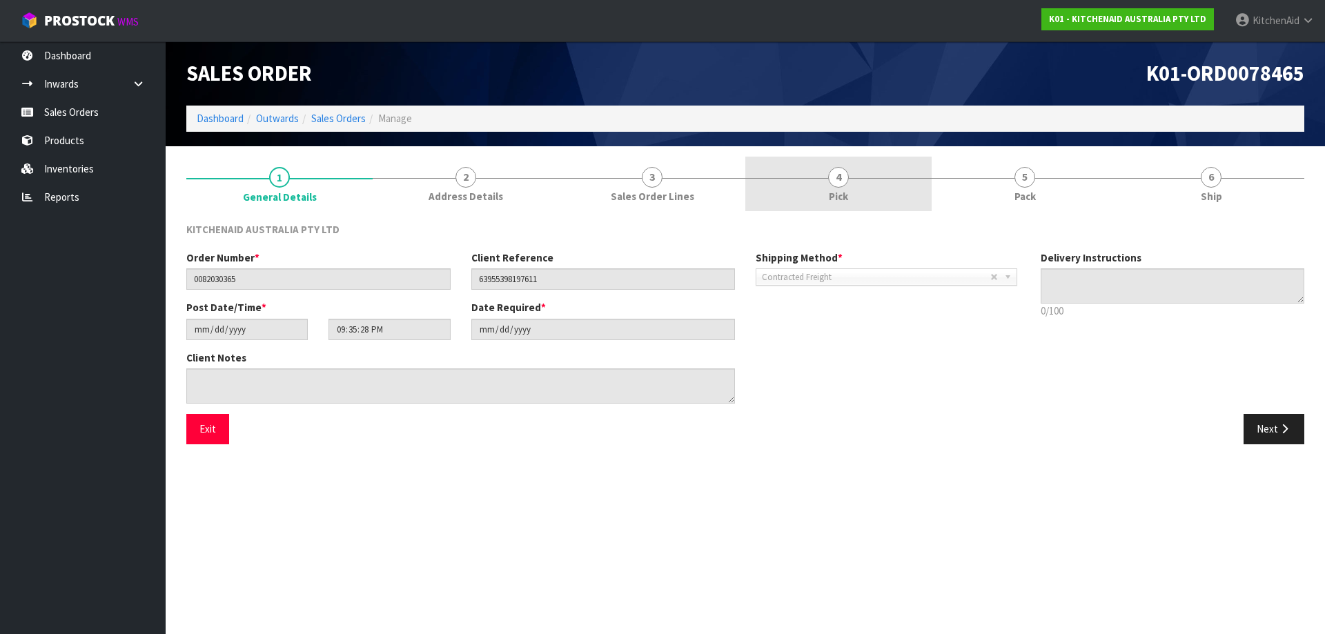
click at [873, 188] on link "4 Pick" at bounding box center [838, 184] width 186 height 55
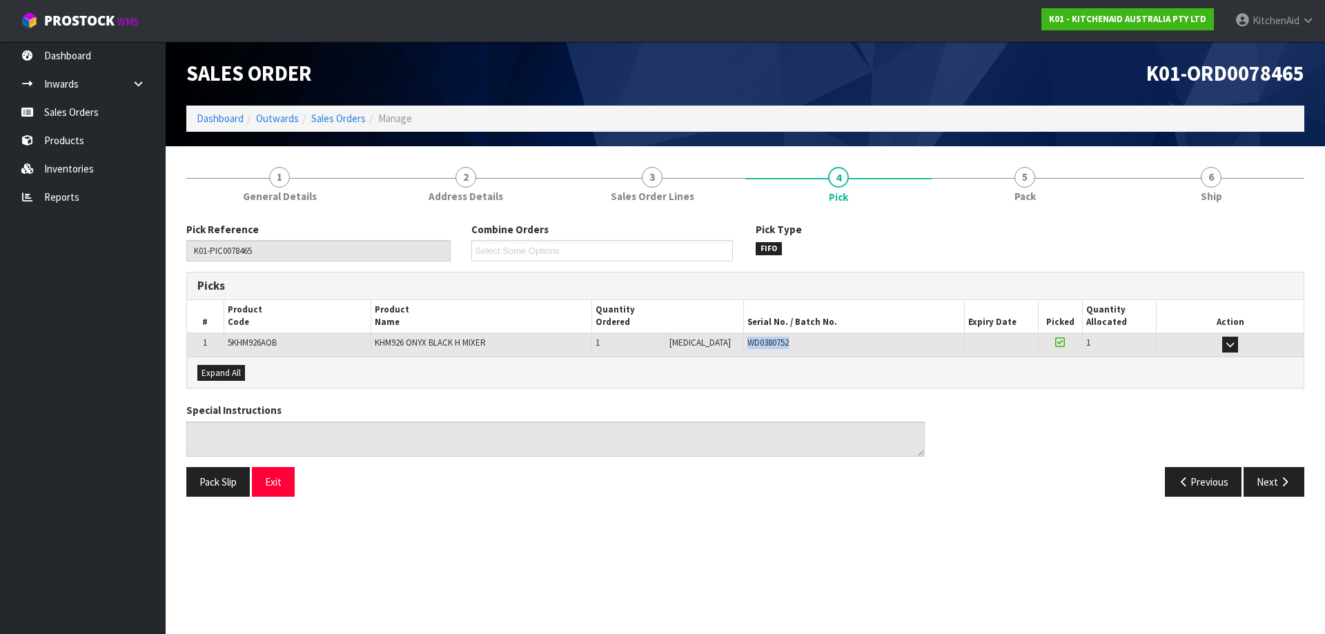
drag, startPoint x: 776, startPoint y: 341, endPoint x: 727, endPoint y: 345, distance: 49.8
click at [747, 345] on div "WD0380752" at bounding box center [853, 343] width 213 height 12
click at [328, 116] on link "Sales Orders" at bounding box center [338, 118] width 55 height 13
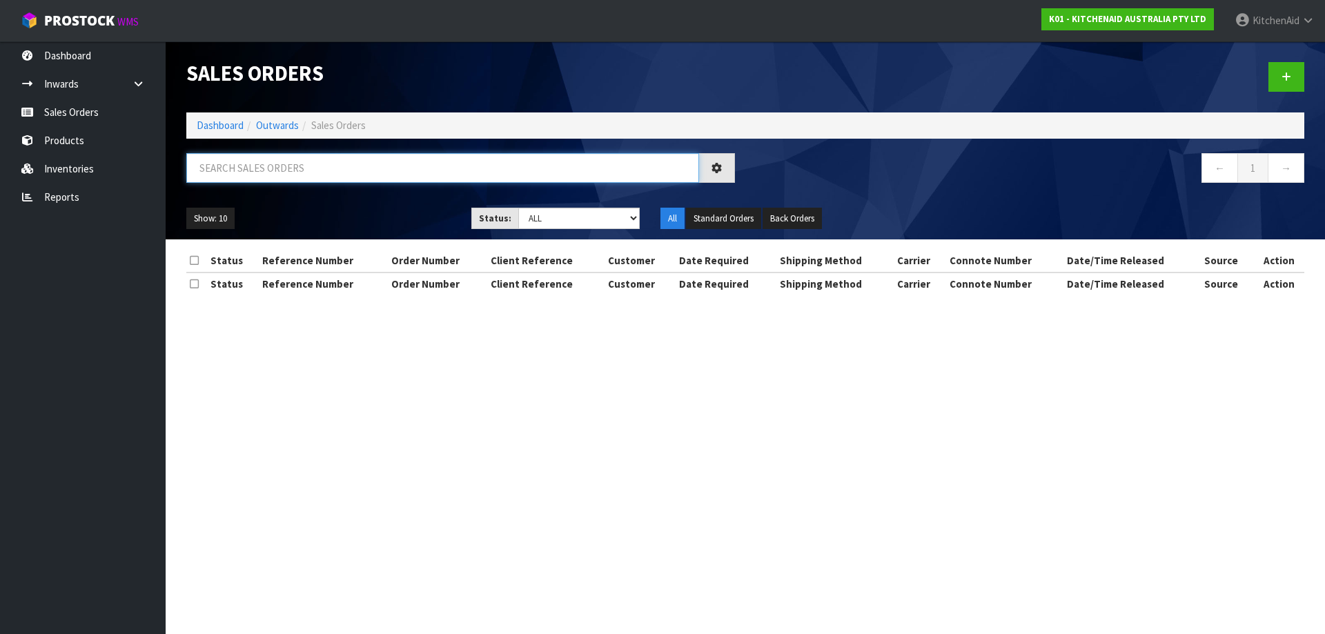
click at [322, 173] on input "text" at bounding box center [442, 168] width 513 height 30
paste input "82030366"
type input "82030366"
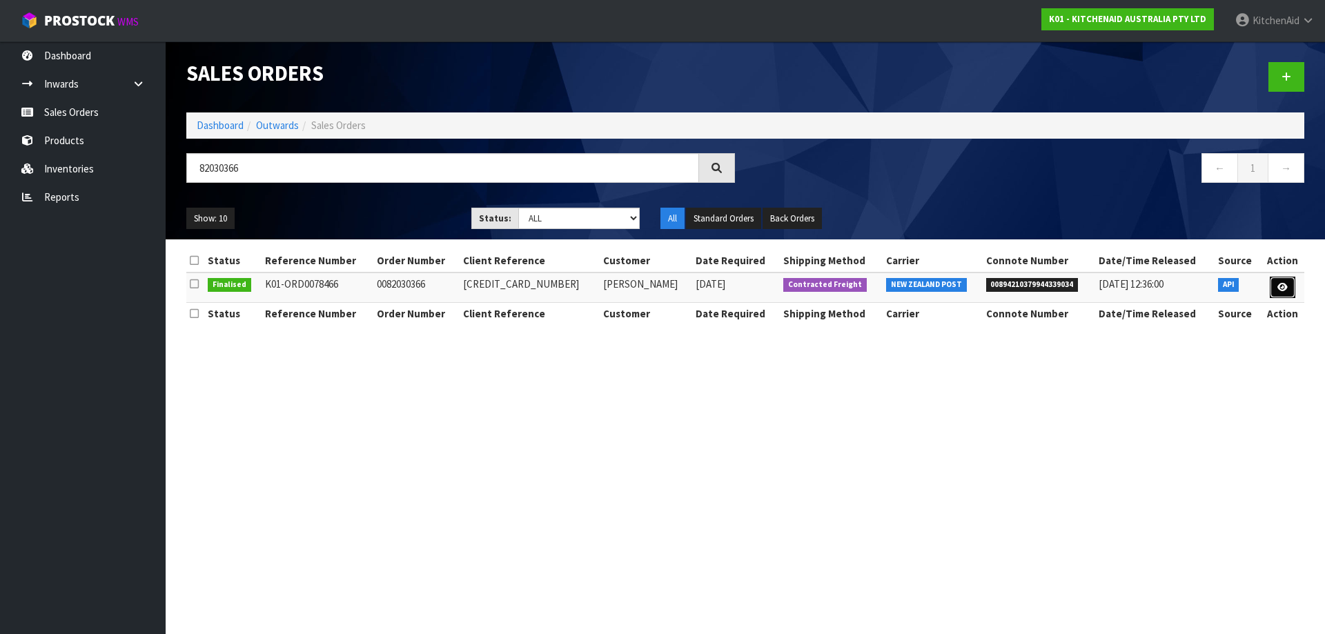
click at [1288, 290] on link at bounding box center [1282, 288] width 26 height 22
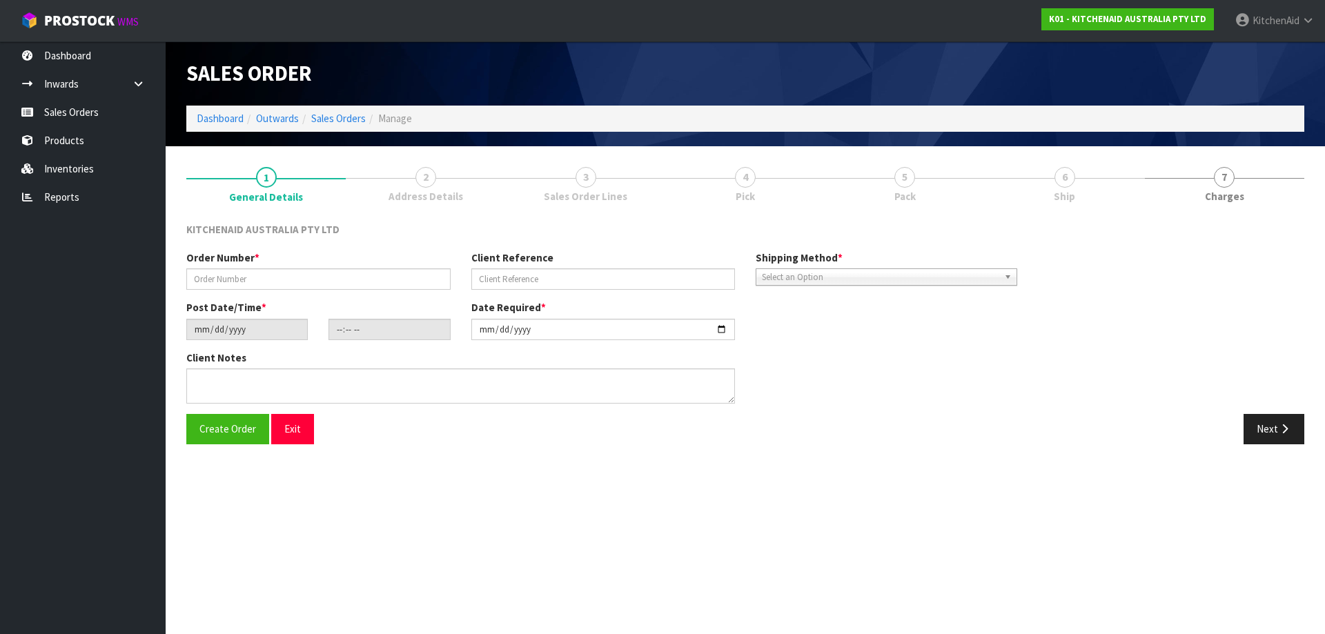
type input "0082030366"
type input "[CREDIT_CARD_NUMBER]"
type input "[DATE]"
type input "21:35:30.000"
type input "[DATE]"
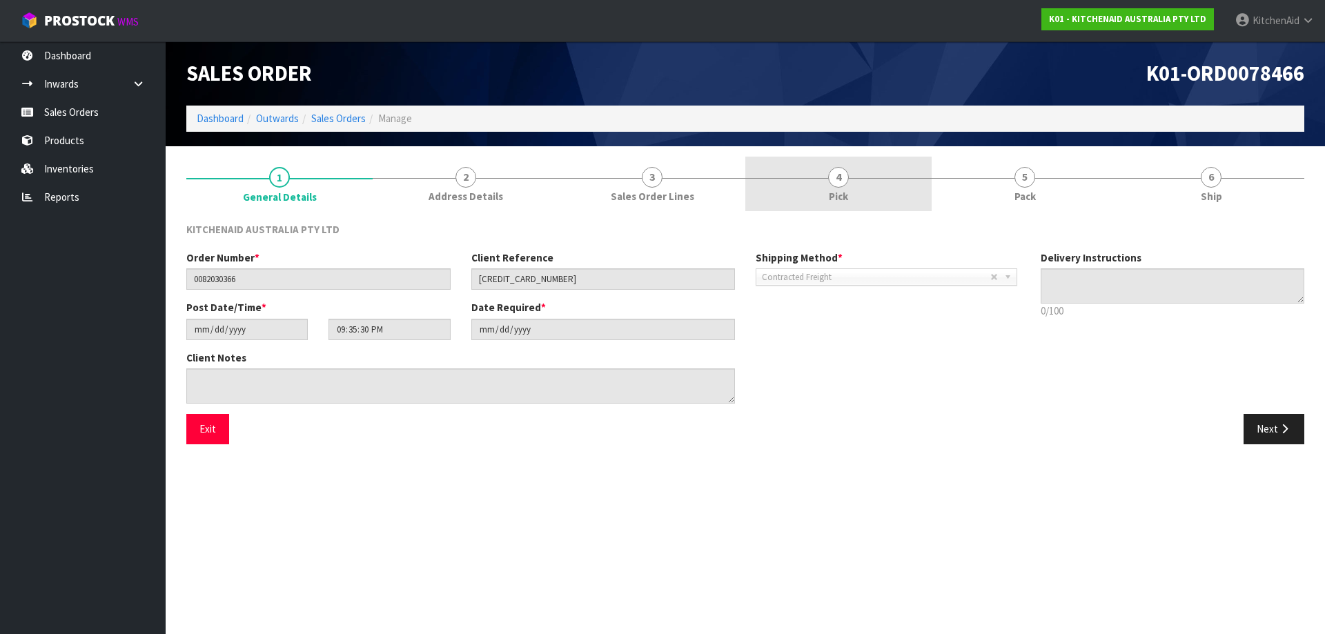
click at [847, 189] on span "Pick" at bounding box center [838, 196] width 19 height 14
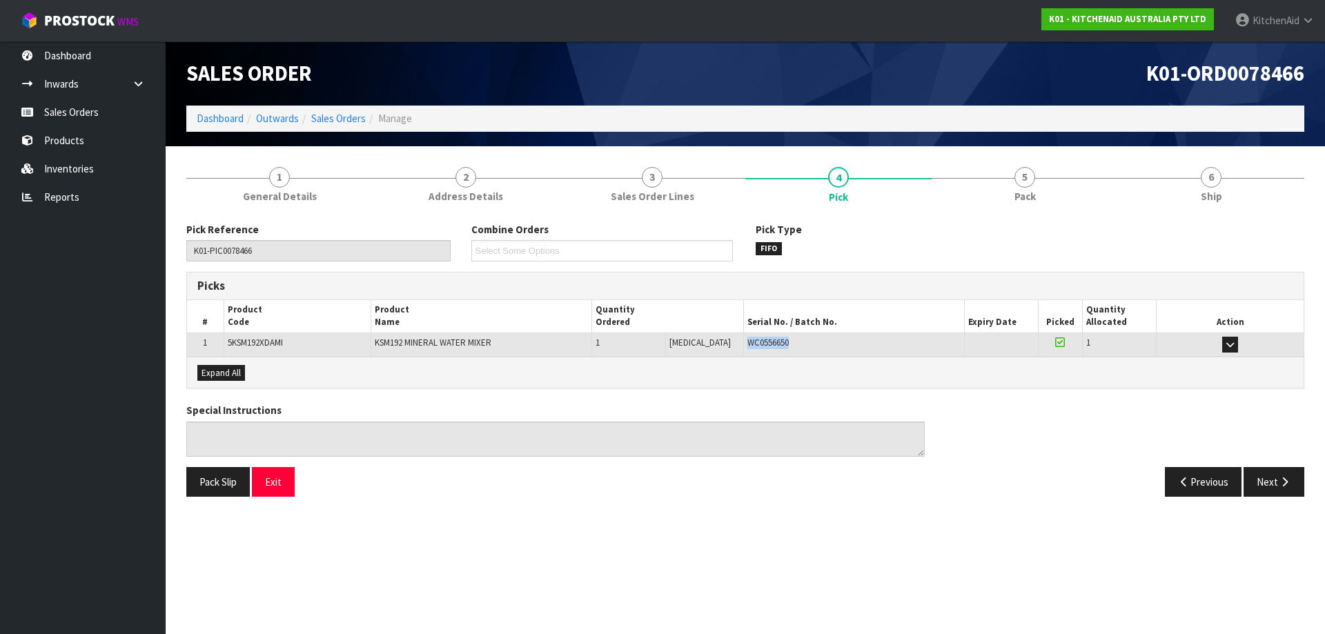
drag, startPoint x: 787, startPoint y: 342, endPoint x: 729, endPoint y: 349, distance: 58.4
click at [747, 349] on div "WC0556650" at bounding box center [853, 343] width 213 height 12
click at [343, 118] on link "Sales Orders" at bounding box center [338, 118] width 55 height 13
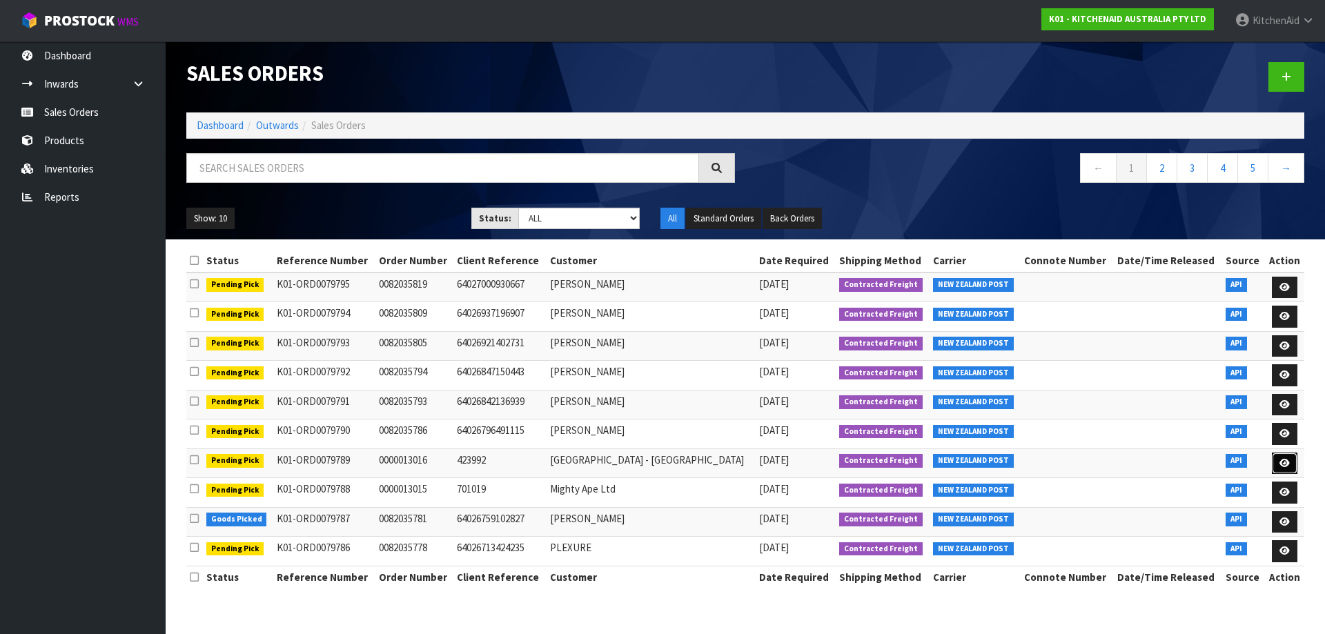
click at [1283, 463] on icon at bounding box center [1284, 463] width 10 height 9
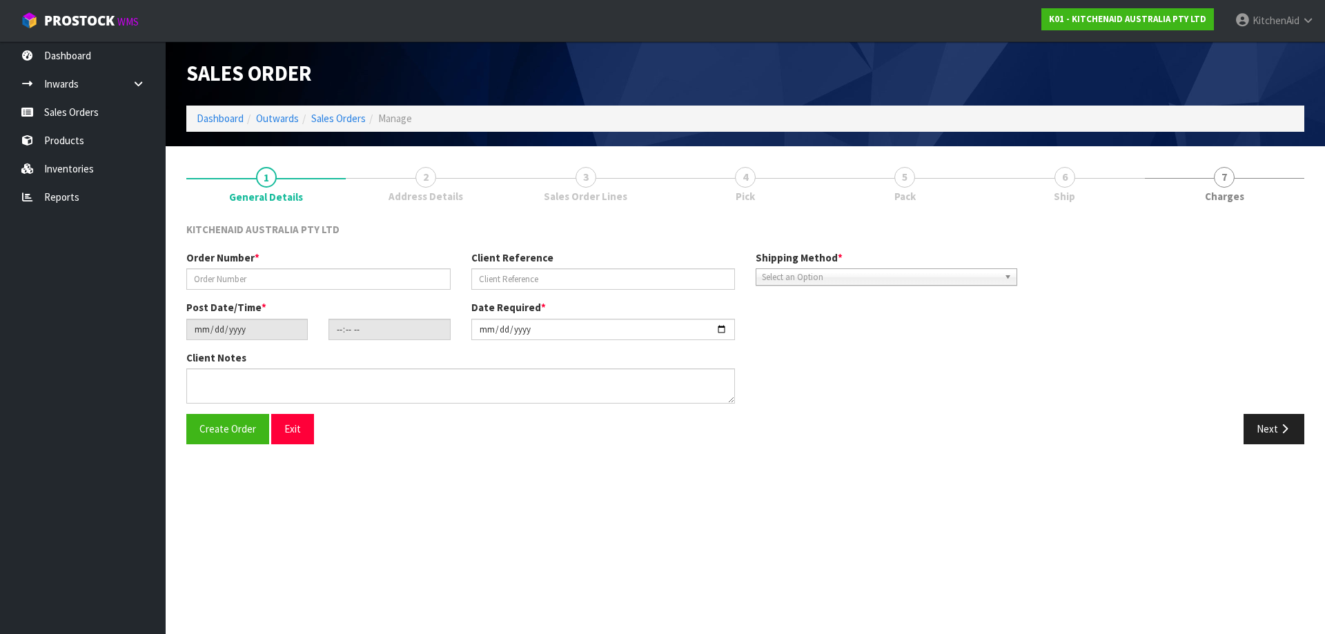
type input "0000013016"
type input "423992"
type input "[DATE]"
type input "15:33:05.000"
type input "[DATE]"
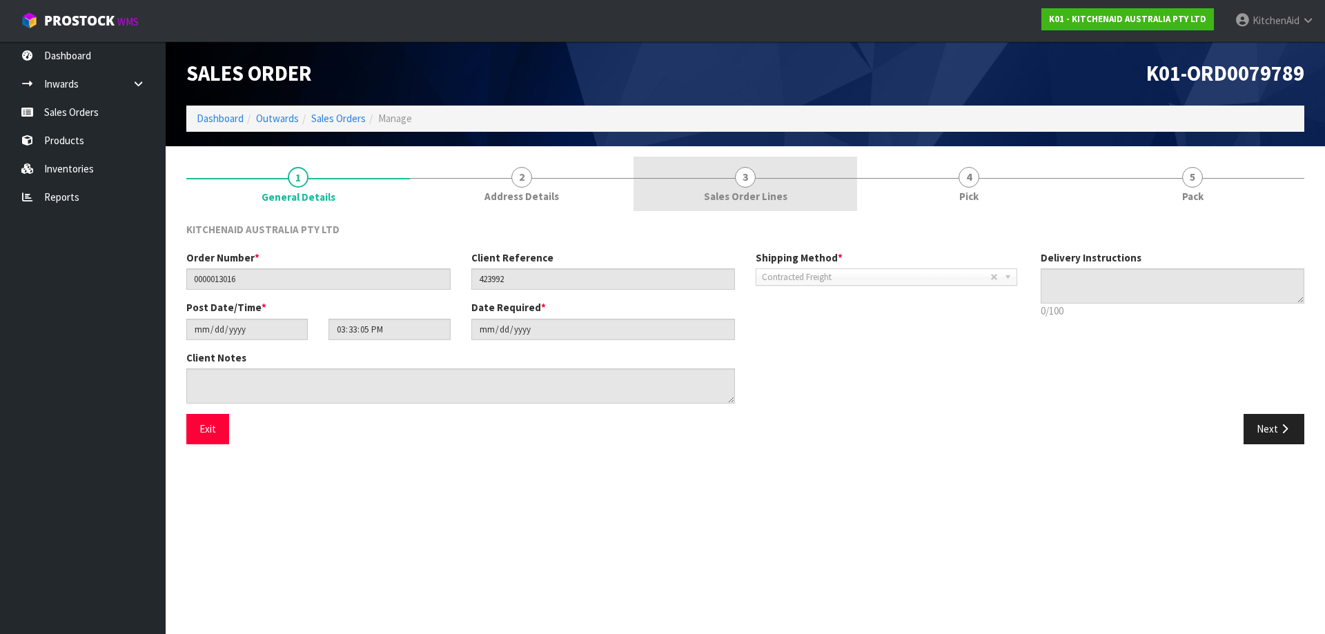
click at [766, 186] on link "3 Sales Order Lines" at bounding box center [745, 184] width 224 height 55
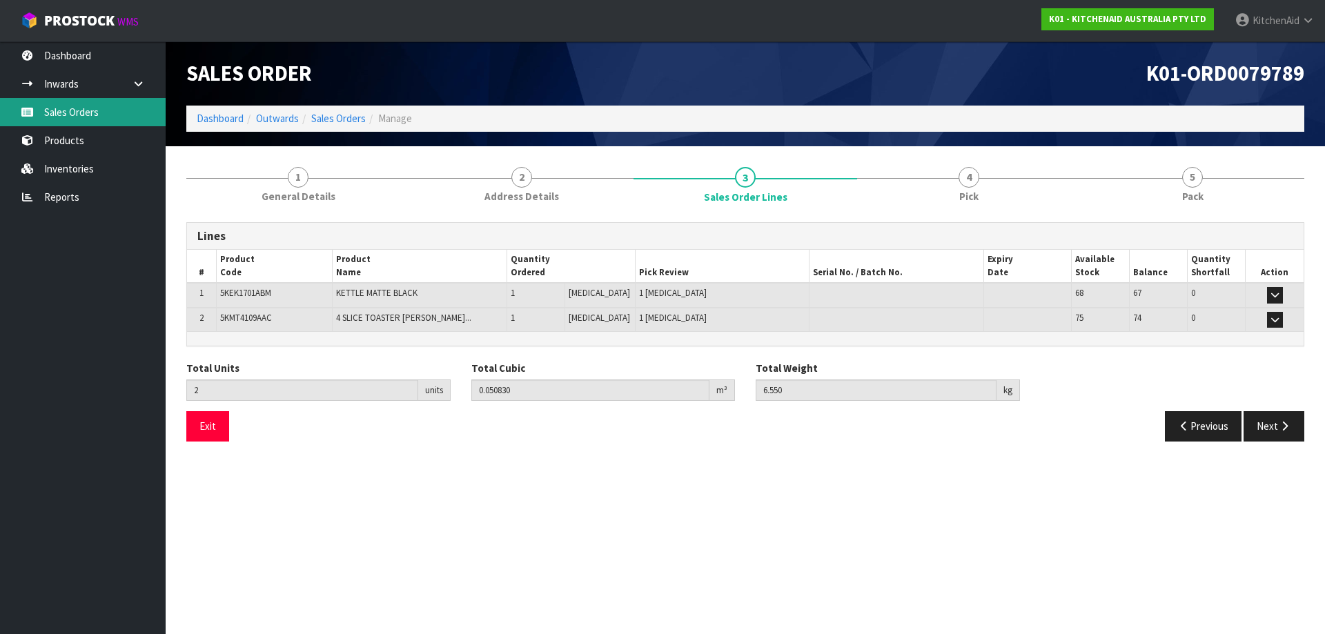
click at [88, 110] on link "Sales Orders" at bounding box center [83, 112] width 166 height 28
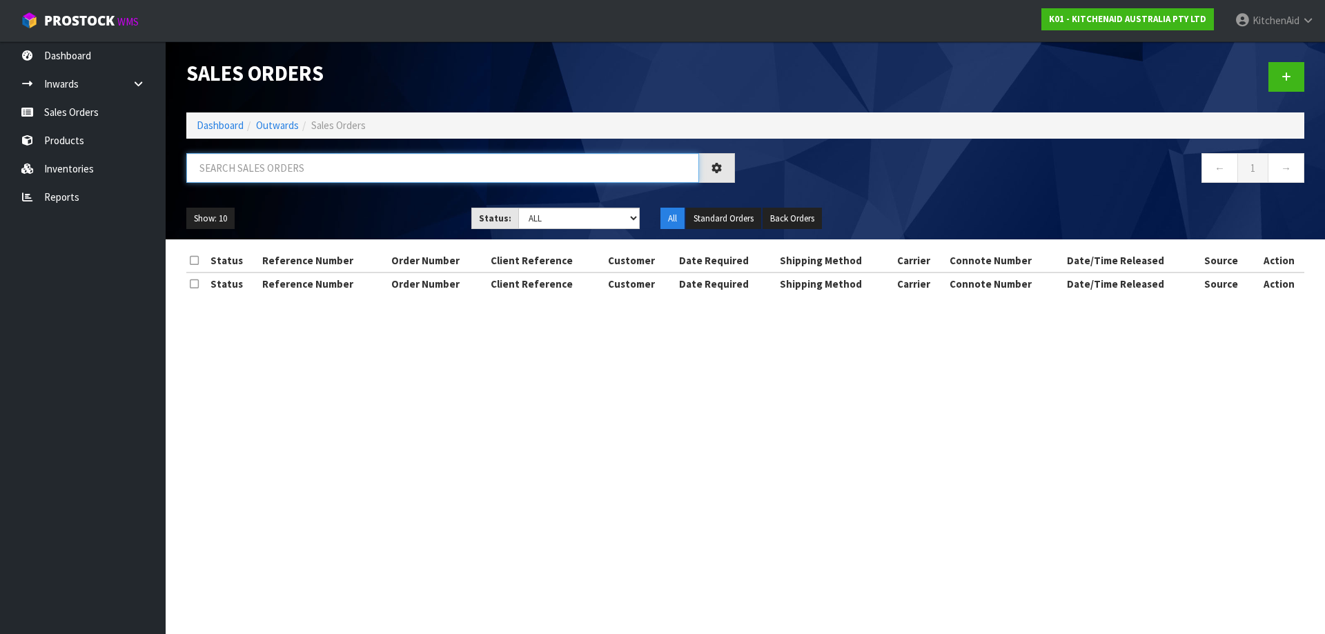
click at [291, 164] on input "text" at bounding box center [442, 168] width 513 height 30
paste input "82030383"
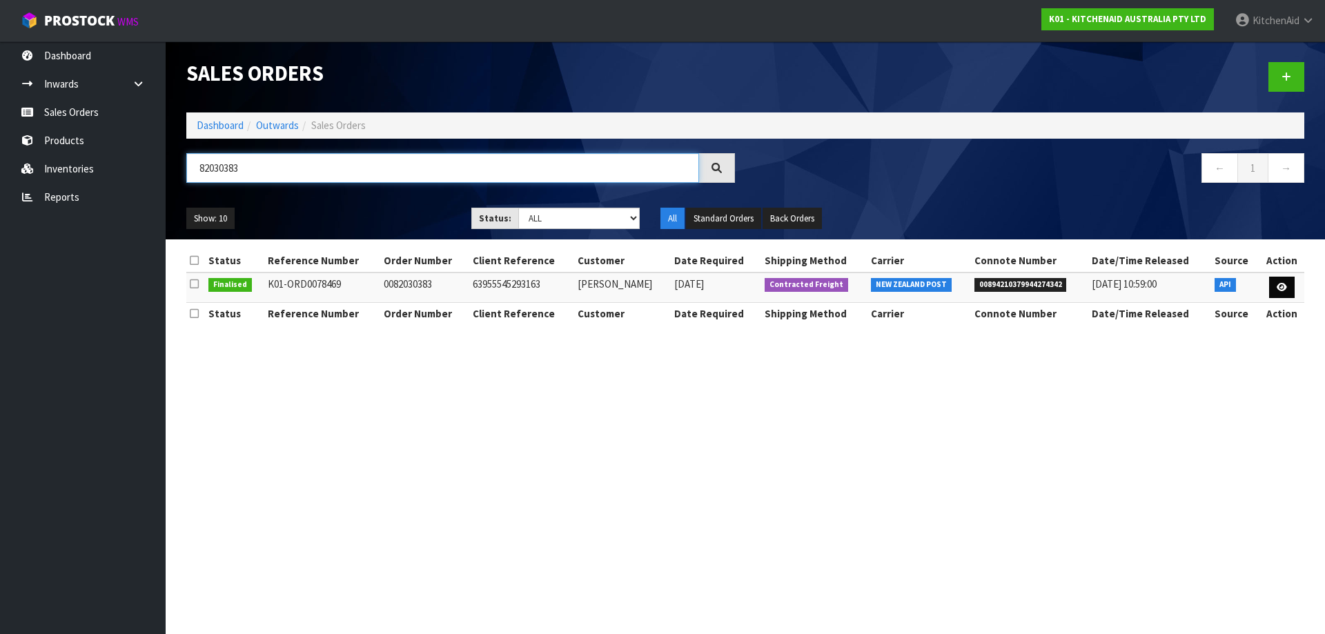
type input "82030383"
click at [1280, 284] on icon at bounding box center [1281, 287] width 10 height 9
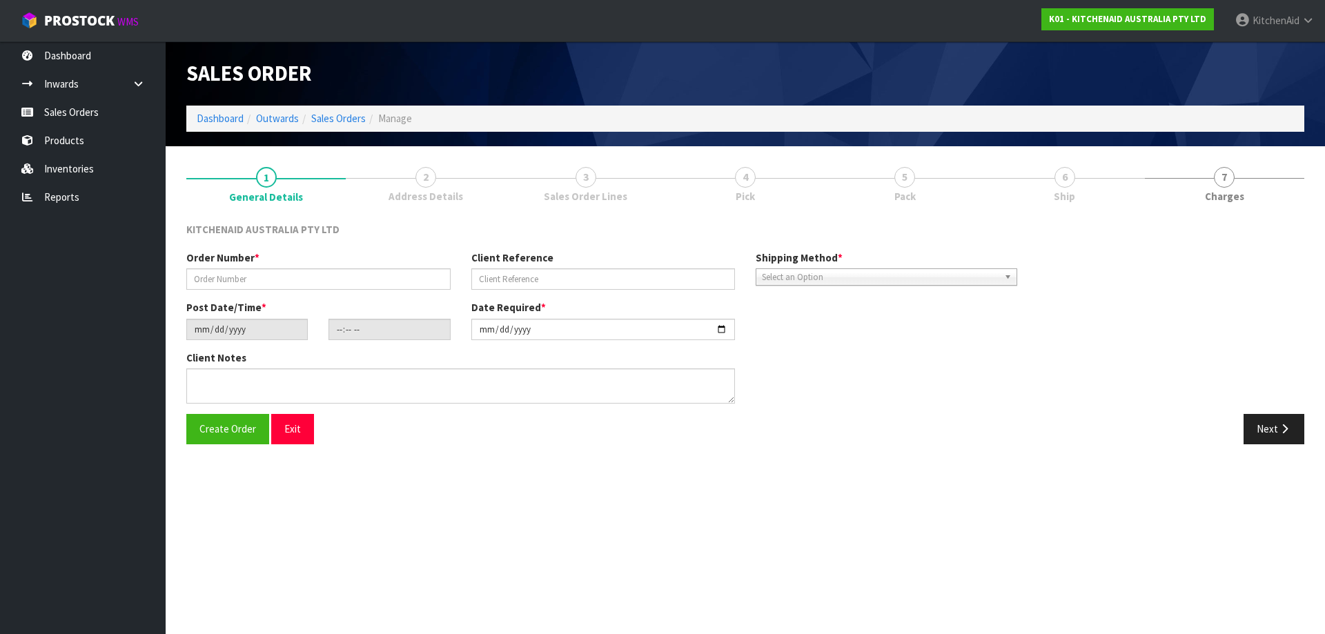
type input "0082030383"
type input "63955545293163"
type input "[DATE]"
type input "23:35:23.000"
type input "[DATE]"
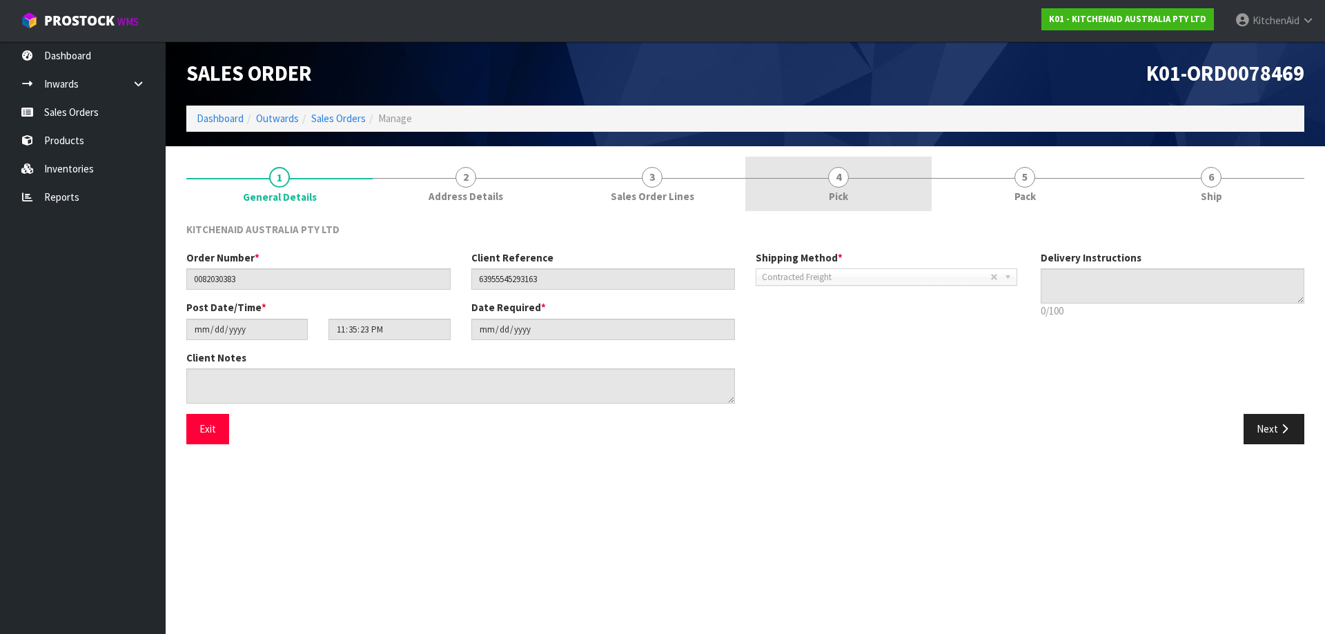
click at [834, 196] on span "Pick" at bounding box center [838, 196] width 19 height 14
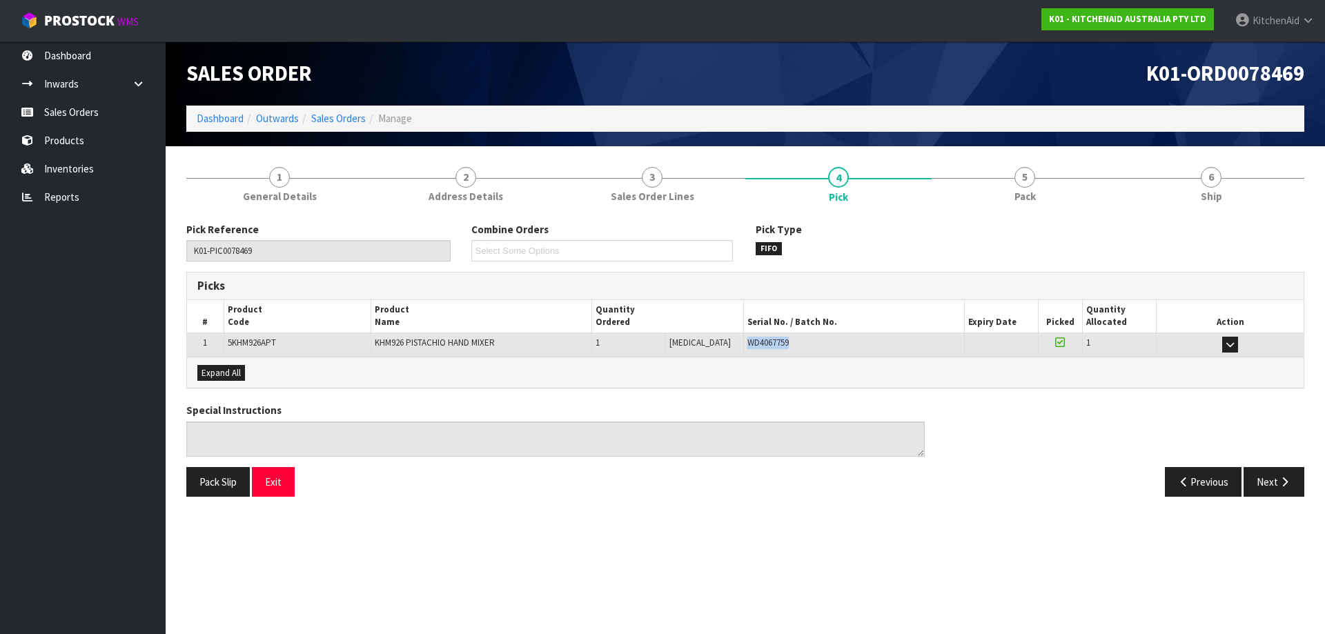
drag, startPoint x: 797, startPoint y: 337, endPoint x: 729, endPoint y: 335, distance: 68.3
click at [743, 335] on td "WD4067759" at bounding box center [853, 345] width 221 height 24
click at [347, 117] on link "Sales Orders" at bounding box center [338, 118] width 55 height 13
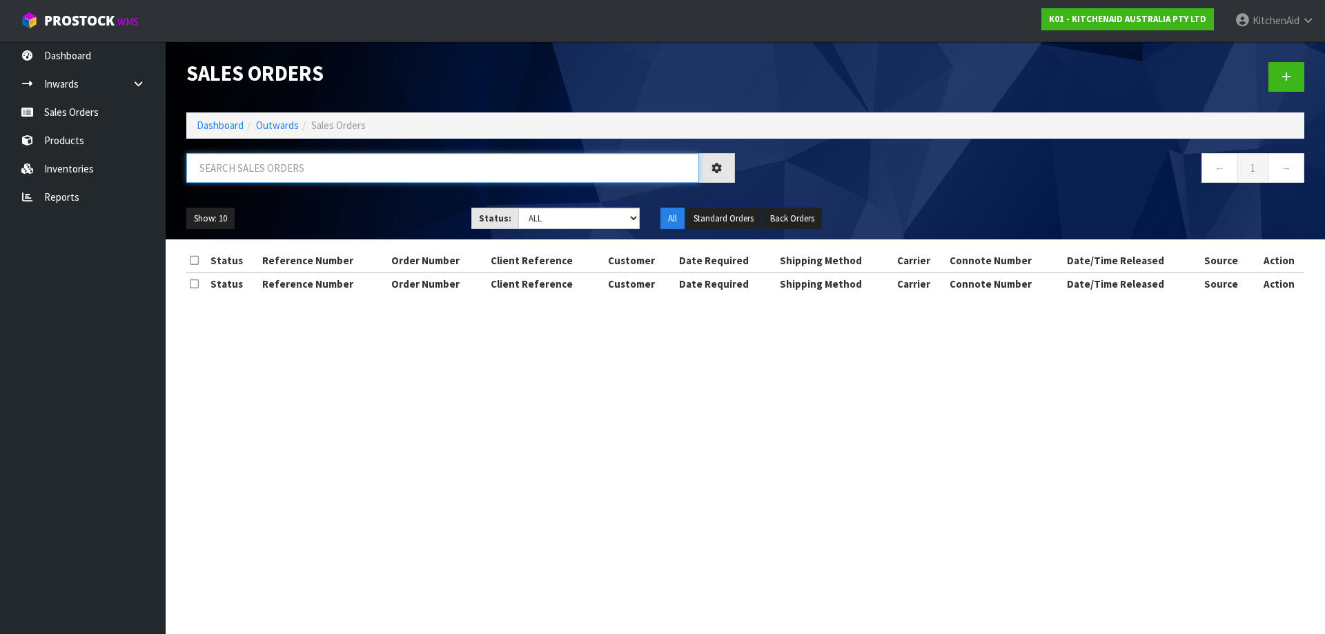
click at [384, 173] on input "text" at bounding box center [442, 168] width 513 height 30
paste input "82030418"
type input "82030418"
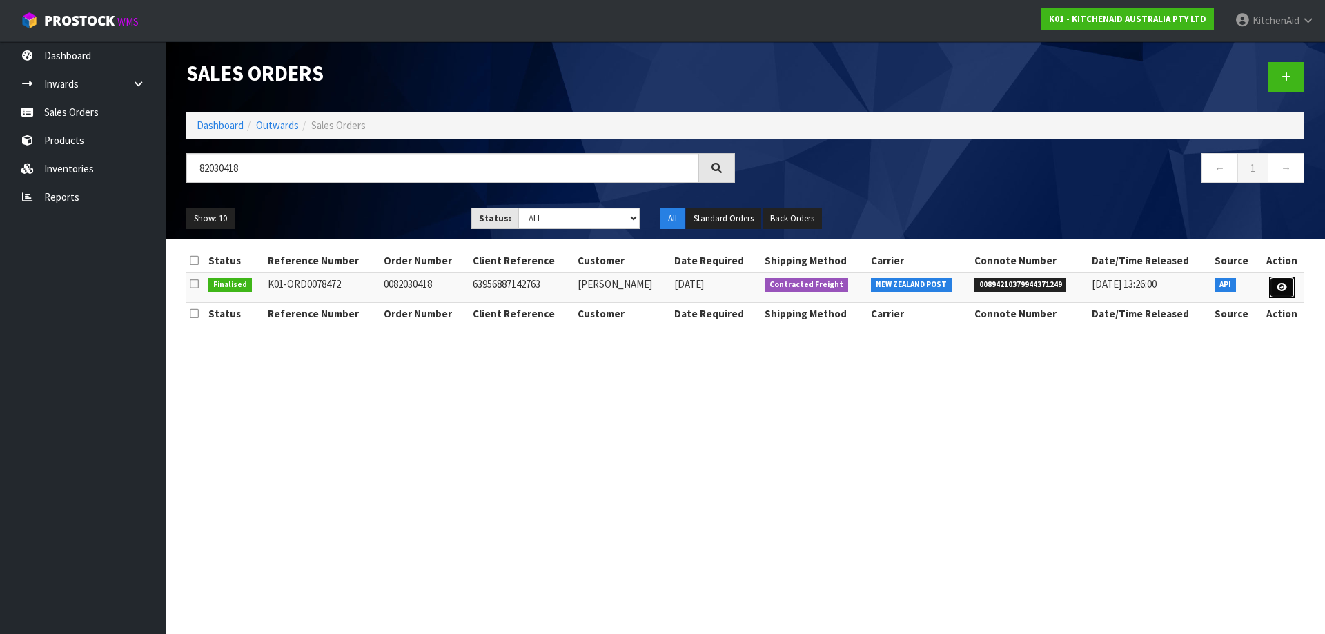
click at [1287, 291] on link at bounding box center [1282, 288] width 26 height 22
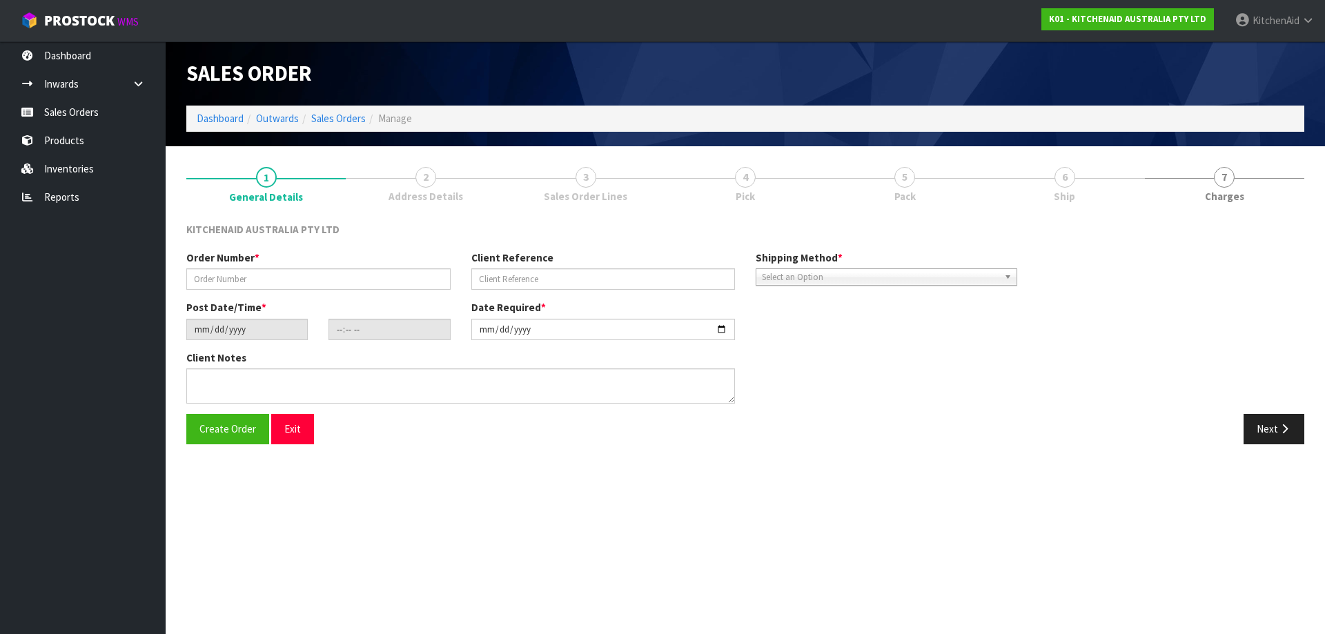
type input "0082030418"
type input "63956887142763"
type input "[DATE]"
type input "09:34:36.000"
type input "[DATE]"
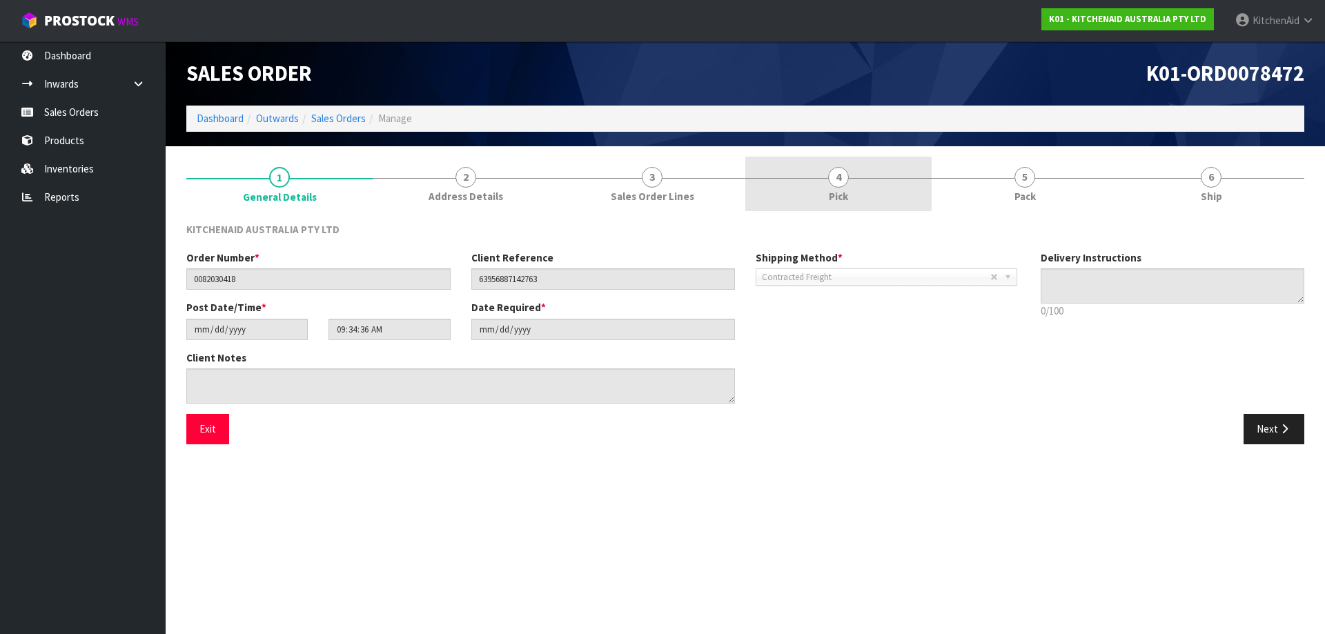
click at [818, 179] on link "4 Pick" at bounding box center [838, 184] width 186 height 55
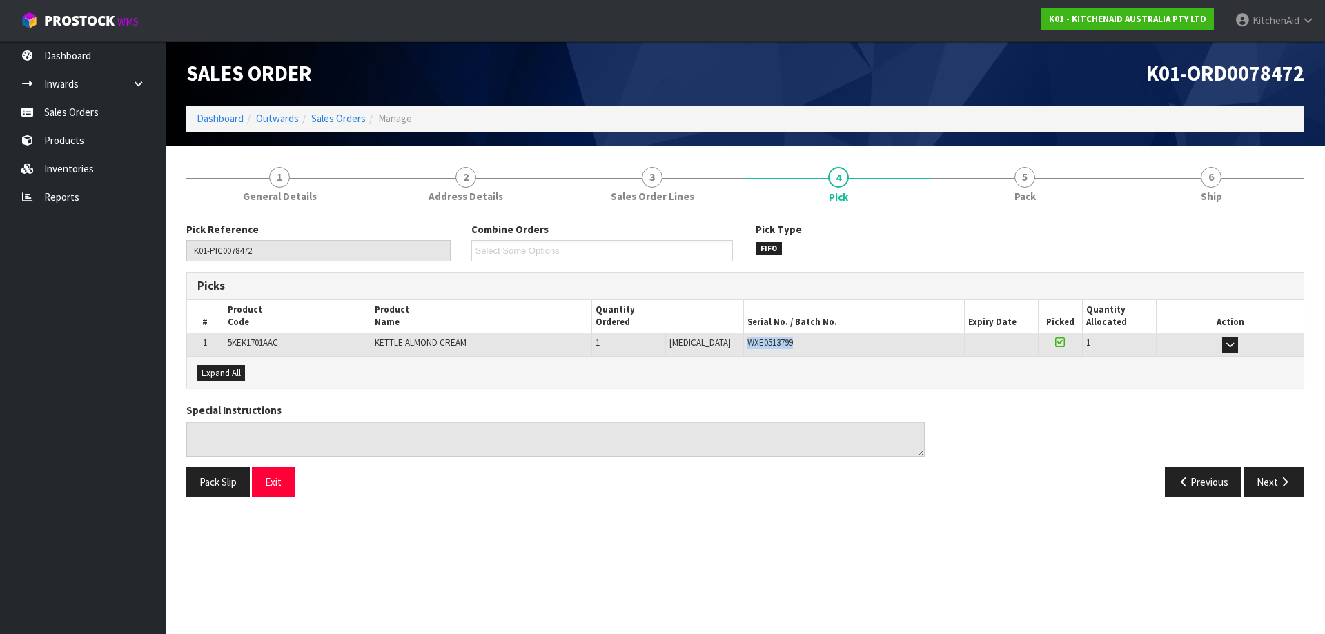
drag, startPoint x: 780, startPoint y: 344, endPoint x: 727, endPoint y: 342, distance: 52.5
click at [747, 342] on div "WXE0513799" at bounding box center [853, 343] width 213 height 12
click at [348, 116] on link "Sales Orders" at bounding box center [338, 118] width 55 height 13
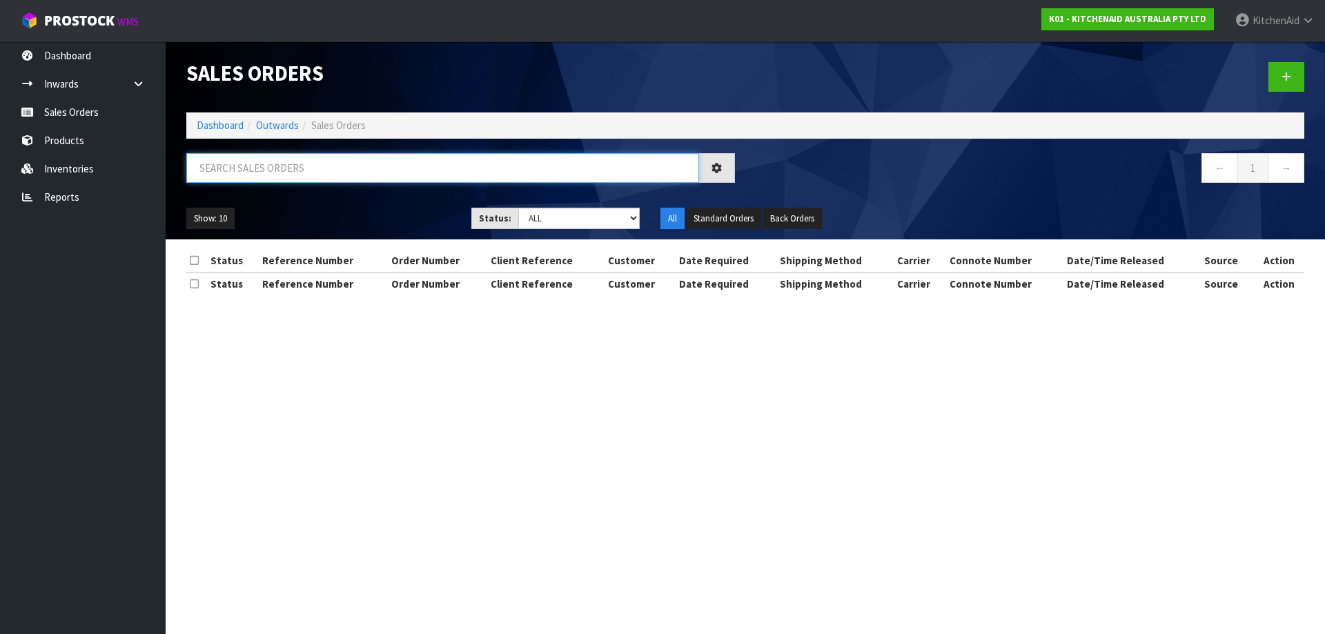
click at [358, 179] on input "text" at bounding box center [442, 168] width 513 height 30
paste input "82030422"
type input "82030422"
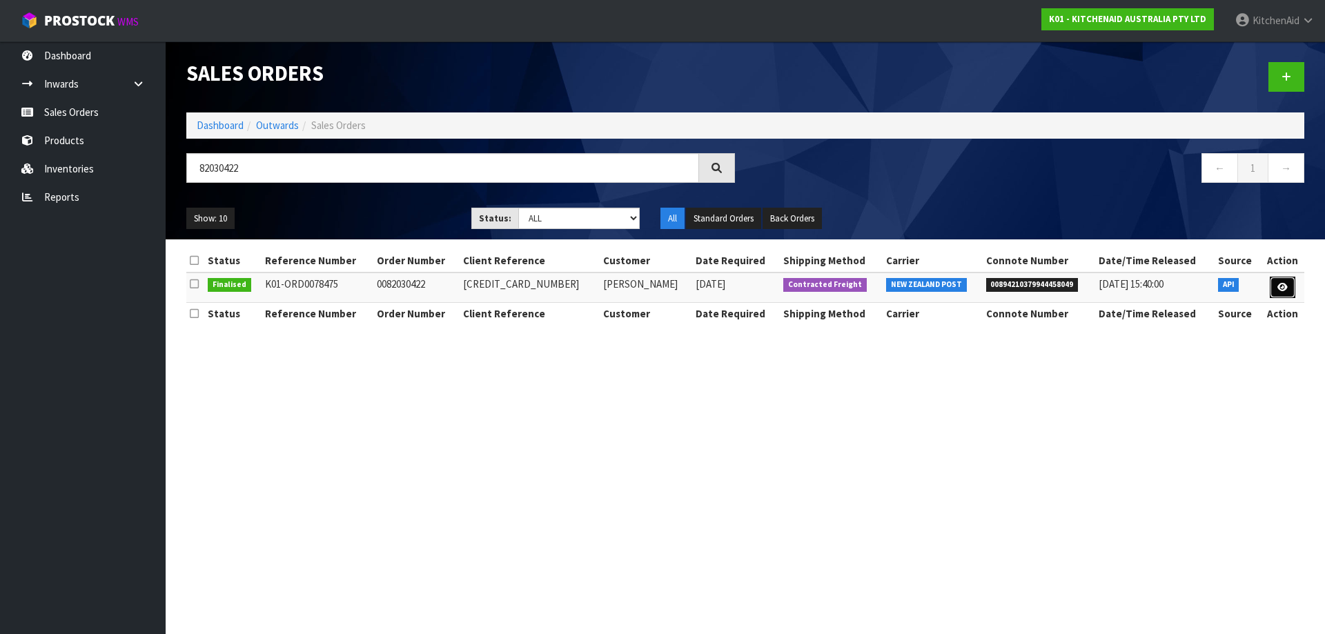
click at [1287, 288] on link at bounding box center [1282, 288] width 26 height 22
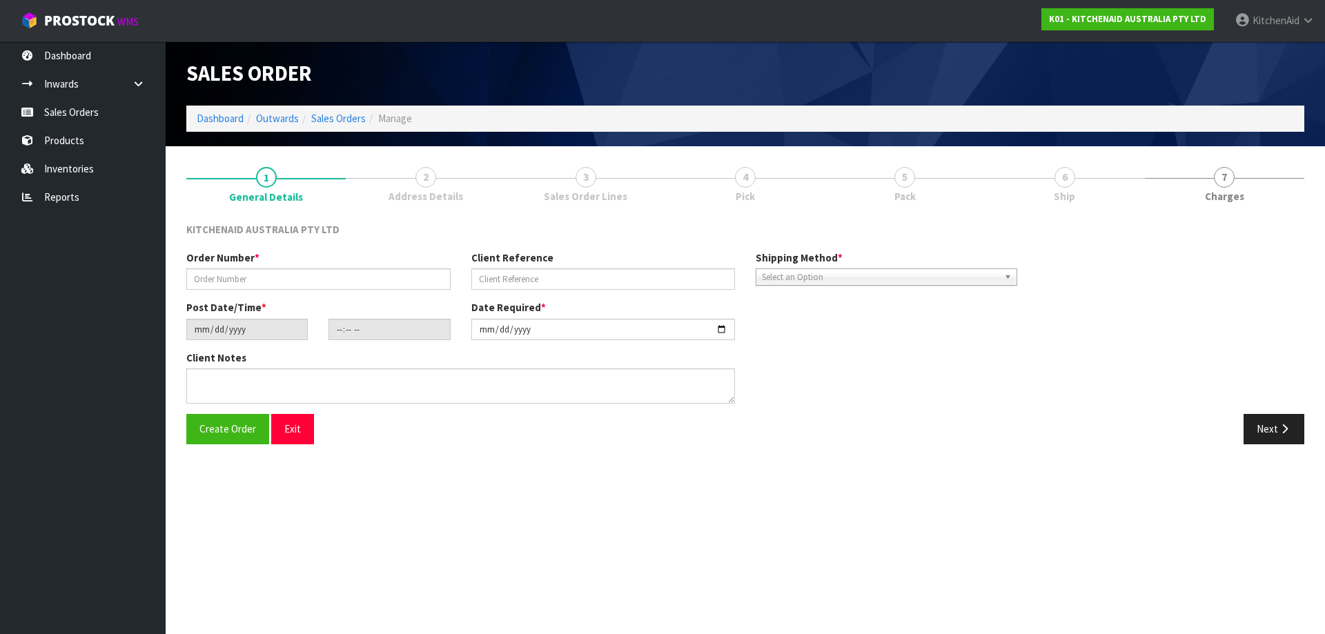
type input "0082030422"
type input "[CREDIT_CARD_NUMBER]"
type input "[DATE]"
type input "11:35:00.000"
type input "[DATE]"
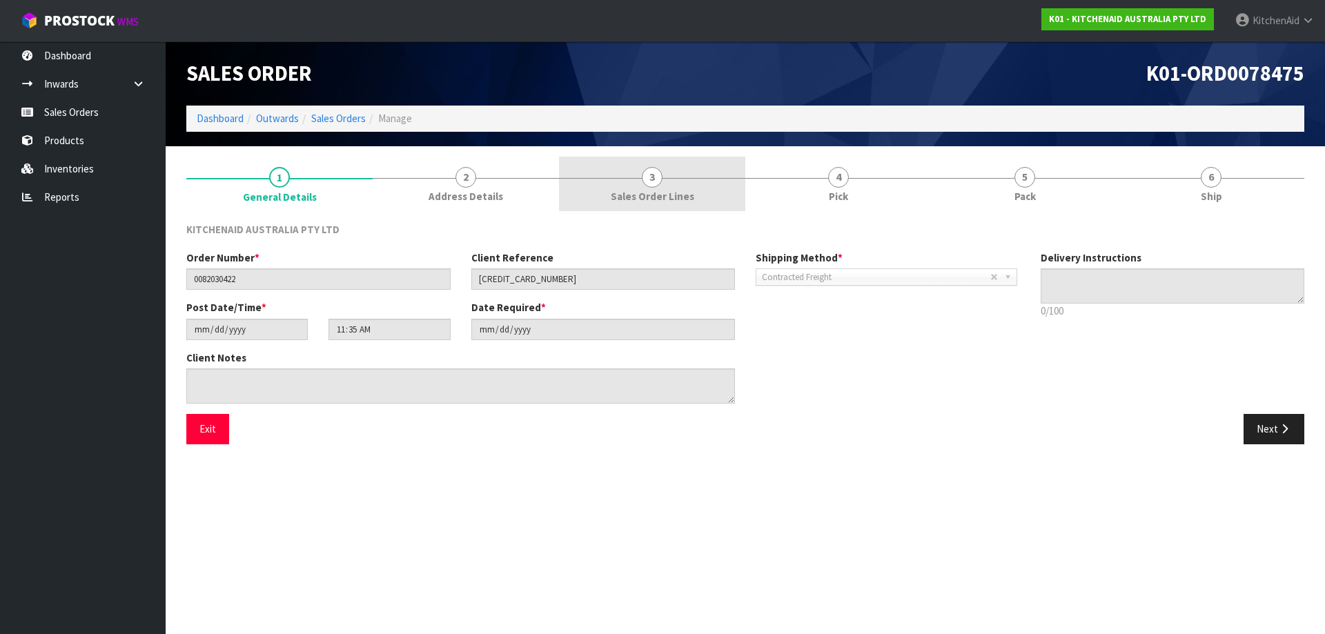
click at [698, 194] on link "3 Sales Order Lines" at bounding box center [652, 184] width 186 height 55
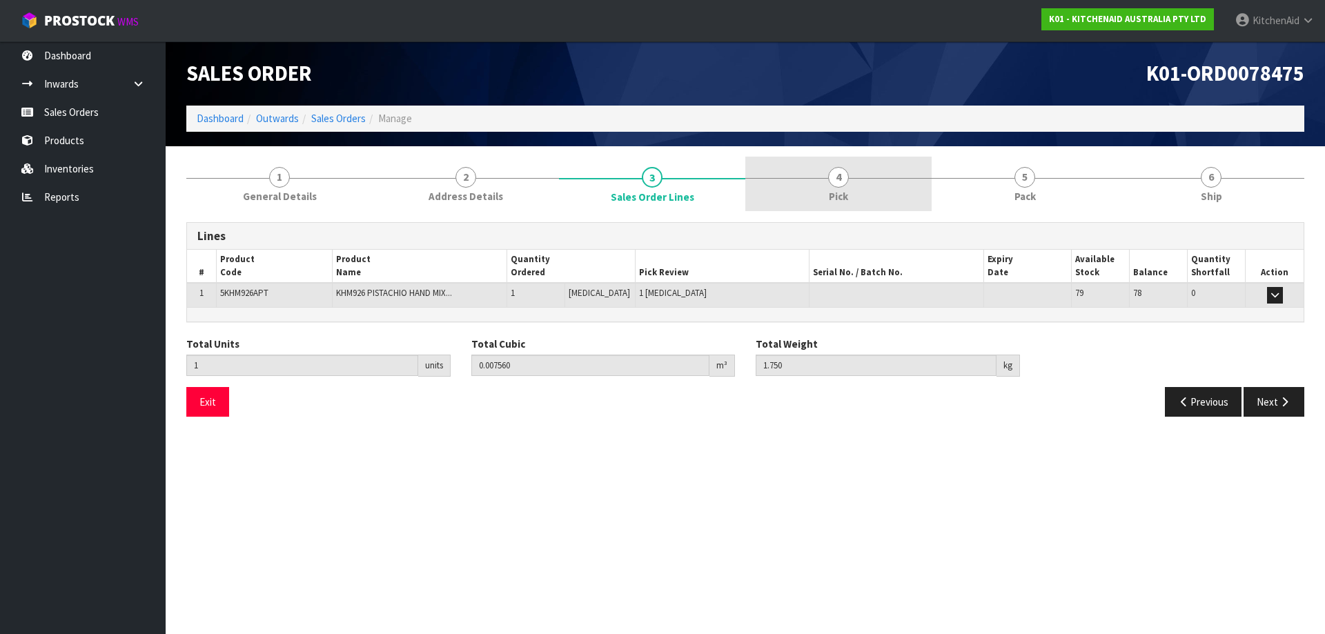
click at [826, 192] on link "4 Pick" at bounding box center [838, 184] width 186 height 55
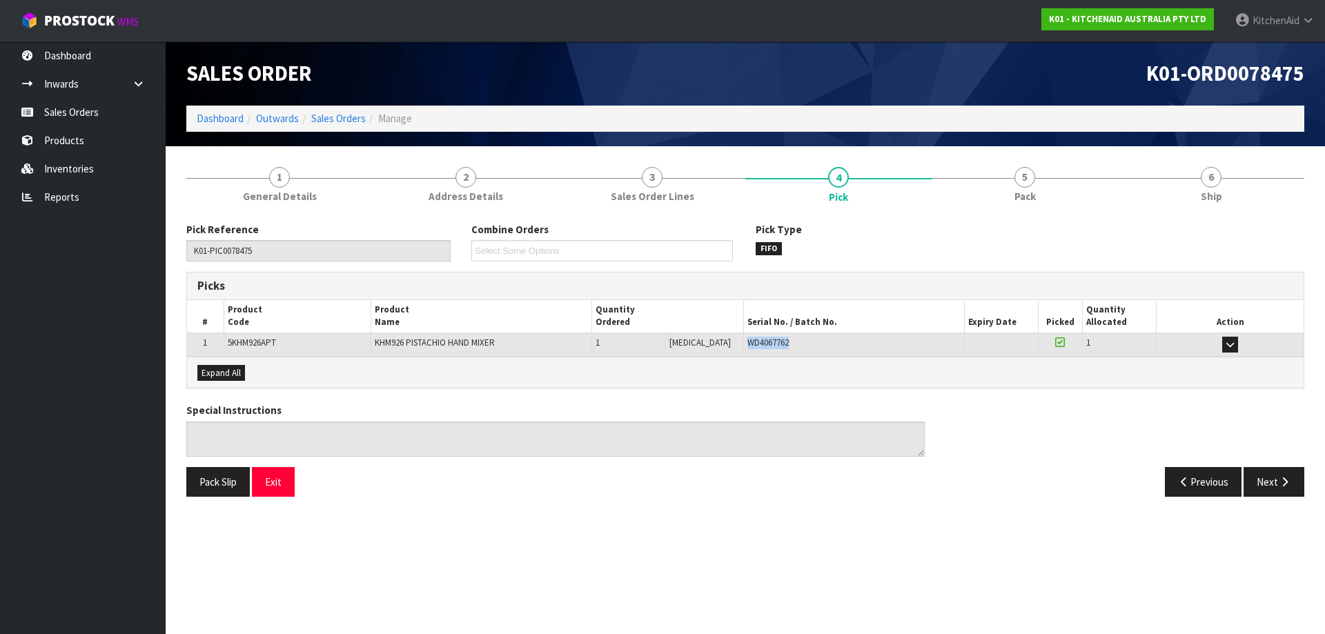
drag, startPoint x: 758, startPoint y: 345, endPoint x: 728, endPoint y: 346, distance: 29.7
click at [747, 346] on div "WD4067762" at bounding box center [853, 343] width 213 height 12
click at [101, 109] on link "Sales Orders" at bounding box center [83, 112] width 166 height 28
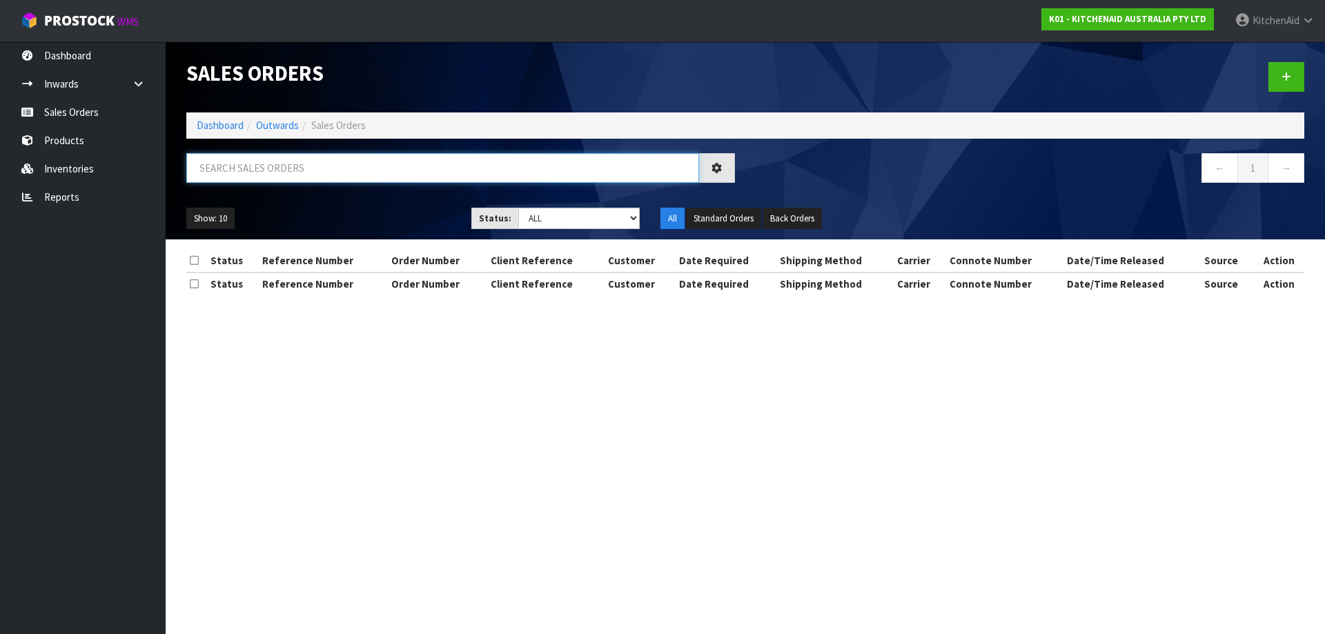
click at [457, 160] on input "text" at bounding box center [442, 168] width 513 height 30
paste input "201498"
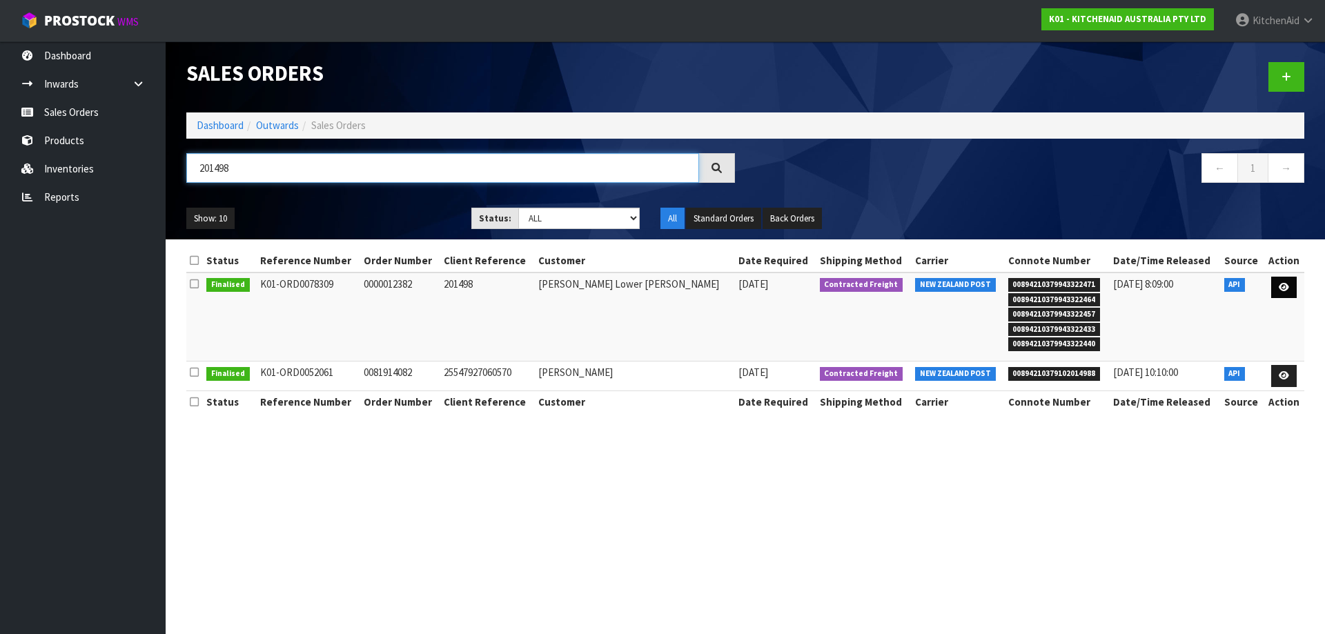
type input "201498"
click at [1280, 289] on icon at bounding box center [1283, 287] width 10 height 9
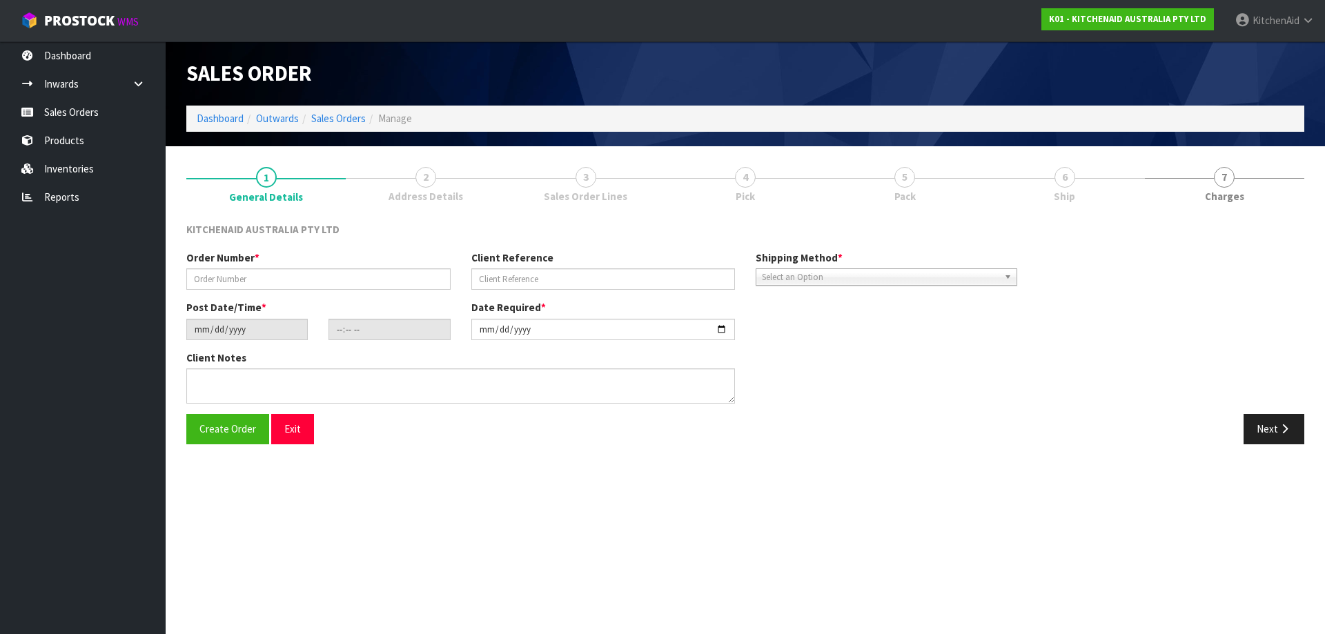
type input "0000012382"
type input "201498"
type input "[DATE]"
type input "19:31:07.000"
type input "[DATE]"
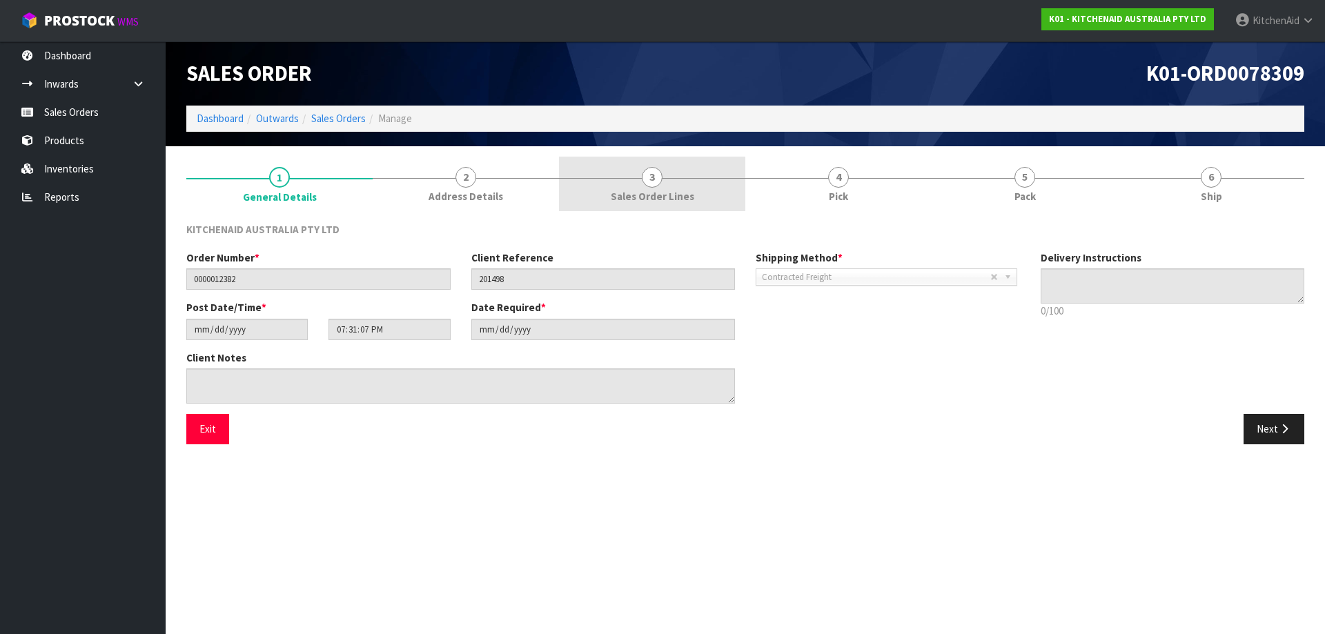
click at [685, 173] on link "3 Sales Order Lines" at bounding box center [652, 184] width 186 height 55
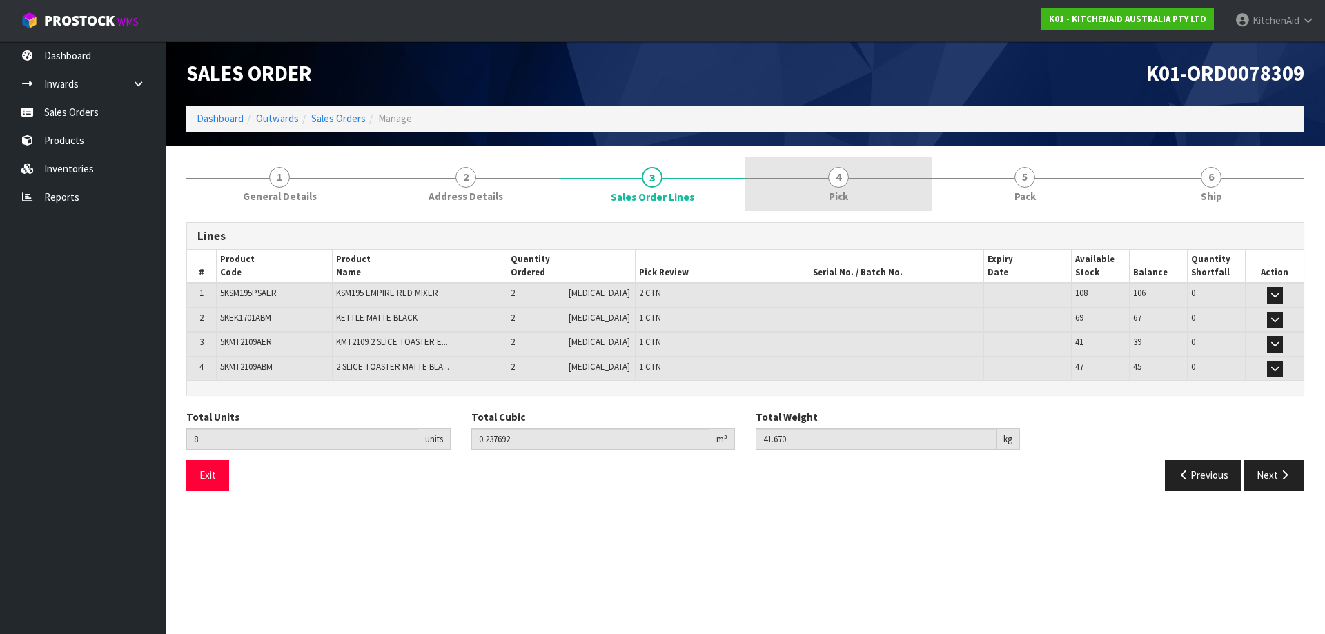
click at [876, 193] on link "4 Pick" at bounding box center [838, 184] width 186 height 55
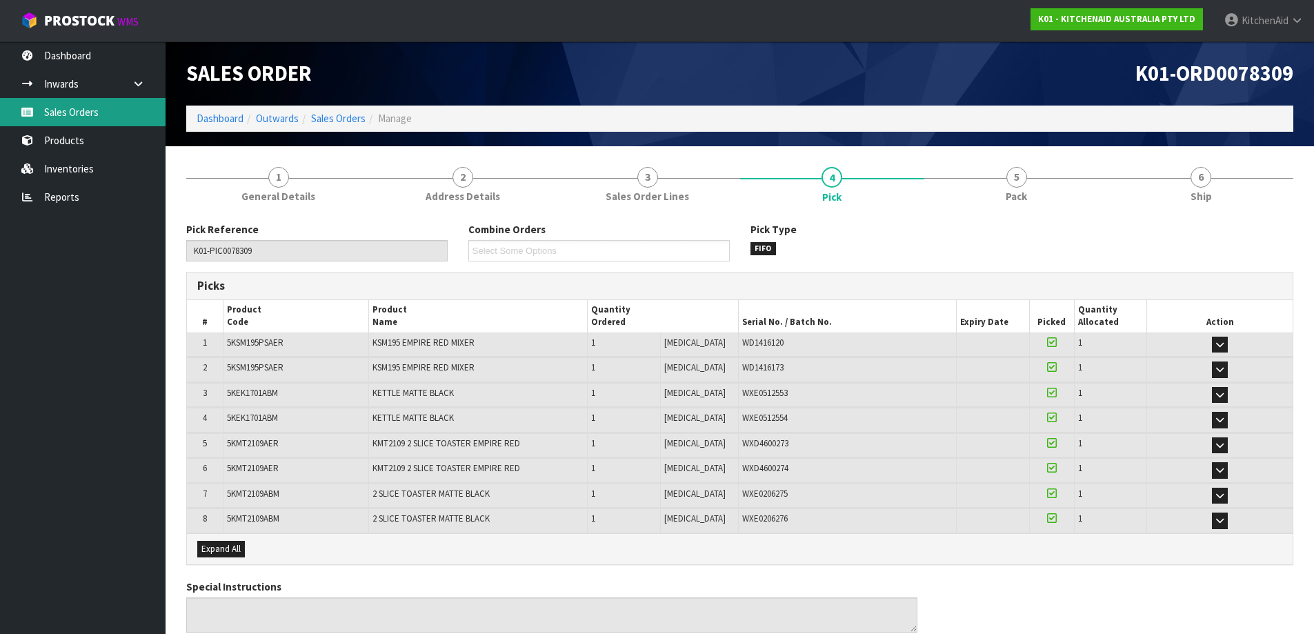
click at [90, 114] on link "Sales Orders" at bounding box center [83, 112] width 166 height 28
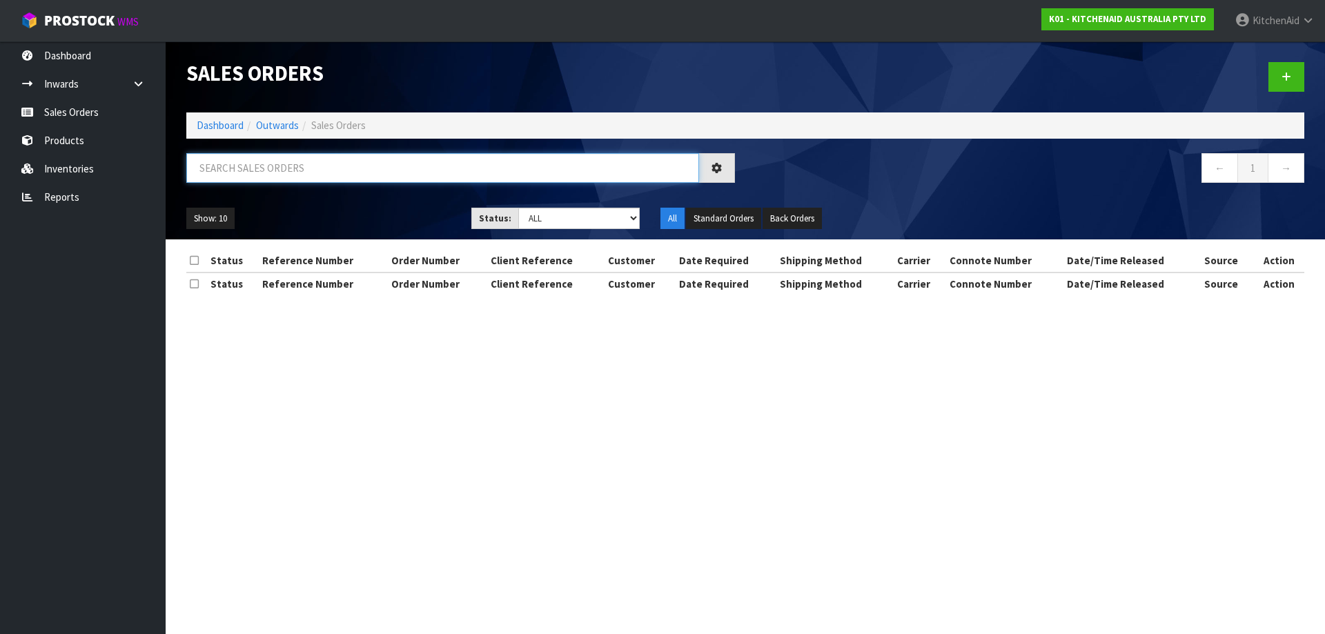
click at [320, 175] on input "text" at bounding box center [442, 168] width 513 height 30
paste input "12487"
type input "12487"
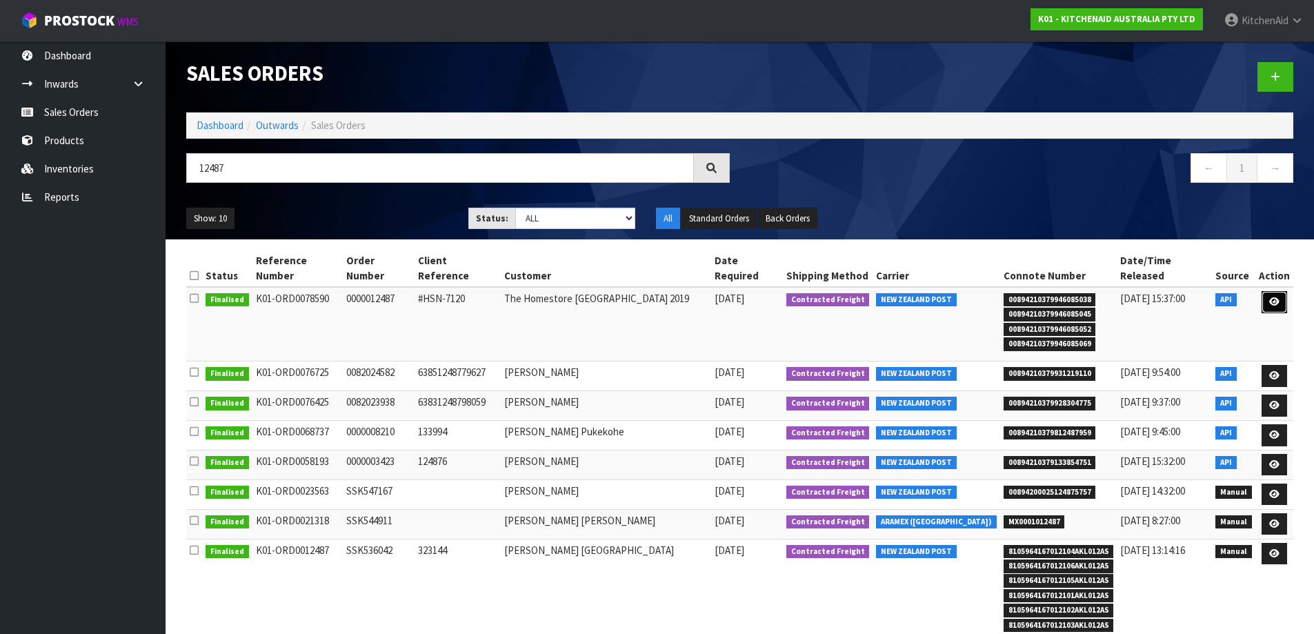
click at [1276, 297] on icon at bounding box center [1274, 301] width 10 height 9
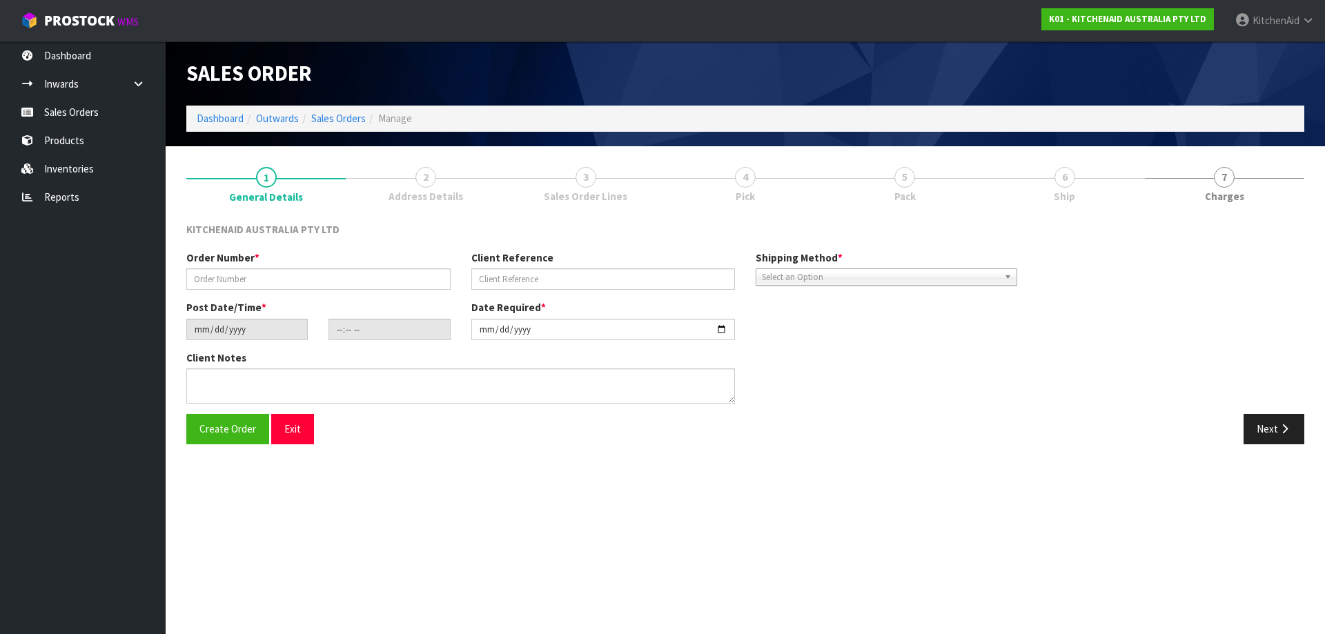
type input "0000012487"
type input "#HSN-7120"
type input "[DATE]"
type input "13:33:02.000"
type input "[DATE]"
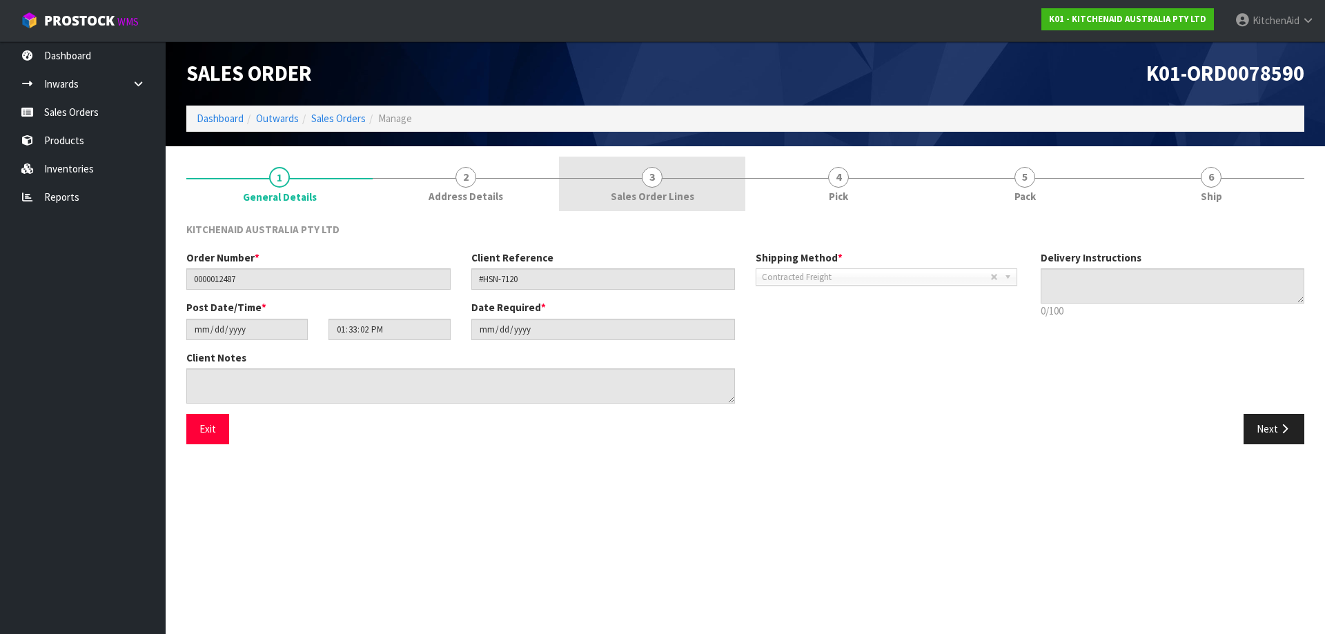
click at [669, 186] on link "3 Sales Order Lines" at bounding box center [652, 184] width 186 height 55
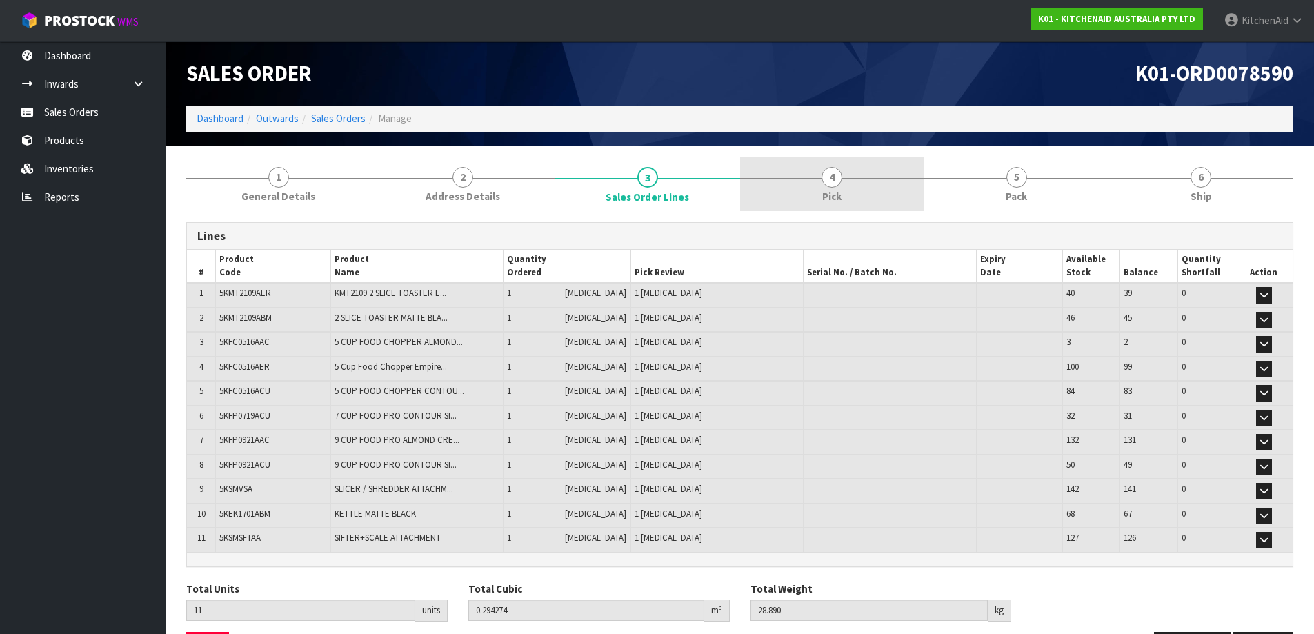
click at [816, 185] on link "4 Pick" at bounding box center [832, 184] width 185 height 55
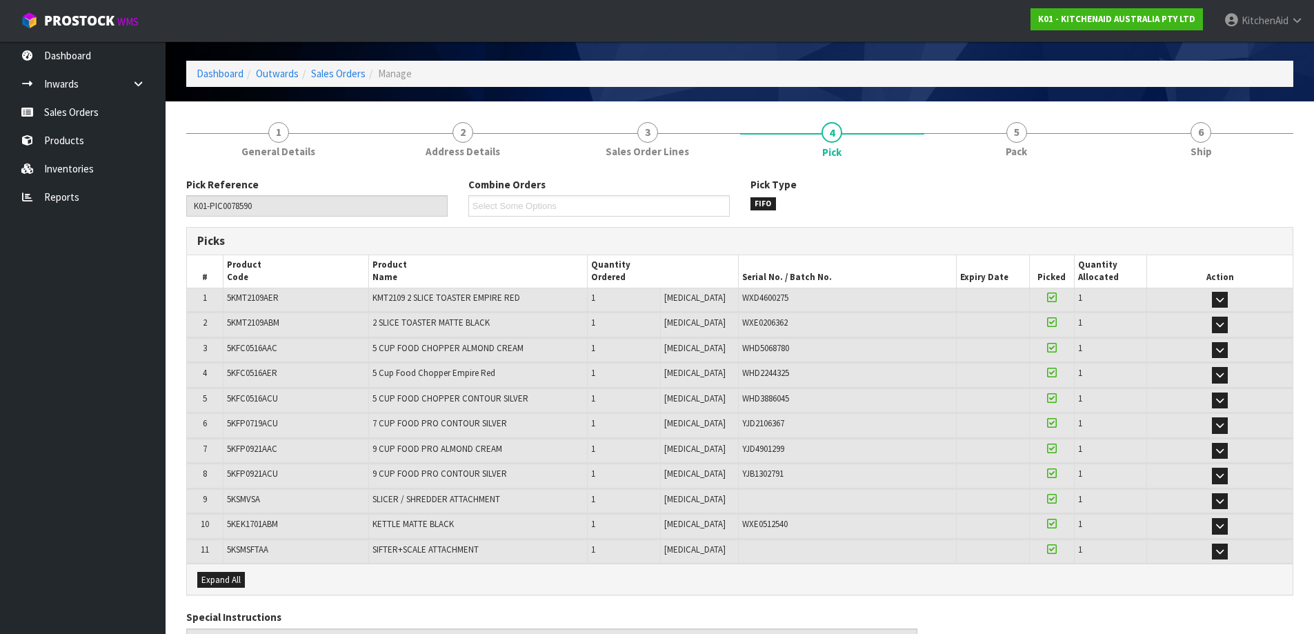
scroll to position [69, 0]
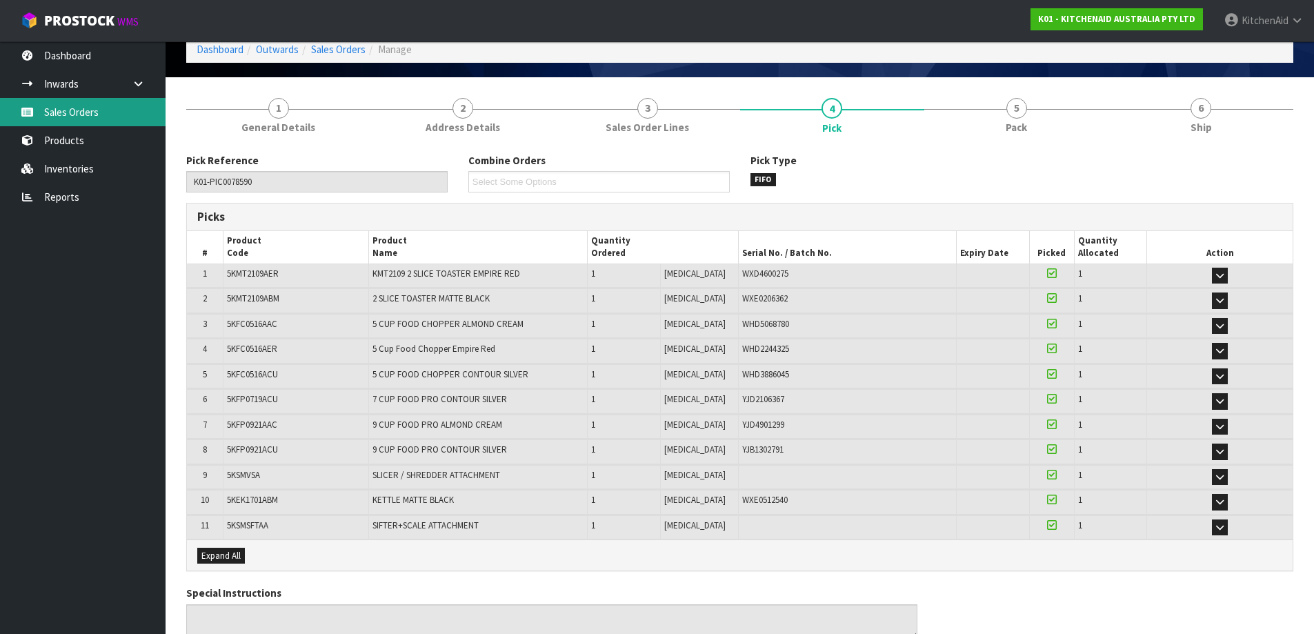
click at [89, 120] on link "Sales Orders" at bounding box center [83, 112] width 166 height 28
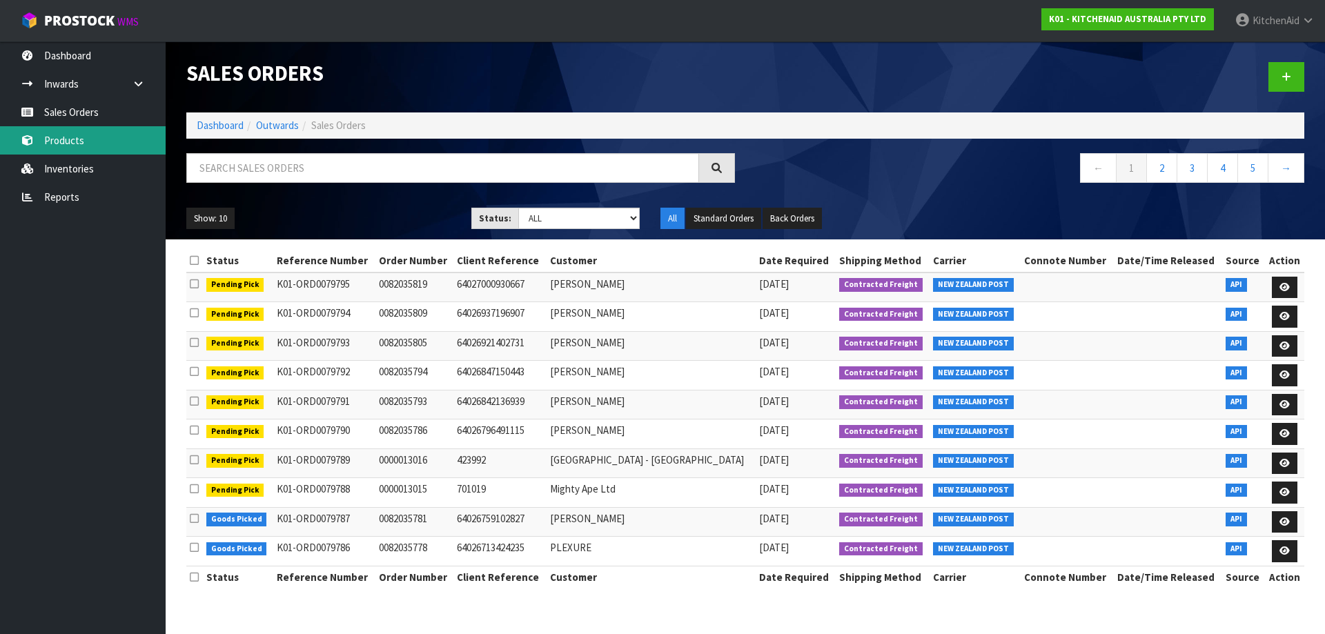
click at [68, 138] on link "Products" at bounding box center [83, 140] width 166 height 28
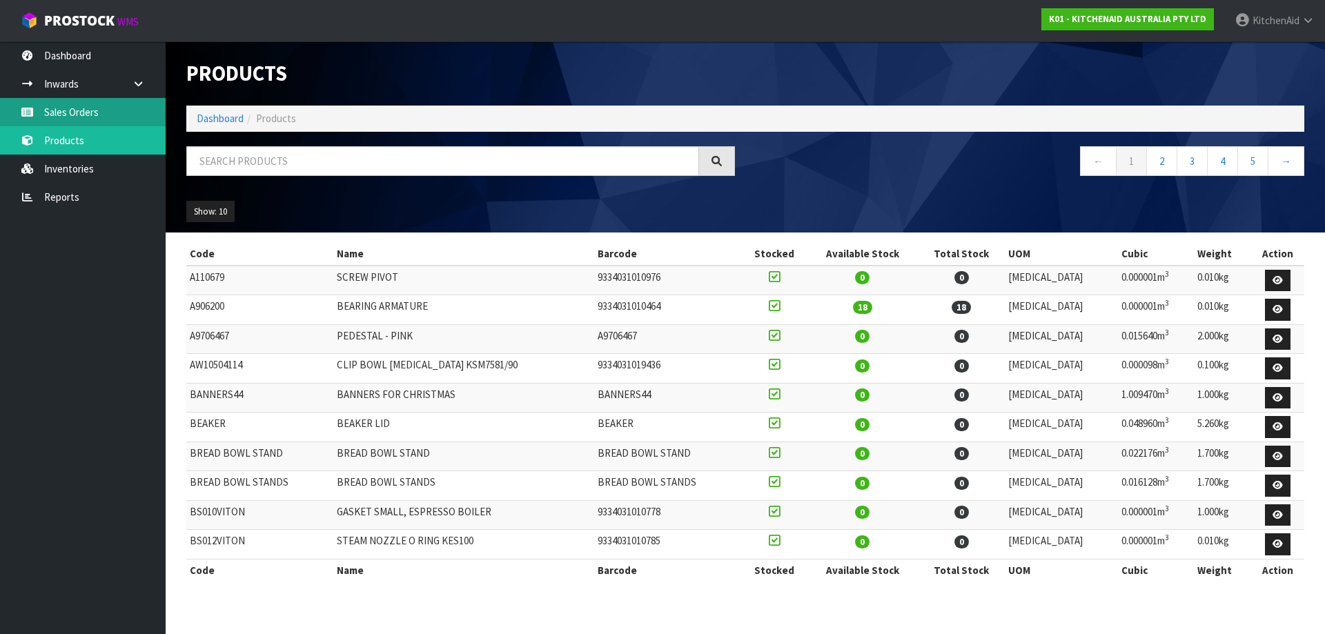
click at [77, 124] on link "Sales Orders" at bounding box center [83, 112] width 166 height 28
click at [72, 117] on link "Sales Orders" at bounding box center [83, 112] width 166 height 28
